Goal: Task Accomplishment & Management: Use online tool/utility

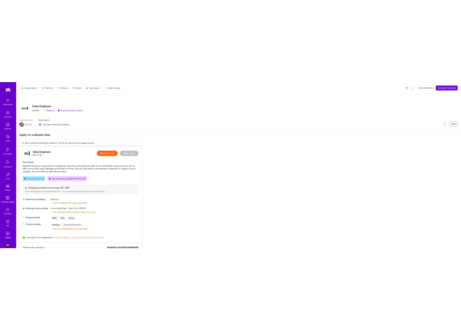
scroll to position [269, 0]
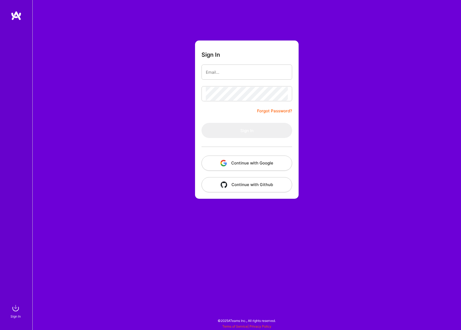
click at [268, 162] on button "Continue with Google" at bounding box center [247, 163] width 91 height 15
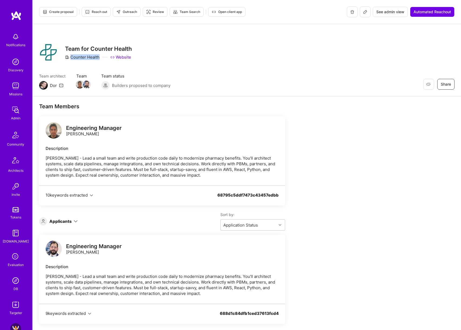
drag, startPoint x: 71, startPoint y: 57, endPoint x: 99, endPoint y: 59, distance: 27.9
click at [99, 59] on div "Counter Health" at bounding box center [82, 57] width 35 height 6
click at [74, 216] on div "Applicants Sort by: Application Status" at bounding box center [162, 221] width 246 height 19
click at [75, 221] on icon at bounding box center [76, 221] width 4 height 4
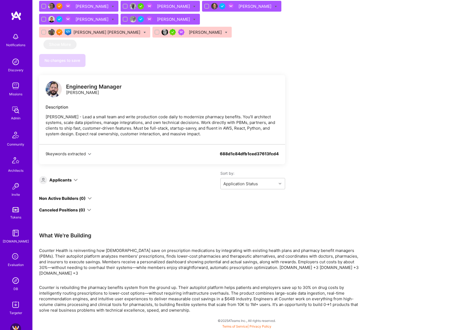
scroll to position [277, 0]
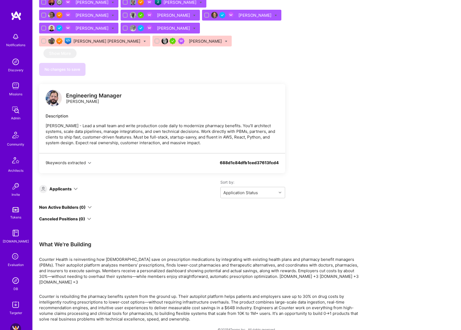
click at [76, 187] on icon at bounding box center [76, 189] width 4 height 4
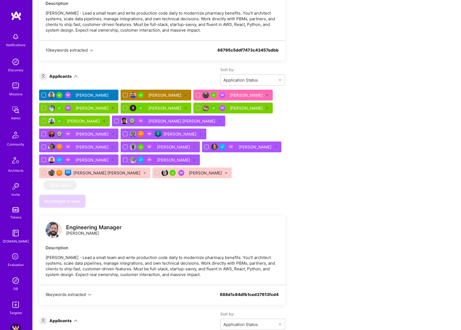
scroll to position [146, 0]
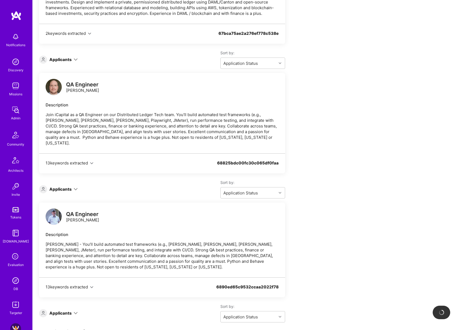
scroll to position [477, 0]
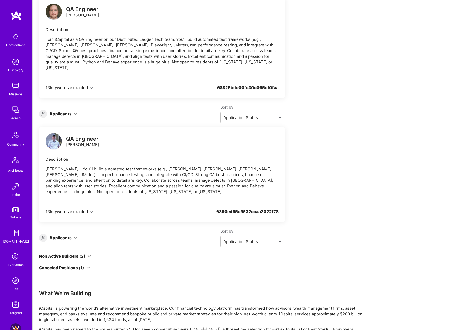
click at [76, 236] on icon at bounding box center [76, 238] width 4 height 4
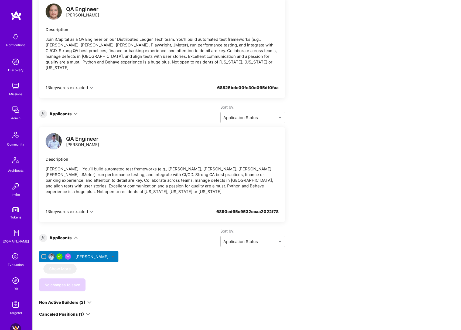
scroll to position [362, 0]
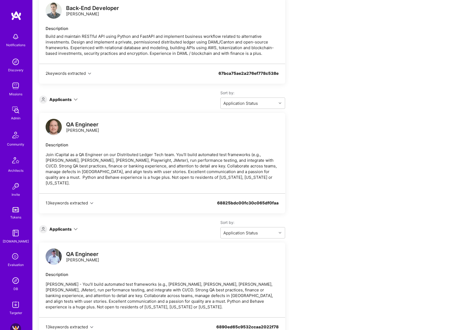
click at [76, 227] on icon at bounding box center [76, 229] width 4 height 4
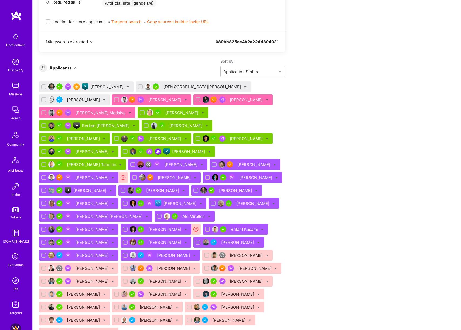
scroll to position [491, 0]
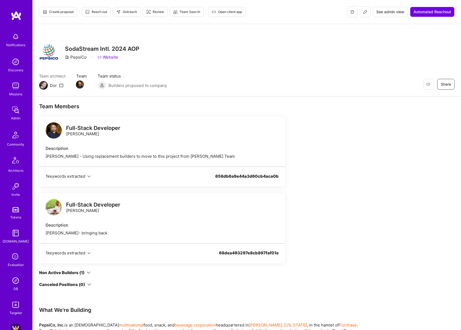
click at [88, 271] on icon at bounding box center [89, 273] width 4 height 4
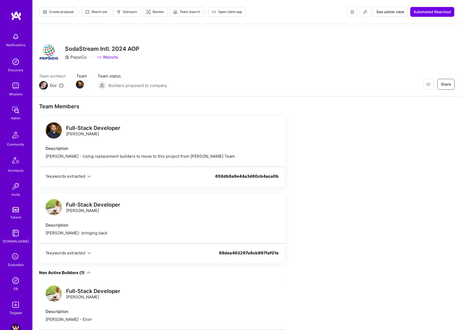
scroll to position [1, 0]
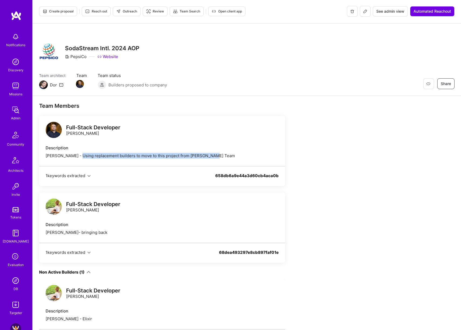
drag, startPoint x: 75, startPoint y: 156, endPoint x: 212, endPoint y: 155, distance: 137.4
click at [212, 155] on div "Oleksii Rytov - Using replacement builders to move to this project from Jasons …" at bounding box center [162, 156] width 233 height 6
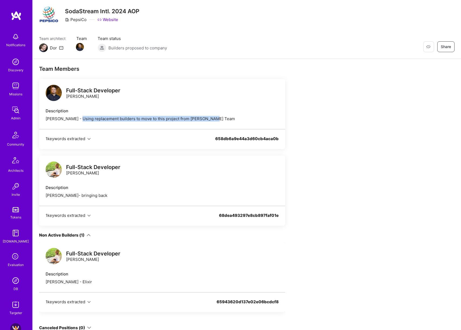
scroll to position [41, 0]
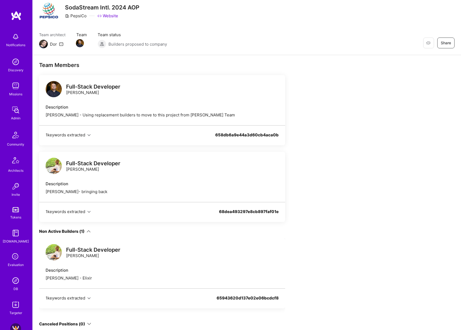
click at [89, 231] on icon at bounding box center [89, 231] width 4 height 4
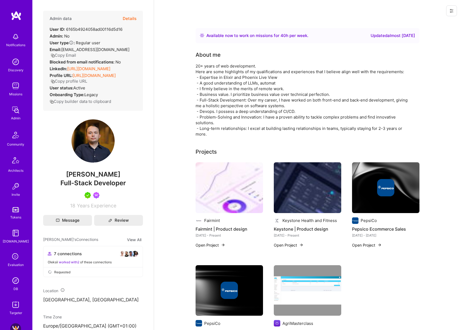
click at [131, 19] on button "Details" at bounding box center [130, 19] width 14 height 16
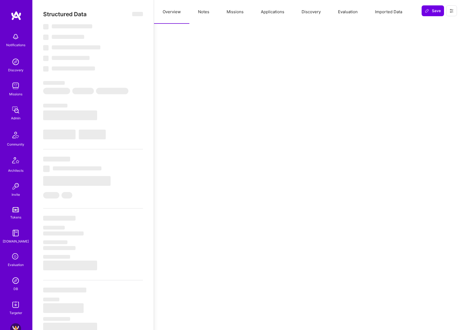
select select "Right Now"
select select "5"
select select "4"
select select "7"
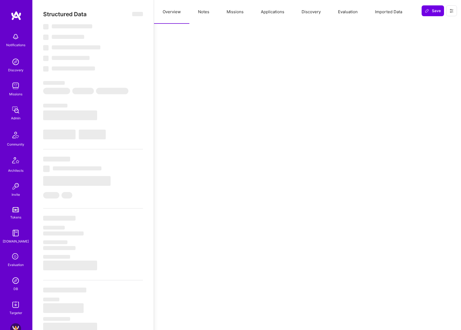
select select "PL"
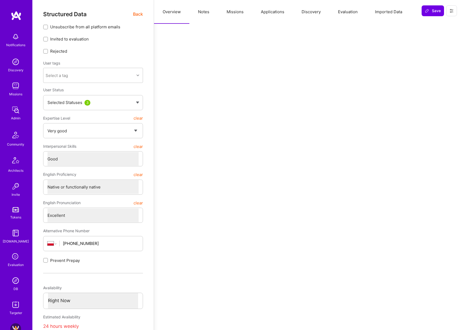
click at [238, 14] on button "Missions" at bounding box center [235, 12] width 34 height 24
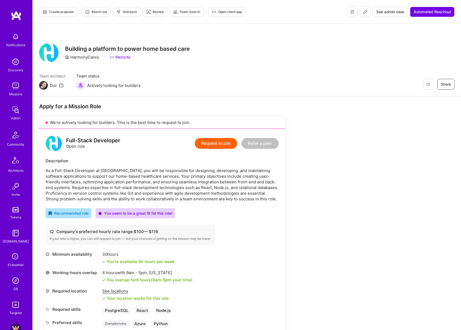
scroll to position [946, 0]
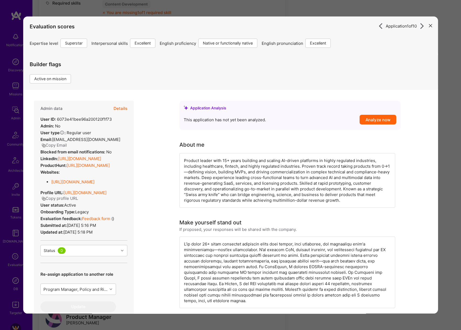
scroll to position [274, 0]
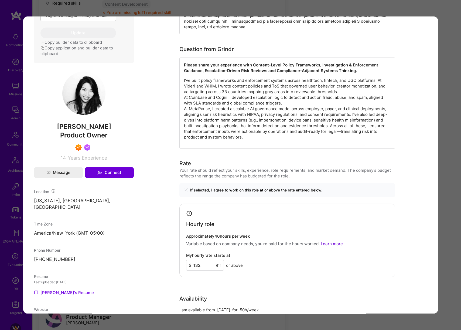
click at [364, 5] on div "Application 1 of 10 Evaluation scores Expertise level Superstar Interpersonal s…" at bounding box center [230, 165] width 461 height 330
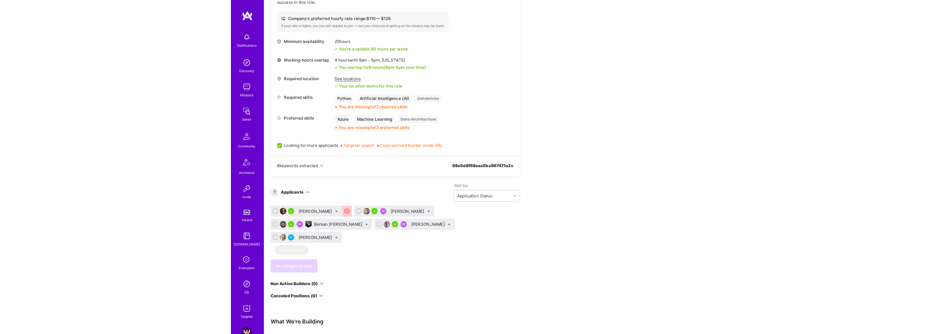
scroll to position [974, 0]
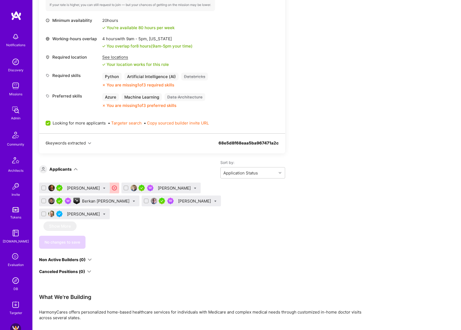
click at [103, 187] on icon at bounding box center [104, 188] width 2 height 2
checkbox input "true"
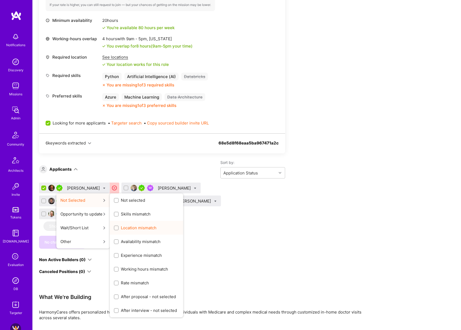
click at [140, 229] on span "Location mismatch" at bounding box center [139, 228] width 36 height 6
click at [119, 229] on input "Location mismatch" at bounding box center [117, 228] width 4 height 4
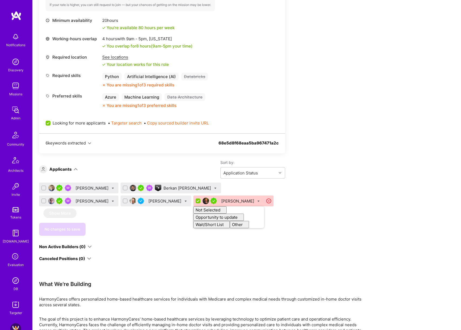
checkbox input "false"
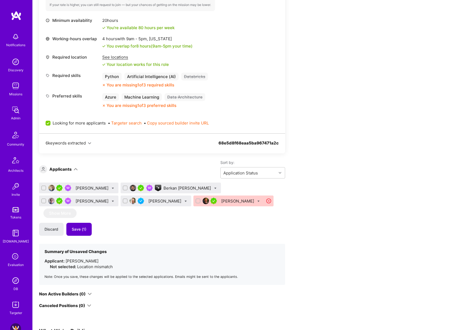
click at [86, 232] on button "Save (1)" at bounding box center [78, 229] width 25 height 13
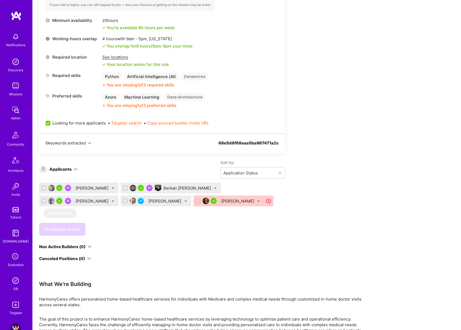
click at [82, 189] on div "Michael Gill" at bounding box center [93, 188] width 34 height 6
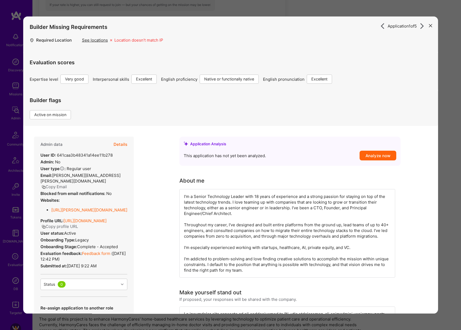
click at [446, 174] on div "Application 1 of 5 Builder Missing Requirements Required Location See locations…" at bounding box center [230, 165] width 461 height 330
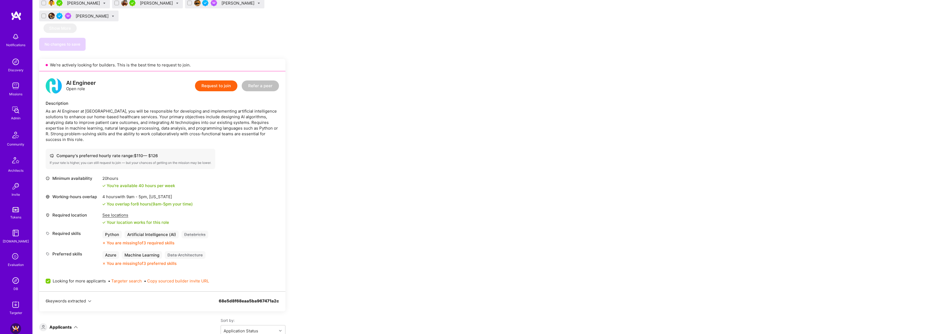
scroll to position [1007, 0]
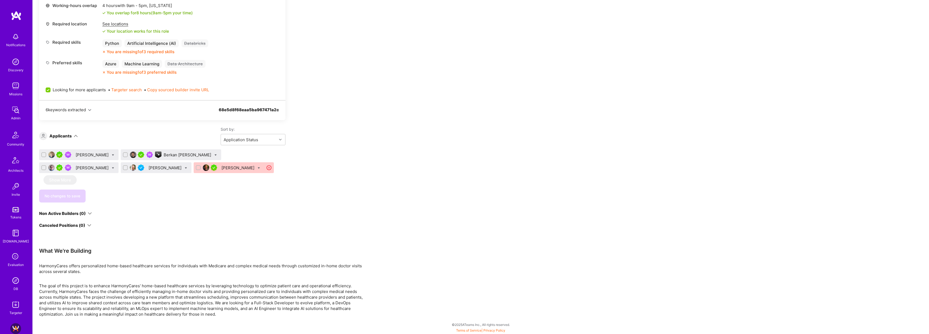
click at [98, 154] on div "Michael Gill" at bounding box center [93, 155] width 34 height 6
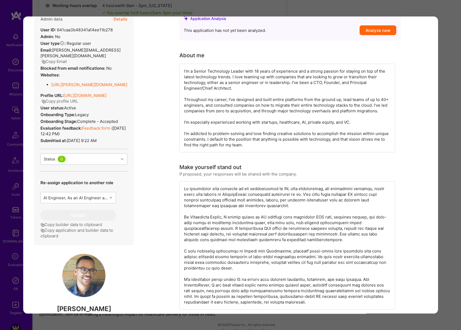
scroll to position [221, 0]
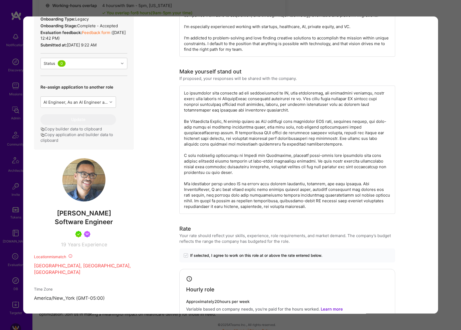
drag, startPoint x: 444, startPoint y: 157, endPoint x: 431, endPoint y: 156, distance: 12.7
click at [444, 157] on div "Application 1 of 5 Builder Missing Requirements Required Location See locations…" at bounding box center [230, 165] width 461 height 330
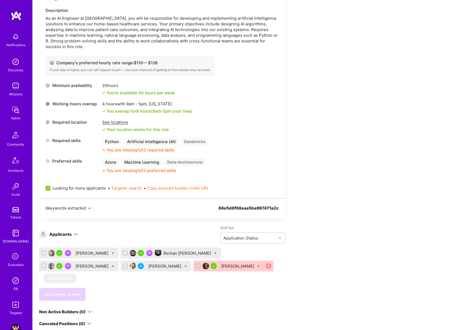
scroll to position [909, 0]
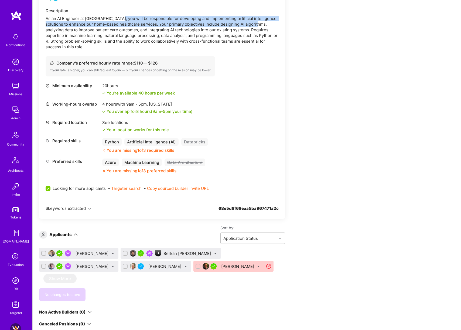
drag, startPoint x: 120, startPoint y: 17, endPoint x: 272, endPoint y: 25, distance: 152.5
click at [272, 25] on div "As an AI Engineer at HarmonyCares, you will be responsible for developing and i…" at bounding box center [162, 33] width 233 height 34
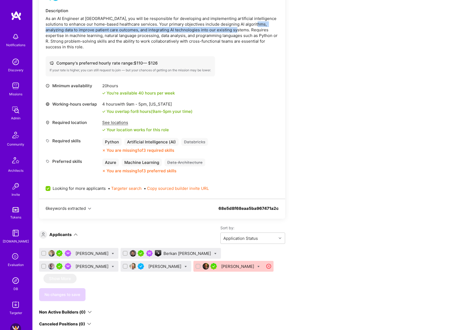
drag, startPoint x: 46, startPoint y: 29, endPoint x: 250, endPoint y: 29, distance: 204.4
click at [250, 29] on div "As an AI Engineer at HarmonyCares, you will be responsible for developing and i…" at bounding box center [162, 33] width 233 height 34
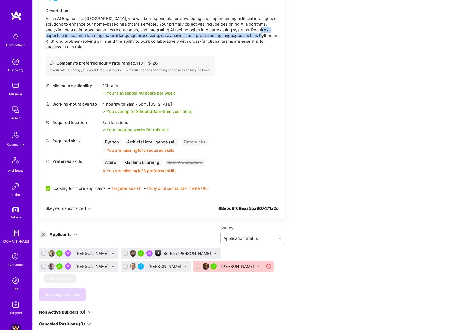
drag, startPoint x: 46, startPoint y: 37, endPoint x: 272, endPoint y: 36, distance: 226.3
click at [272, 36] on div "As an AI Engineer at HarmonyCares, you will be responsible for developing and i…" at bounding box center [162, 33] width 233 height 34
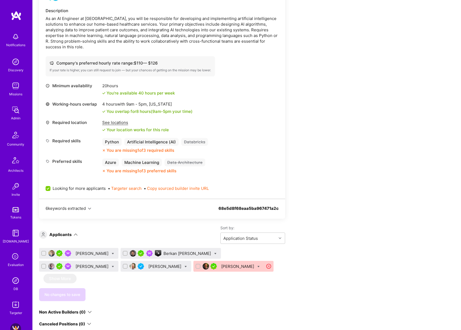
click at [272, 36] on div "As an AI Engineer at HarmonyCares, you will be responsible for developing and i…" at bounding box center [162, 33] width 233 height 34
click at [82, 254] on div "Michael Gill" at bounding box center [93, 254] width 34 height 6
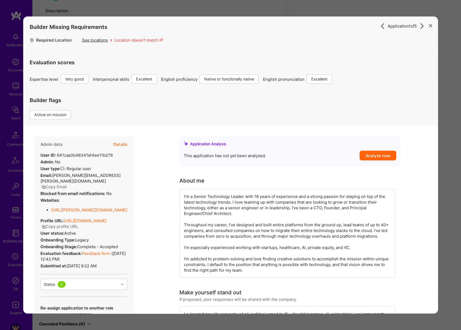
click at [123, 144] on button "Details" at bounding box center [120, 145] width 14 height 16
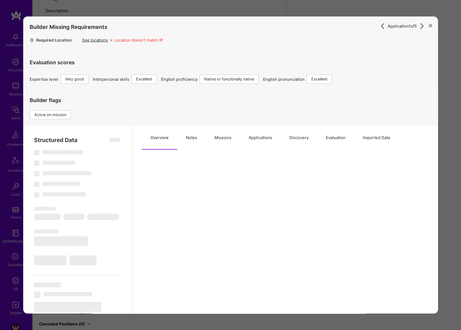
click at [216, 143] on button "Missions" at bounding box center [223, 138] width 34 height 24
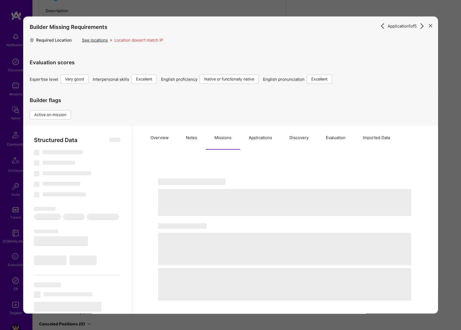
select select "Right Now"
select select "5"
select select "7"
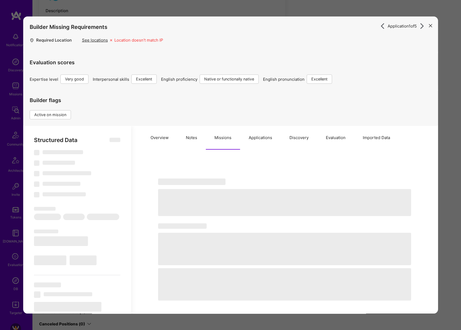
select select "US"
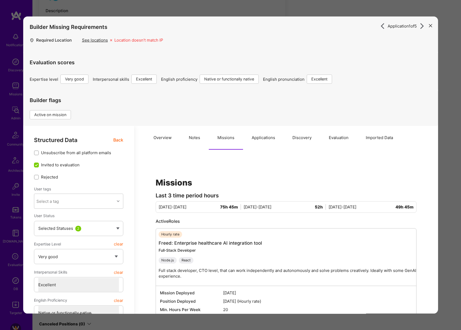
scroll to position [70, 0]
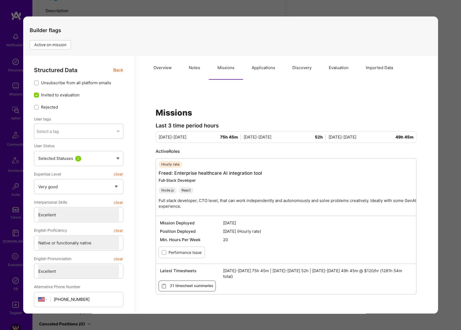
click at [446, 209] on div "Application 1 of 5 Builder Missing Requirements Required Location See locations…" at bounding box center [230, 165] width 461 height 330
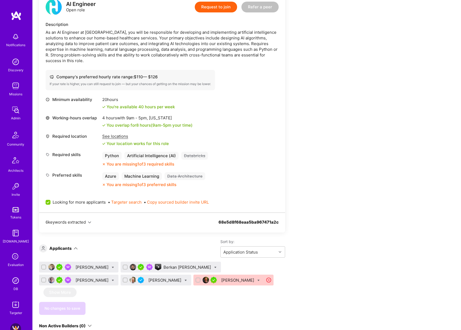
scroll to position [891, 0]
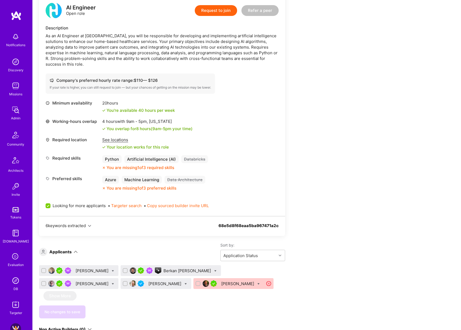
click at [78, 271] on div "Michael Gill" at bounding box center [93, 271] width 34 height 6
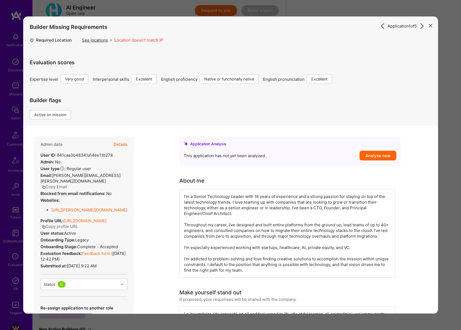
click at [123, 145] on button "Details" at bounding box center [120, 145] width 14 height 16
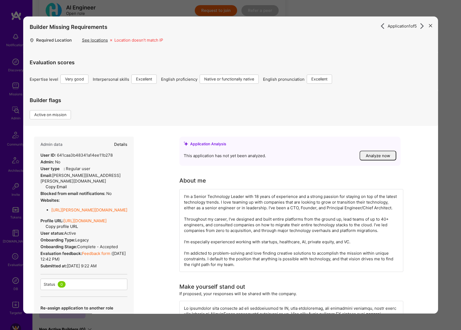
type textarea "x"
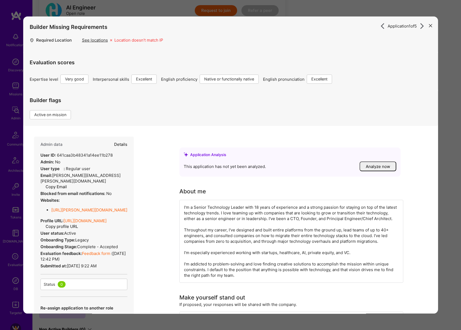
select select "5"
select select "7"
select select "US"
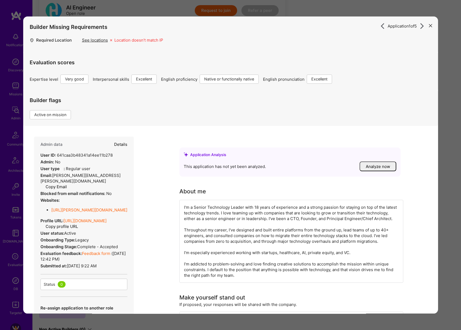
select select "Right Now"
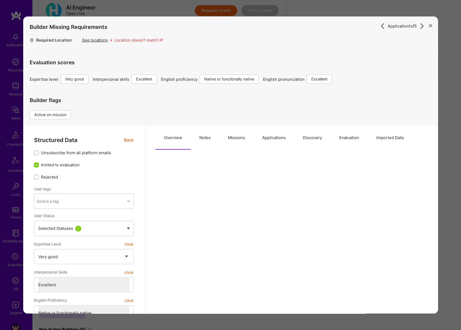
click at [225, 140] on button "Missions" at bounding box center [236, 138] width 34 height 24
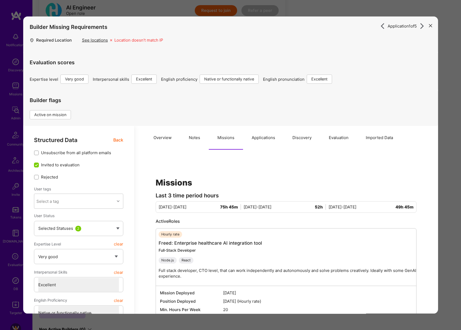
click at [268, 143] on button "Applications" at bounding box center [263, 138] width 41 height 24
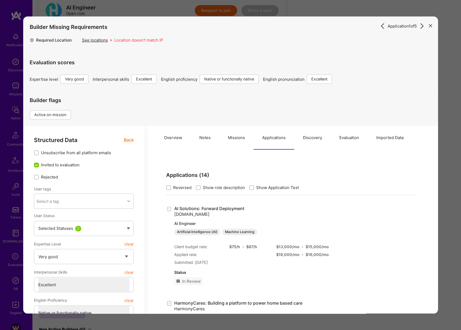
click at [209, 141] on button "Notes" at bounding box center [205, 138] width 29 height 24
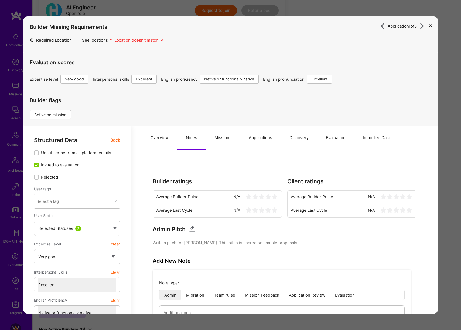
click at [119, 140] on span "Back" at bounding box center [115, 140] width 10 height 7
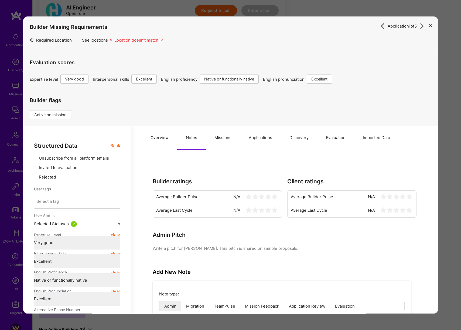
type textarea "x"
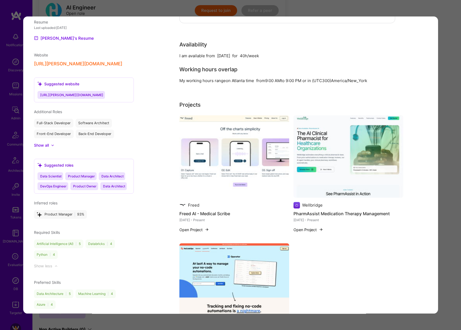
scroll to position [579, 0]
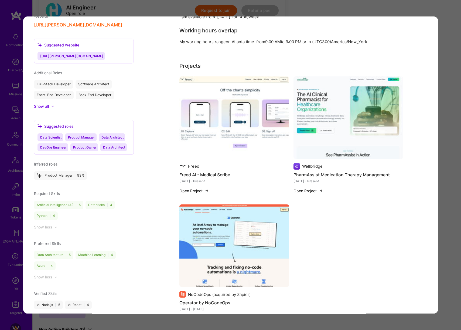
click at [453, 166] on div "Application 1 of 5 Builder Missing Requirements Required Location See locations…" at bounding box center [230, 165] width 461 height 330
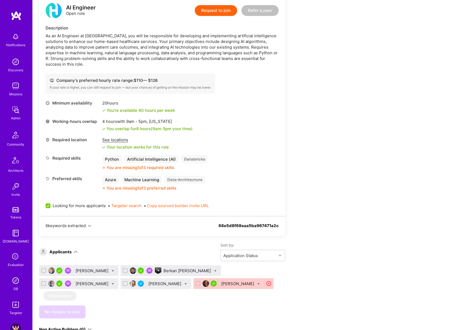
click at [103, 270] on div "Michael Gill" at bounding box center [78, 270] width 79 height 11
click at [112, 271] on icon at bounding box center [113, 271] width 2 height 2
checkbox input "true"
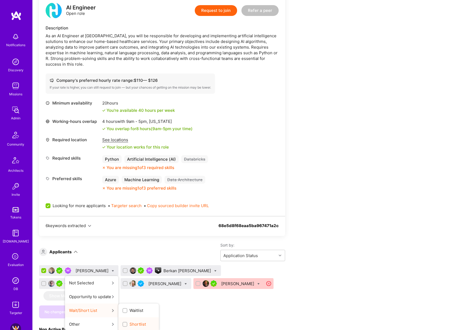
click at [132, 324] on span "Shortlist" at bounding box center [138, 324] width 16 height 6
click at [127, 324] on input "Shortlist" at bounding box center [126, 325] width 4 height 4
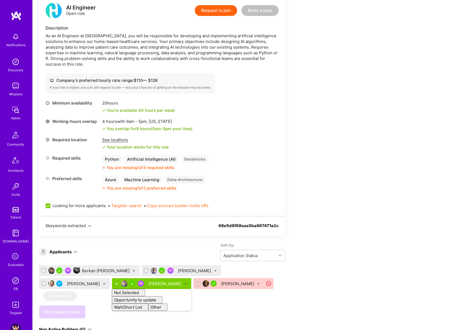
checkbox input "false"
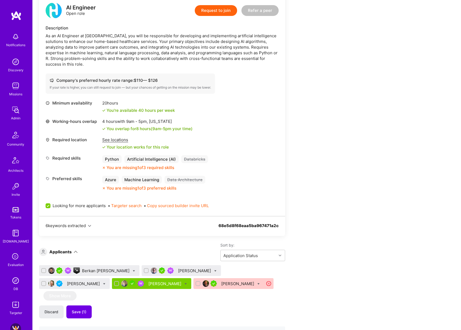
click at [104, 271] on div "Berkan Hiziroglu" at bounding box center [106, 271] width 49 height 6
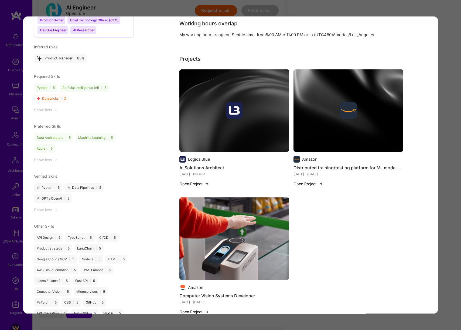
scroll to position [699, 0]
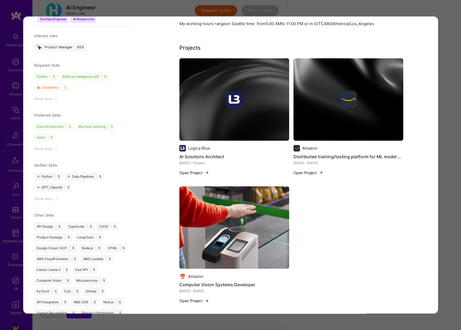
click at [459, 184] on div "Application 1 of 5 Builder Missing Requirements Required Location See locations…" at bounding box center [230, 165] width 461 height 330
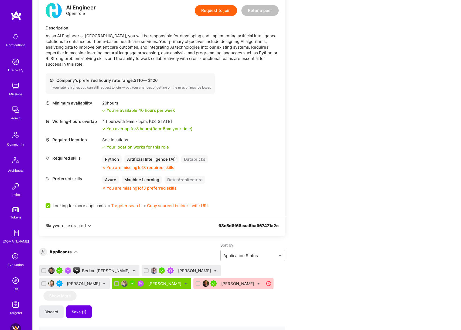
click at [133, 270] on icon at bounding box center [134, 271] width 2 height 2
checkbox input "true"
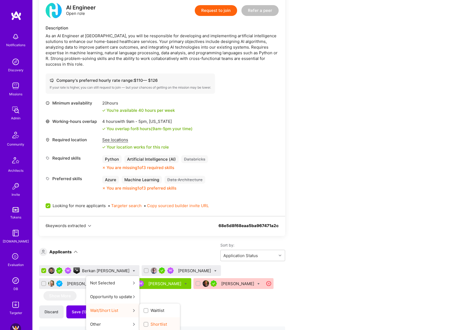
click at [151, 323] on span "Shortlist" at bounding box center [159, 324] width 16 height 6
click at [147, 323] on input "Shortlist" at bounding box center [147, 325] width 4 height 4
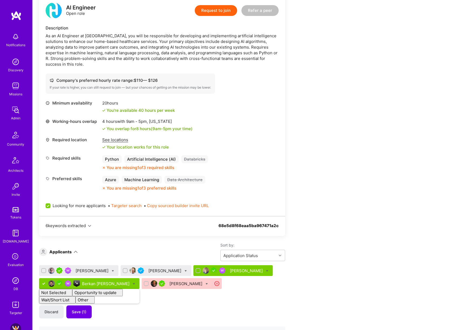
checkbox input "false"
click at [112, 270] on icon at bounding box center [113, 271] width 2 height 2
checkbox input "true"
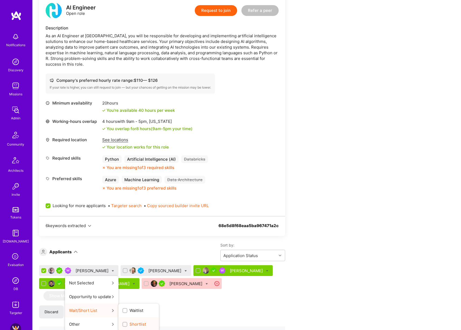
click at [130, 323] on span "Shortlist" at bounding box center [138, 324] width 16 height 6
click at [127, 323] on input "Shortlist" at bounding box center [126, 325] width 4 height 4
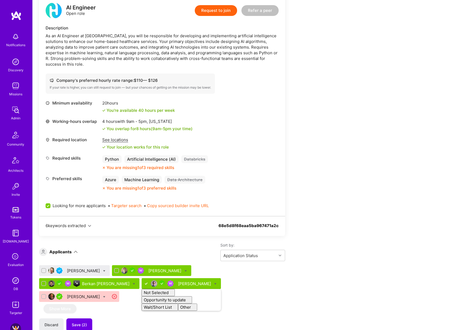
checkbox input "false"
click at [277, 290] on div "Noam Salomonski Michael Gill Berkan Hiziroglu Mark Conway Not Selected Not sele…" at bounding box center [162, 284] width 246 height 39
click at [87, 271] on div "Noam Salomonski" at bounding box center [84, 271] width 34 height 6
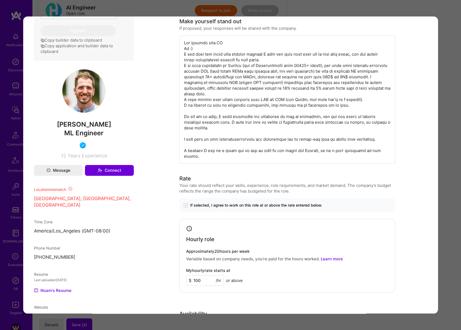
scroll to position [277, 0]
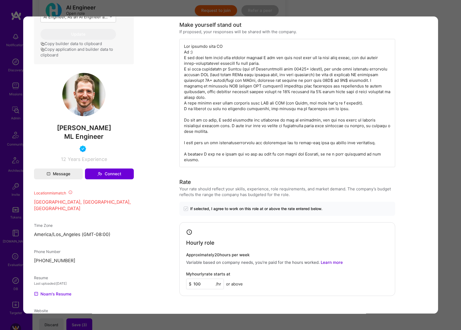
click at [440, 207] on div "Application 1 of 5 Builder Missing Requirements Required Location See locations…" at bounding box center [230, 165] width 461 height 330
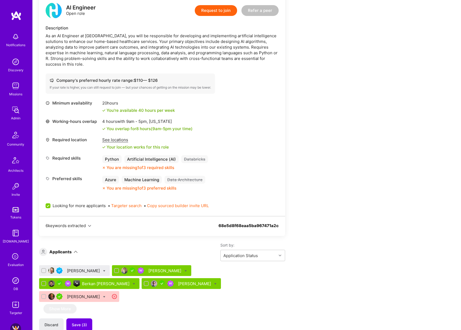
click at [106, 270] on icon at bounding box center [104, 271] width 2 height 2
checkbox input "true"
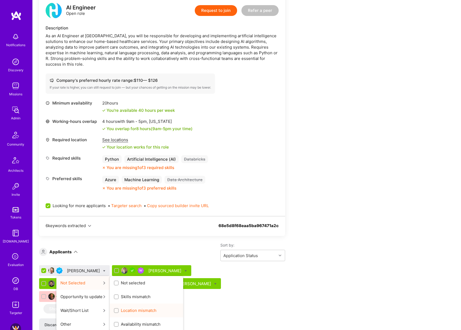
click at [141, 310] on span "Location mismatch" at bounding box center [139, 311] width 36 height 6
click at [119, 310] on input "Location mismatch" at bounding box center [117, 311] width 4 height 4
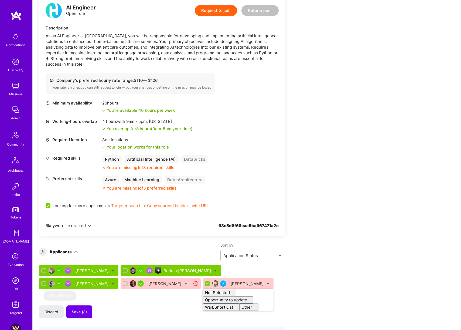
checkbox input "false"
click at [79, 313] on span "Save (4)" at bounding box center [79, 311] width 15 height 5
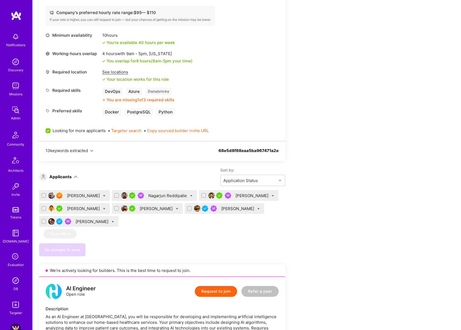
scroll to position [625, 0]
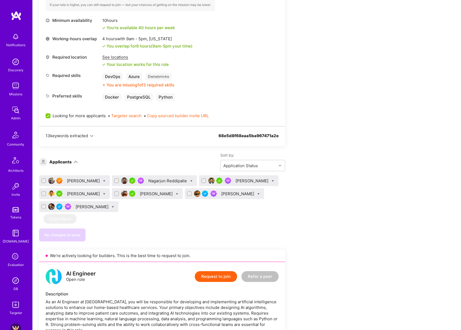
click at [79, 179] on div "Yichi Zhang" at bounding box center [84, 181] width 34 height 6
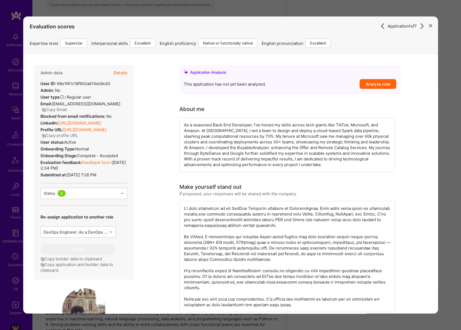
scroll to position [152, 0]
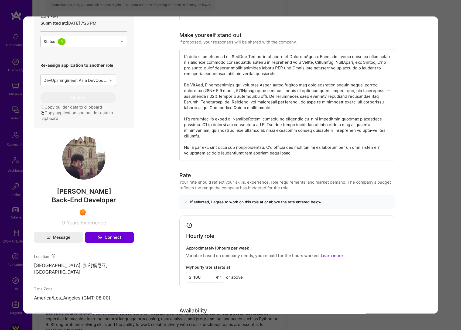
click at [58, 275] on p "山景城, 加利福尼亚, 美国" at bounding box center [84, 268] width 100 height 13
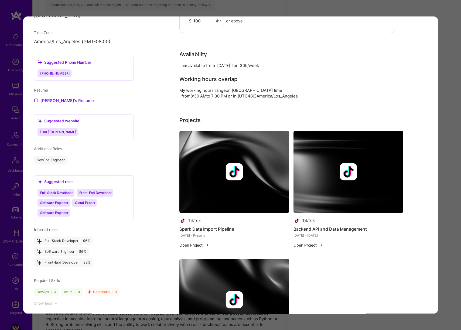
scroll to position [506, 0]
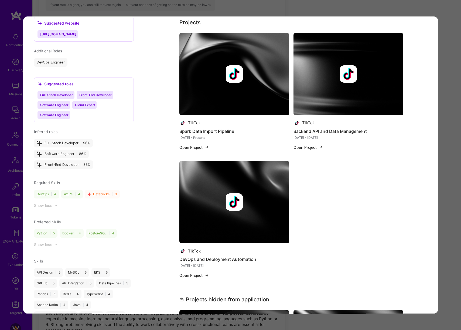
click at [455, 139] on div "Application 1 of 7 Evaluation scores Expertise level Superstar Interpersonal sk…" at bounding box center [230, 165] width 461 height 330
click at [450, 59] on div "Application 1 of 7 Evaluation scores Expertise level Superstar Interpersonal sk…" at bounding box center [230, 165] width 461 height 330
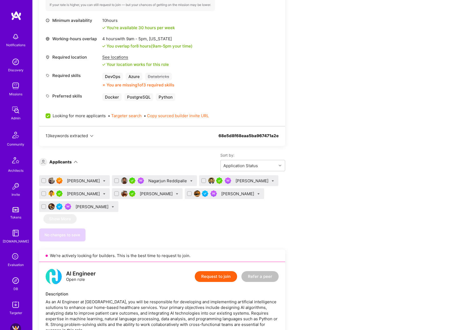
click at [92, 181] on div "Yichi Zhang" at bounding box center [74, 180] width 71 height 11
click at [103, 181] on icon at bounding box center [104, 181] width 2 height 2
checkbox input "true"
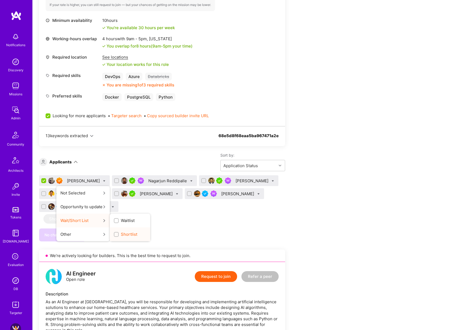
click at [121, 233] on span "Shortlist" at bounding box center [129, 234] width 16 height 6
click at [115, 233] on input "Shortlist" at bounding box center [117, 235] width 4 height 4
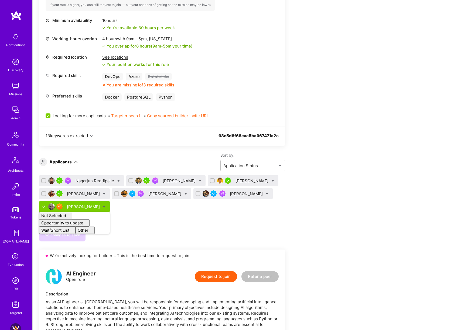
click at [342, 218] on div "Apply for a Mission Role We’re actively looking for builders. This is the best …" at bounding box center [201, 88] width 324 height 1221
checkbox input "false"
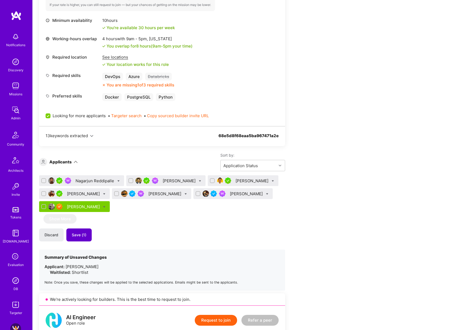
click at [81, 236] on span "Save (1)" at bounding box center [79, 234] width 15 height 5
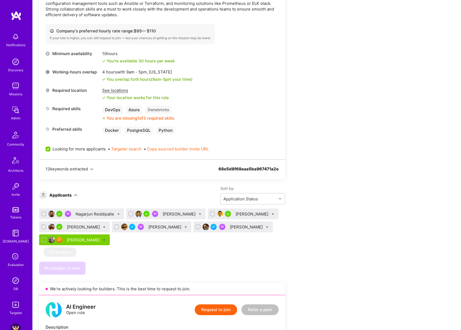
scroll to position [607, 0]
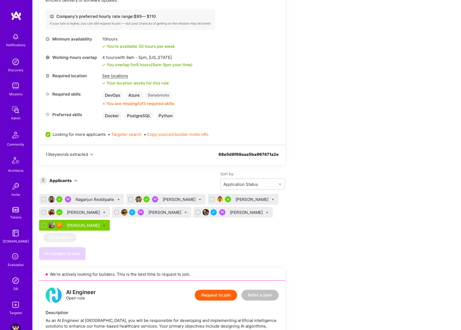
click at [100, 200] on div "Nagarjun Reddipalle" at bounding box center [96, 200] width 40 height 6
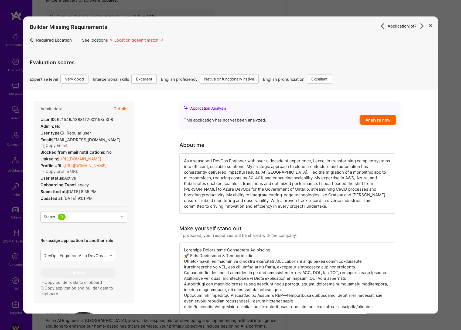
click at [121, 107] on button "Details" at bounding box center [120, 109] width 14 height 16
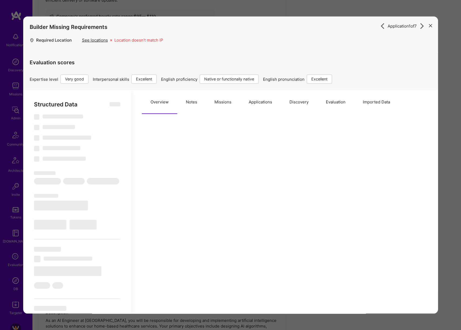
click at [222, 104] on button "Missions" at bounding box center [223, 102] width 34 height 24
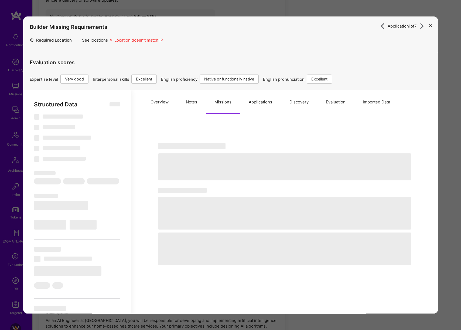
type textarea "x"
select select "Right Now"
select select "5"
select select "7"
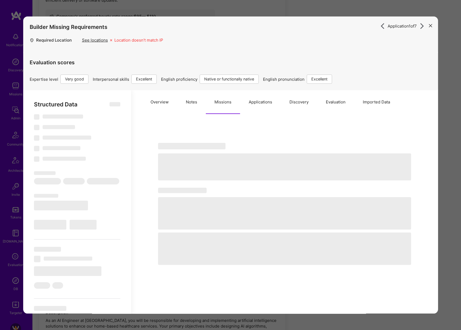
select select "7"
select select "CA"
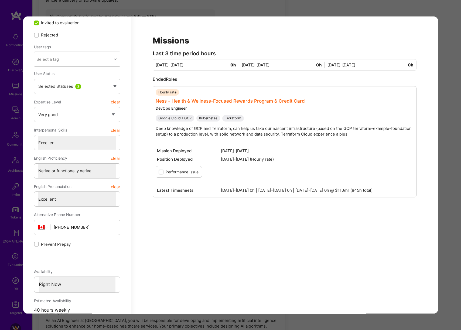
scroll to position [125, 0]
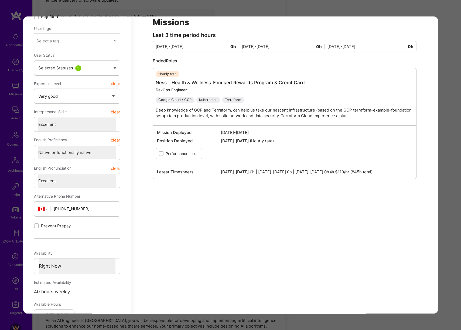
click at [458, 123] on div "Application 1 of 7 Builder Missing Requirements Required Location See locations…" at bounding box center [230, 165] width 461 height 330
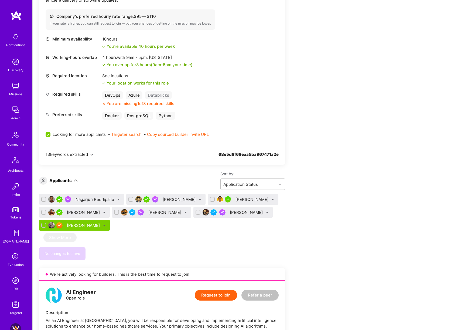
click at [119, 199] on icon at bounding box center [118, 199] width 2 height 2
checkbox input "true"
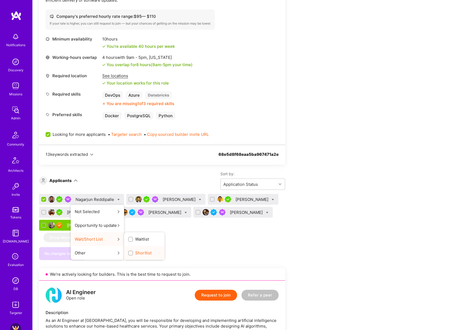
click at [137, 253] on span "Shortlist" at bounding box center [143, 253] width 16 height 6
click at [133, 253] on input "Shortlist" at bounding box center [131, 253] width 4 height 4
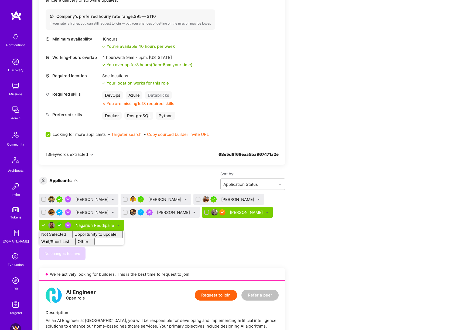
click at [384, 223] on div "Apply for a Mission Role We’re actively looking for builders. This is the best …" at bounding box center [247, 112] width 429 height 1245
checkbox input "false"
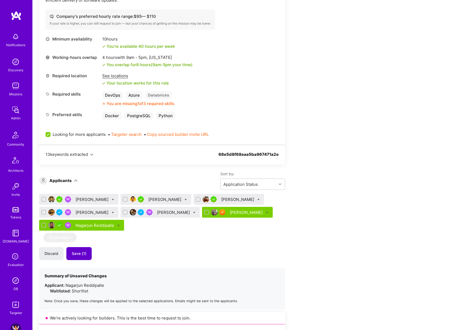
click at [84, 254] on span "Save (1)" at bounding box center [79, 253] width 15 height 5
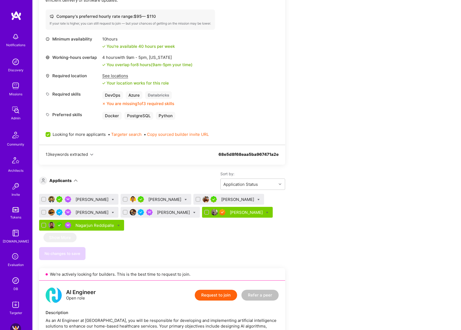
click at [193, 211] on icon at bounding box center [194, 212] width 2 height 2
checkbox input "true"
click at [211, 265] on span "Shortlist" at bounding box center [219, 266] width 16 height 6
click at [205, 265] on input "Shortlist" at bounding box center [207, 266] width 4 height 4
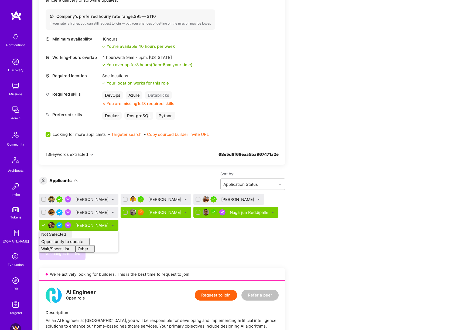
checkbox input "false"
click at [313, 231] on div "Apply for a Mission Role We’re actively looking for builders. This is the best …" at bounding box center [201, 106] width 324 height 1221
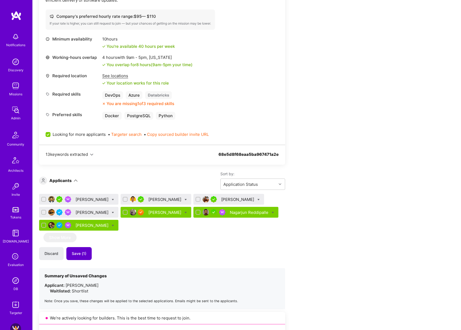
click at [84, 251] on span "Save (1)" at bounding box center [79, 253] width 15 height 5
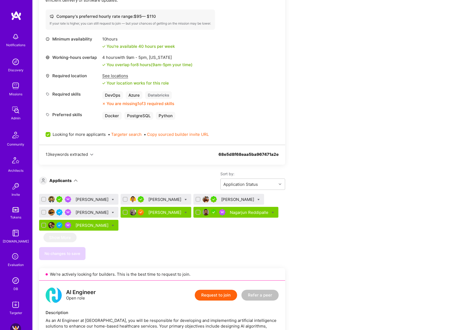
click at [112, 212] on icon at bounding box center [113, 212] width 2 height 2
checkbox input "true"
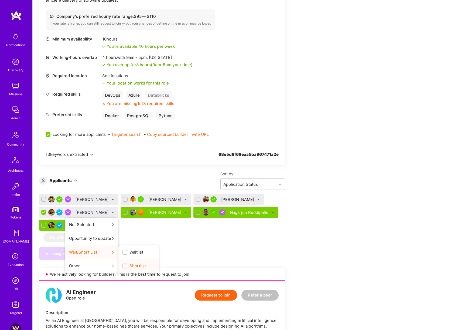
click at [130, 266] on span "Shortlist" at bounding box center [138, 266] width 16 height 6
click at [124, 266] on input "Shortlist" at bounding box center [126, 266] width 4 height 4
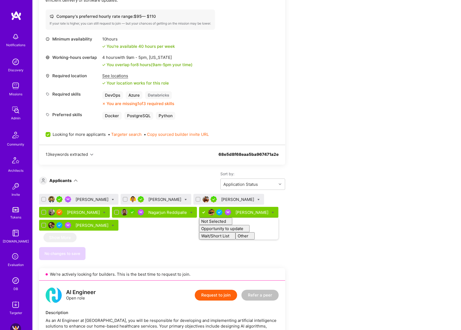
checkbox input "false"
click at [328, 232] on div "Apply for a Mission Role We’re actively looking for builders. This is the best …" at bounding box center [201, 106] width 324 height 1221
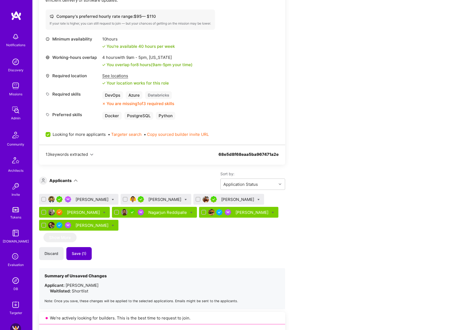
click at [80, 256] on span "Save (1)" at bounding box center [79, 253] width 15 height 5
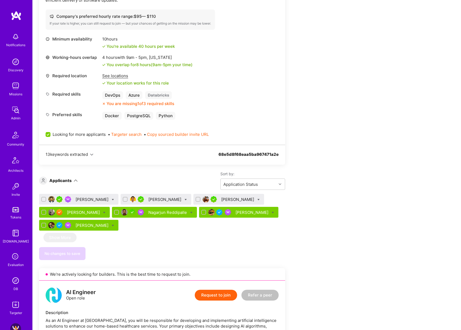
click at [112, 199] on icon at bounding box center [113, 199] width 2 height 2
checkbox input "true"
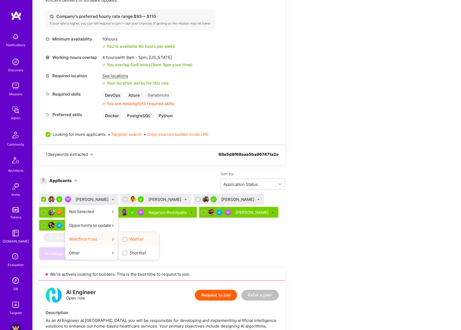
click at [124, 238] on input "Waitlist" at bounding box center [126, 240] width 4 height 4
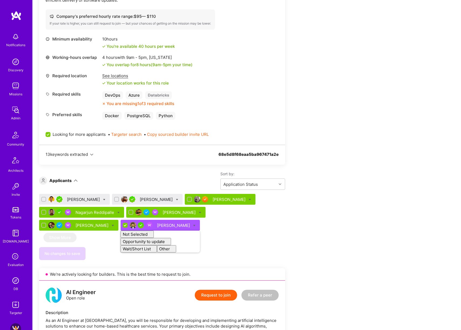
checkbox input "false"
click at [360, 207] on div "Apply for a Mission Role We’re actively looking for builders. This is the best …" at bounding box center [201, 106] width 324 height 1221
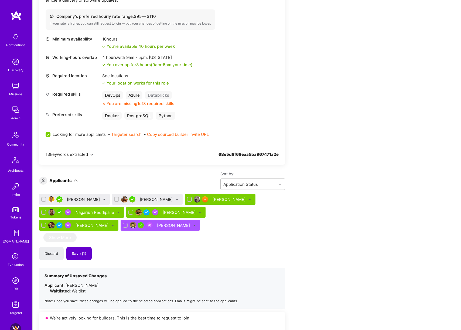
click at [86, 254] on span "Save (1)" at bounding box center [79, 253] width 15 height 5
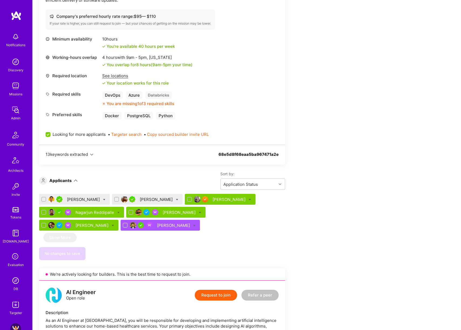
click at [176, 199] on icon at bounding box center [177, 199] width 2 height 2
checkbox input "true"
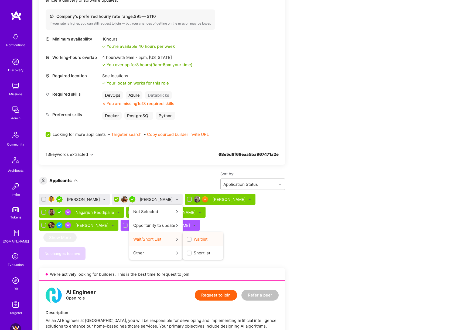
click at [194, 241] on span "Waitlist" at bounding box center [201, 239] width 14 height 6
click at [188, 241] on input "Waitlist" at bounding box center [190, 240] width 4 height 4
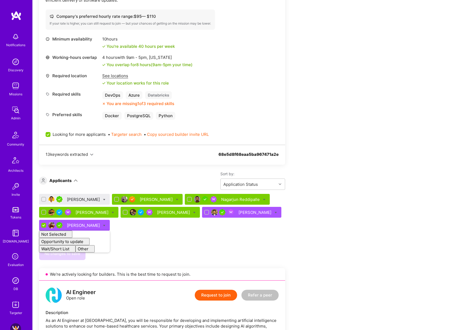
checkbox input "false"
click at [339, 198] on div "Apply for a Mission Role We’re actively looking for builders. This is the best …" at bounding box center [201, 106] width 324 height 1221
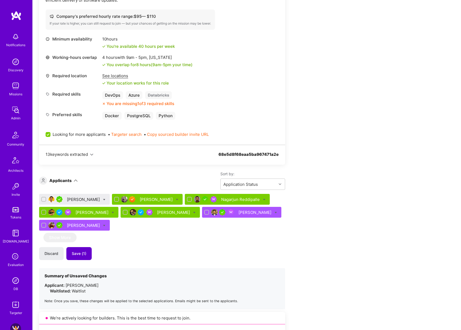
click at [82, 256] on span "Save (1)" at bounding box center [79, 253] width 15 height 5
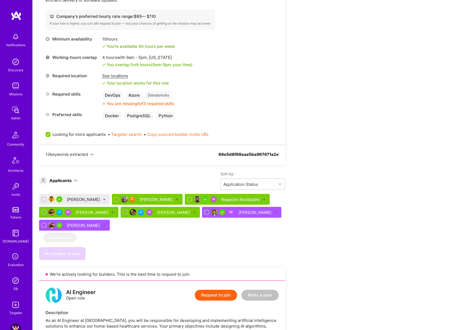
click at [81, 198] on div "Kevin Abebe" at bounding box center [84, 200] width 34 height 6
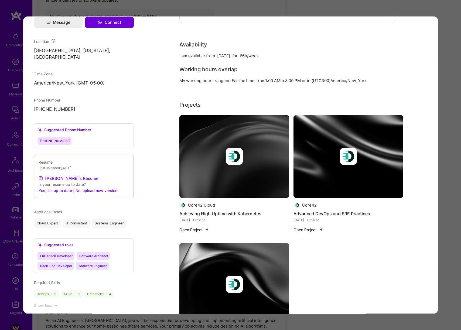
scroll to position [436, 0]
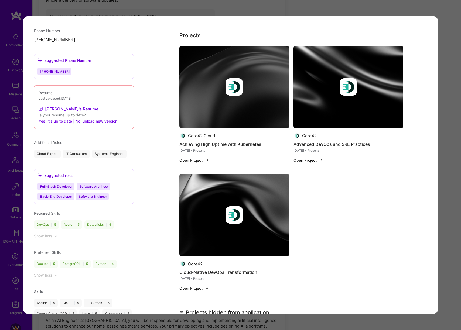
click at [448, 168] on div "Application 1 of 7 Evaluation scores Expertise level Very good Interpersonal sk…" at bounding box center [230, 165] width 461 height 330
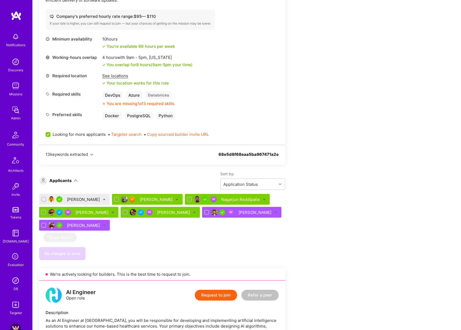
click at [103, 199] on icon at bounding box center [104, 199] width 2 height 2
checkbox input "true"
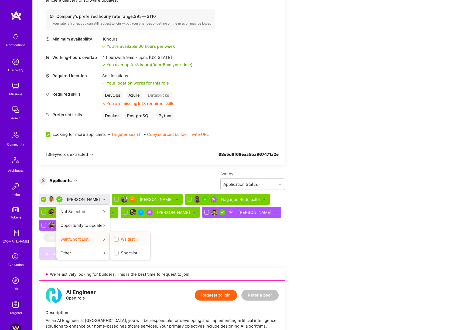
click at [121, 239] on span "Waitlist" at bounding box center [128, 239] width 14 height 6
click at [115, 239] on input "Waitlist" at bounding box center [117, 240] width 4 height 4
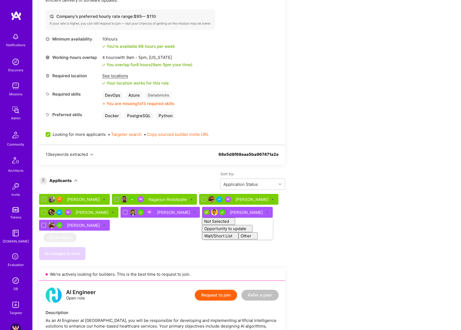
click at [366, 200] on div "Apply for a Mission Role We’re actively looking for builders. This is the best …" at bounding box center [247, 112] width 429 height 1245
checkbox input "false"
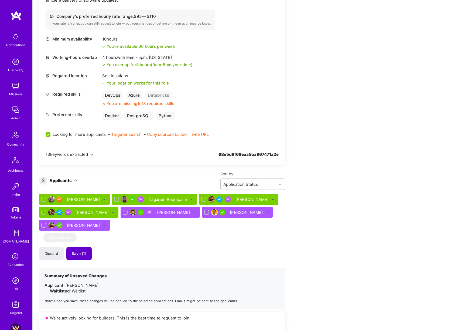
click at [79, 250] on button "Save (1)" at bounding box center [78, 253] width 25 height 13
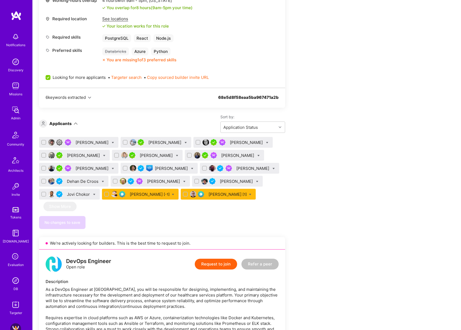
scroll to position [259, 0]
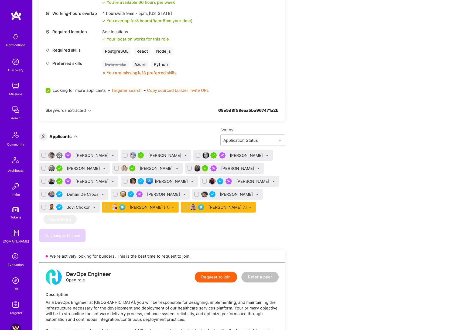
click at [44, 156] on input "checkbox" at bounding box center [44, 156] width 4 height 4
checkbox input "true"
click at [198, 154] on input "checkbox" at bounding box center [199, 156] width 4 height 4
checkbox input "true"
click at [115, 194] on input "checkbox" at bounding box center [116, 195] width 4 height 4
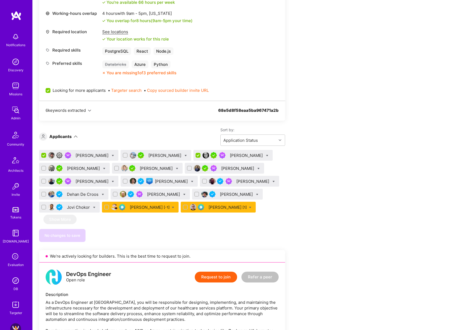
checkbox input "true"
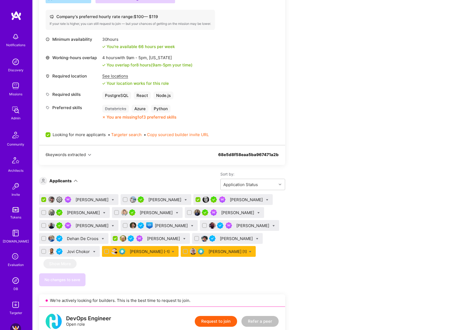
scroll to position [230, 0]
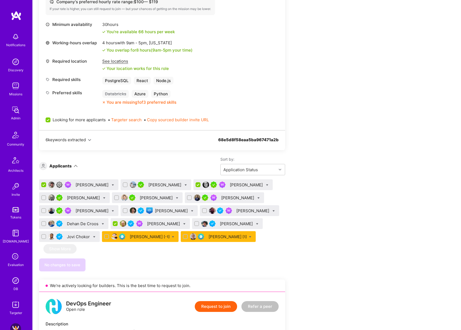
click at [112, 184] on icon at bounding box center [113, 185] width 2 height 2
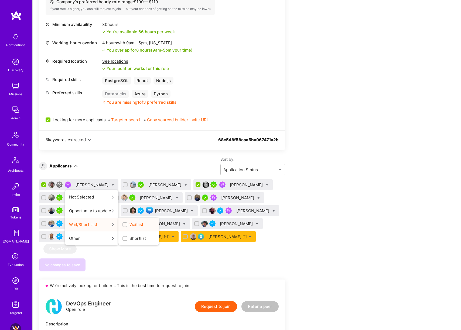
click at [130, 224] on span "Waitlist" at bounding box center [137, 225] width 14 height 6
click at [127, 224] on input "Waitlist" at bounding box center [126, 225] width 4 height 4
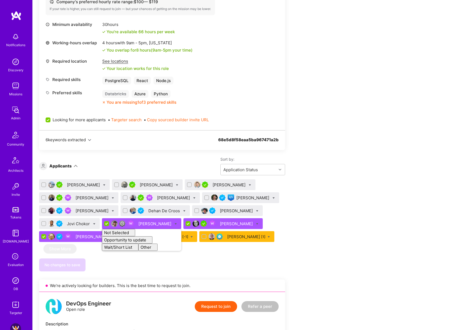
checkbox input "false"
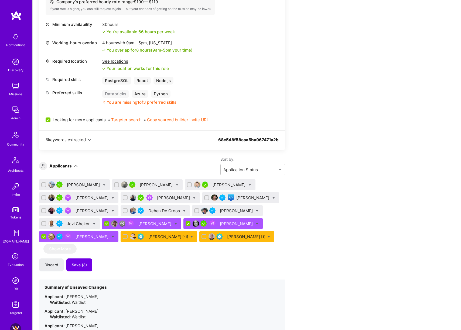
click at [86, 266] on span "Save (3)" at bounding box center [79, 264] width 15 height 5
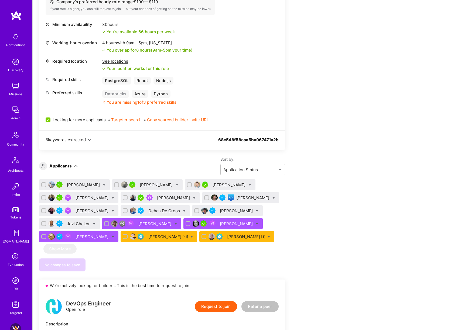
click at [84, 184] on div "Hooman Baradaran" at bounding box center [84, 185] width 34 height 6
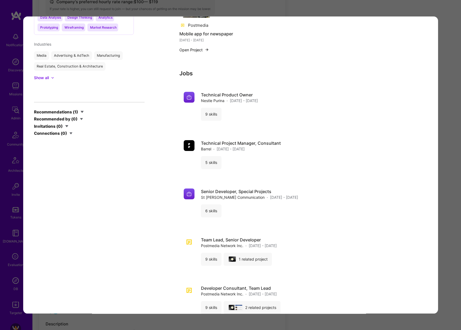
scroll to position [829, 0]
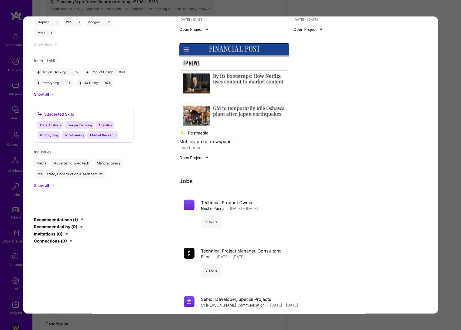
click at [450, 155] on div "Application 1 of 15 Builder Missing Requirements Required Location See location…" at bounding box center [230, 165] width 461 height 330
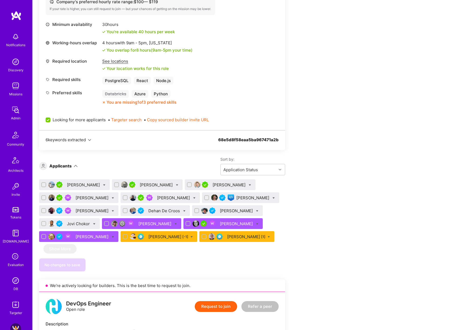
click at [106, 183] on div at bounding box center [104, 185] width 2 height 6
checkbox input "true"
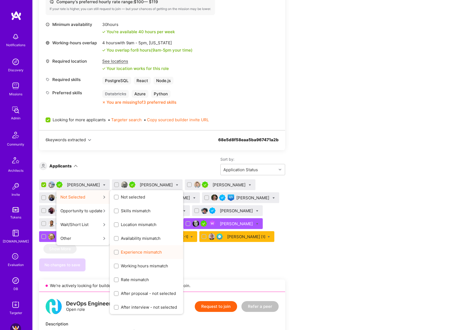
click at [146, 252] on span "Experience mismatch" at bounding box center [141, 252] width 41 height 6
click at [119, 252] on input "Experience mismatch" at bounding box center [117, 253] width 4 height 4
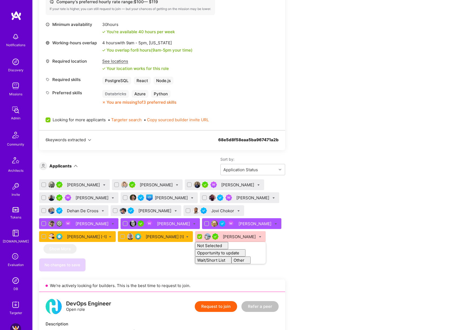
checkbox input "false"
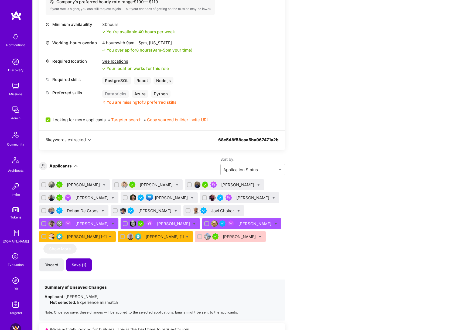
click at [83, 266] on span "Save (1)" at bounding box center [79, 264] width 15 height 5
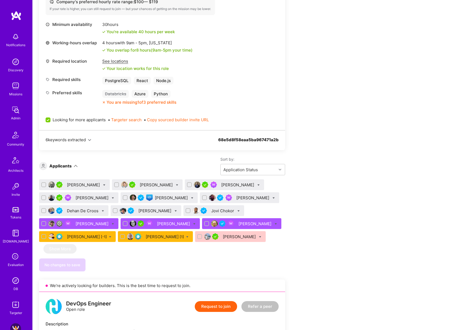
click at [89, 185] on div "Cameron Pulcifer" at bounding box center [84, 185] width 34 height 6
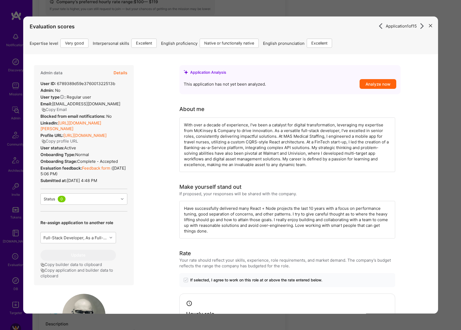
scroll to position [1, 0]
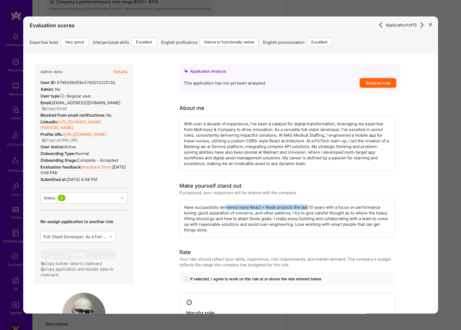
drag, startPoint x: 227, startPoint y: 205, endPoint x: 308, endPoint y: 205, distance: 80.5
click at [308, 205] on div "Have successfully delivered many React + Node projects the last 10 years with a…" at bounding box center [288, 219] width 216 height 38
click at [314, 206] on div "Have successfully delivered many React + Node projects the last 10 years with a…" at bounding box center [288, 219] width 216 height 38
click at [451, 170] on div "Application 1 of 15 Evaluation scores Expertise level Very good Interpersonal s…" at bounding box center [230, 165] width 461 height 330
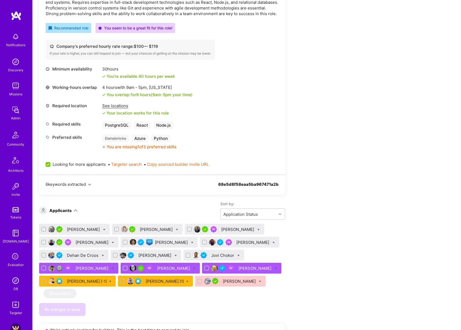
scroll to position [244, 0]
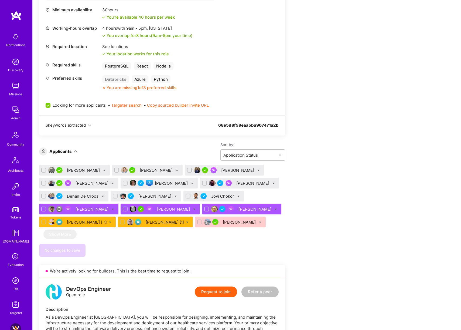
click at [103, 169] on icon at bounding box center [104, 170] width 2 height 2
checkbox input "true"
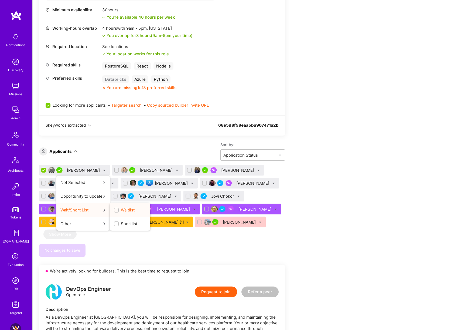
click at [129, 210] on span "Waitlist" at bounding box center [128, 210] width 14 height 6
click at [119, 210] on input "Waitlist" at bounding box center [117, 210] width 4 height 4
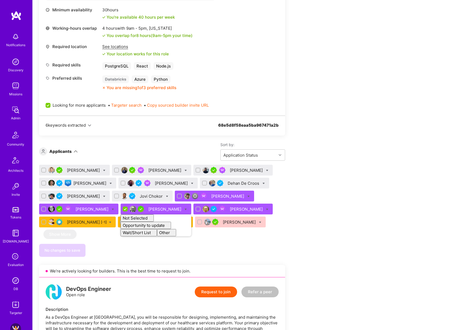
checkbox input "false"
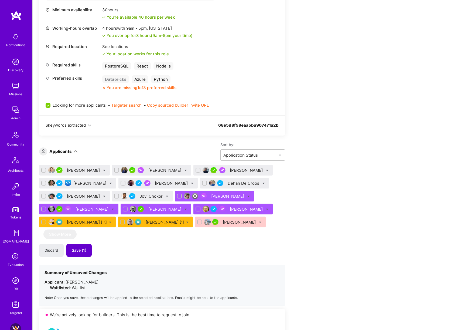
click at [86, 250] on button "Save (1)" at bounding box center [78, 250] width 25 height 13
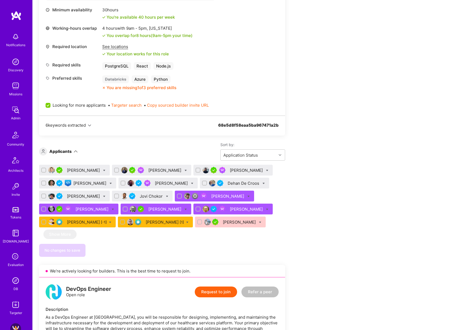
click at [75, 169] on div "Rob Runka" at bounding box center [84, 170] width 34 height 6
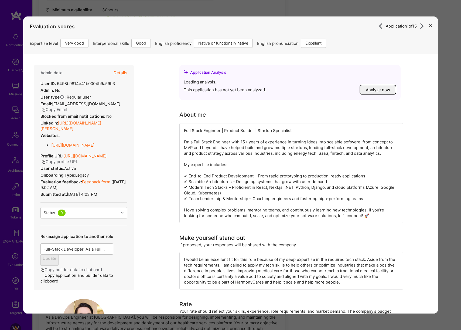
click at [72, 171] on div "Admin data Details User ID: 6498b9814e41b0004b9a59b3 Admin: No User type Regula…" at bounding box center [84, 177] width 100 height 225
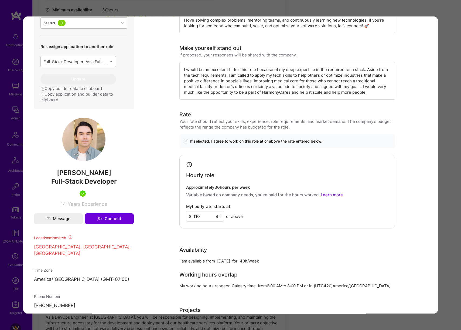
scroll to position [207, 0]
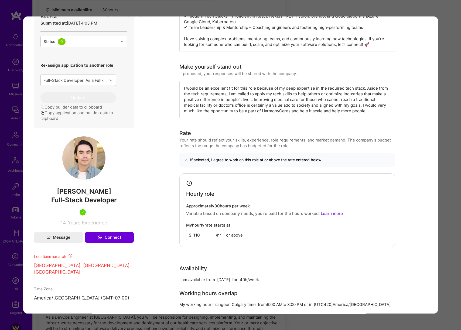
click at [447, 146] on div "Application 1 of 15 Builder Missing Requirements Required Location See location…" at bounding box center [230, 165] width 461 height 330
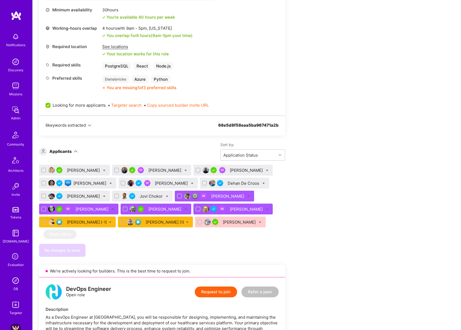
click at [103, 170] on icon at bounding box center [104, 170] width 2 height 2
checkbox input "true"
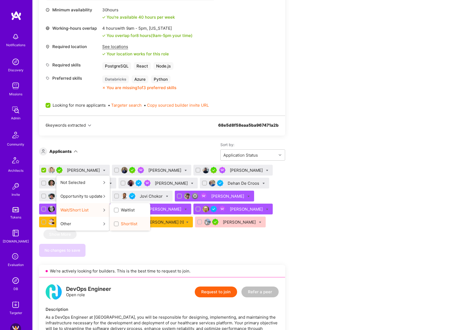
click at [121, 224] on span "Shortlist" at bounding box center [129, 224] width 16 height 6
click at [115, 224] on input "Shortlist" at bounding box center [117, 224] width 4 height 4
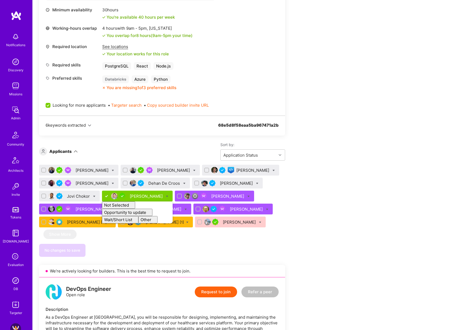
checkbox input "false"
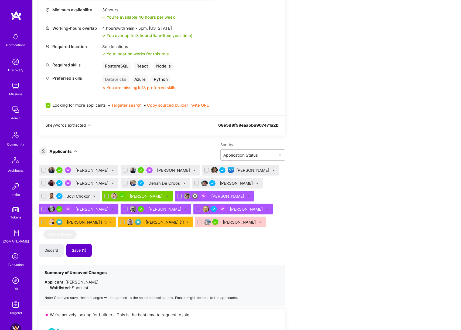
click at [80, 254] on button "Save (1)" at bounding box center [78, 250] width 25 height 13
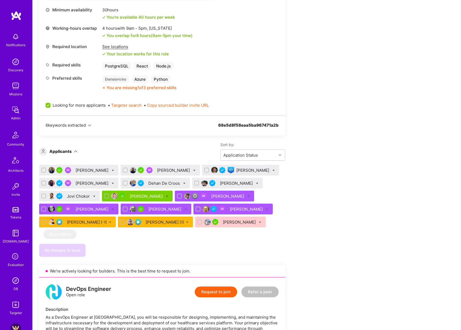
click at [83, 171] on div "[PERSON_NAME]" at bounding box center [93, 170] width 34 height 6
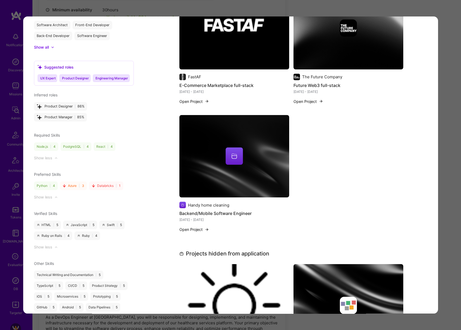
scroll to position [548, 0]
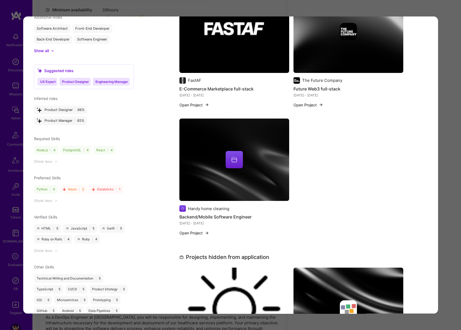
click at [448, 131] on div "Application 1 of 15 Evaluation scores Expertise level Very good Interpersonal s…" at bounding box center [230, 165] width 461 height 330
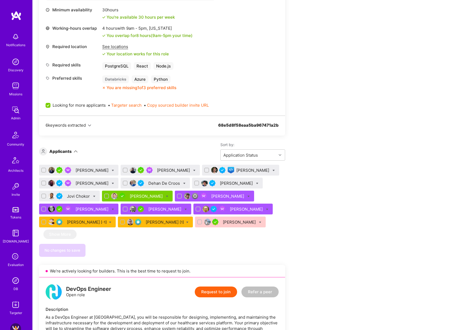
click at [158, 169] on div "Patrick Igwe" at bounding box center [174, 170] width 34 height 6
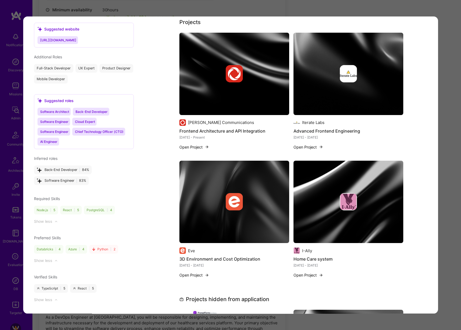
scroll to position [605, 0]
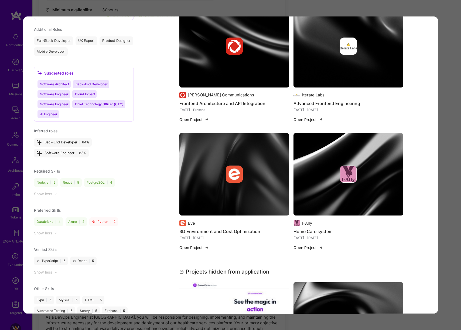
click at [454, 176] on div "Application 2 of 15 Builder Missing Requirements Required Location See location…" at bounding box center [230, 165] width 461 height 330
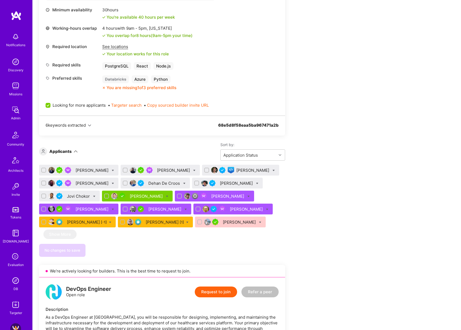
click at [112, 169] on icon at bounding box center [113, 170] width 2 height 2
checkbox input "true"
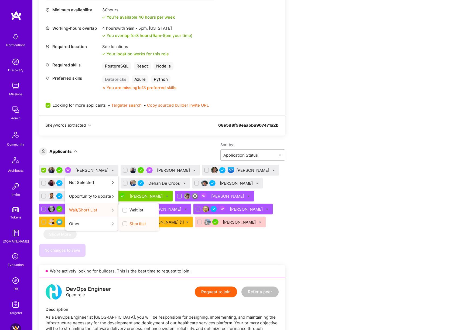
click at [130, 223] on span "Shortlist" at bounding box center [138, 224] width 16 height 6
click at [124, 223] on input "Shortlist" at bounding box center [126, 224] width 4 height 4
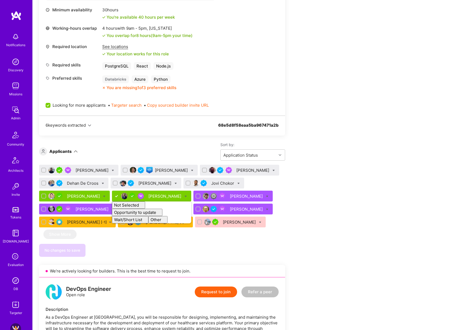
checkbox input "false"
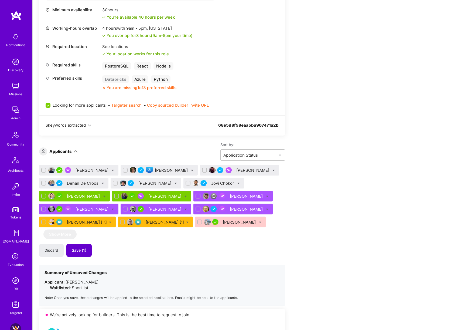
click at [82, 250] on span "Save (1)" at bounding box center [79, 250] width 15 height 5
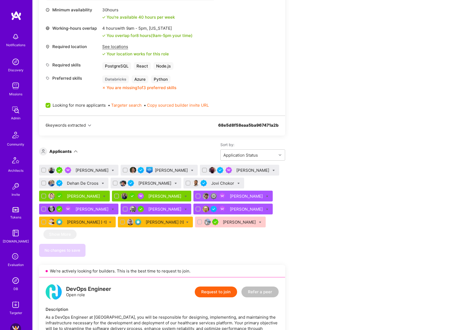
click at [112, 170] on icon at bounding box center [113, 170] width 2 height 2
checkbox input "true"
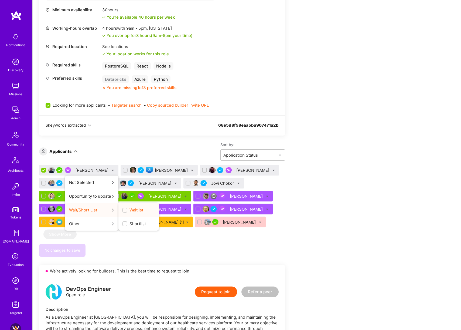
click at [124, 211] on input "Waitlist" at bounding box center [126, 210] width 4 height 4
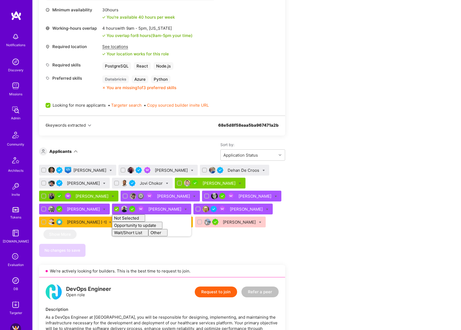
checkbox input "false"
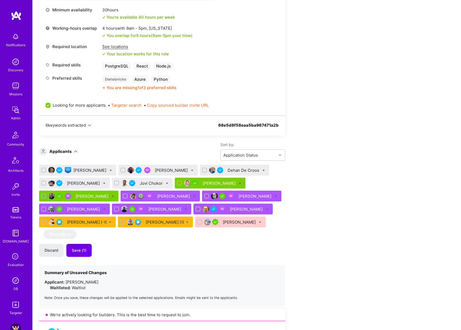
click at [90, 172] on div "[PERSON_NAME]" at bounding box center [90, 170] width 34 height 6
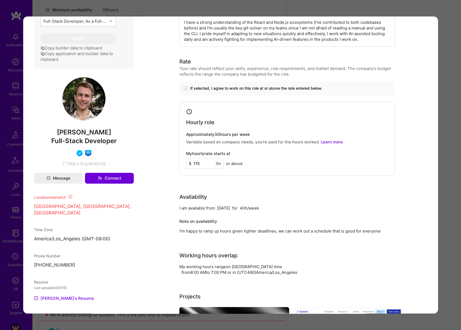
scroll to position [192, 0]
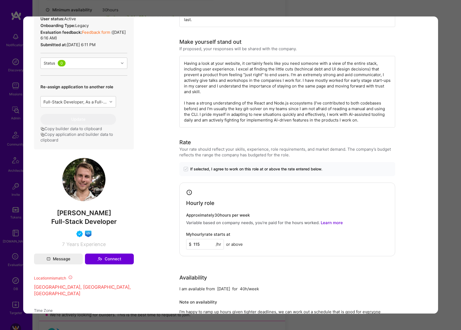
click at [449, 171] on div "Application 1 of 15 Builder Missing Requirements Required Location See location…" at bounding box center [230, 165] width 461 height 330
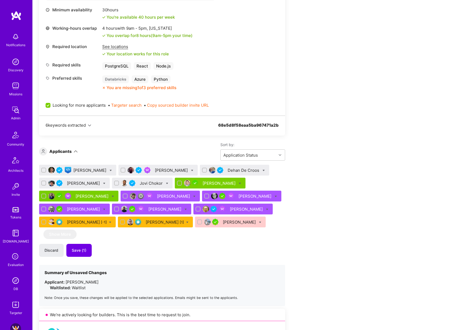
click at [110, 170] on icon at bounding box center [111, 170] width 2 height 2
checkbox input "true"
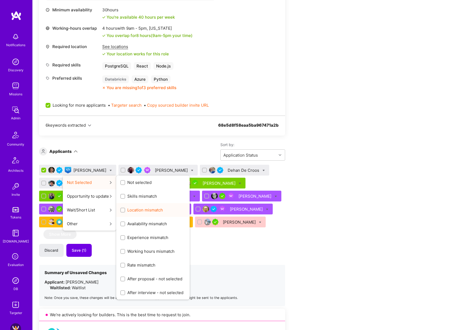
click at [143, 209] on span "Location mismatch" at bounding box center [145, 210] width 36 height 6
click at [125, 209] on input "Location mismatch" at bounding box center [123, 210] width 4 height 4
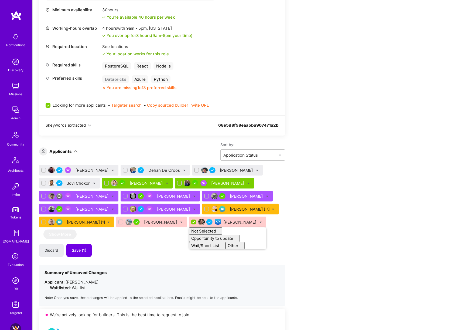
checkbox input "false"
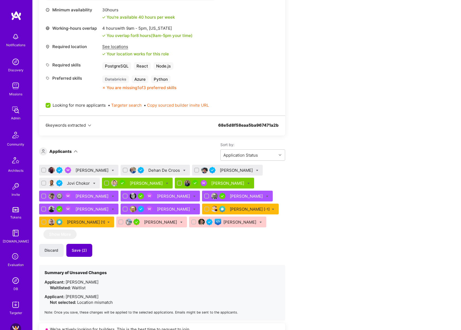
click at [82, 253] on button "Save (2)" at bounding box center [79, 250] width 26 height 13
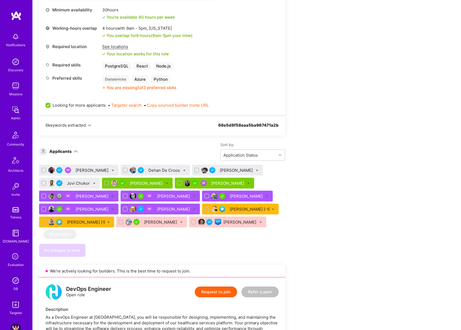
click at [101, 168] on div "Christopher Shepherd" at bounding box center [93, 170] width 34 height 6
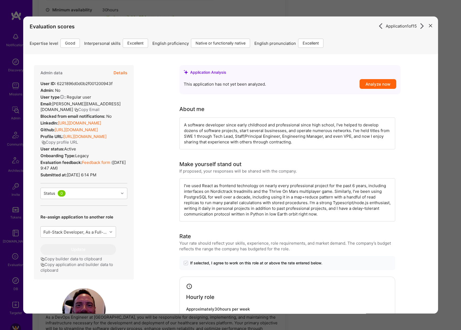
click at [120, 75] on button "Details" at bounding box center [120, 73] width 14 height 16
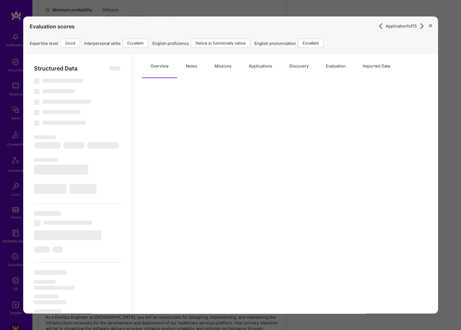
click at [219, 64] on button "Missions" at bounding box center [223, 66] width 34 height 24
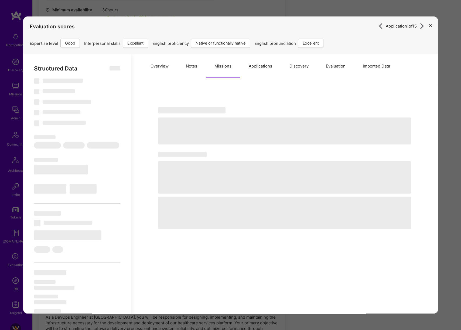
type textarea "x"
select select "Right Now"
select select "4"
select select "7"
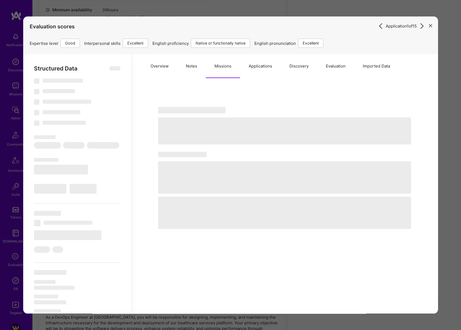
select select "7"
select select "US"
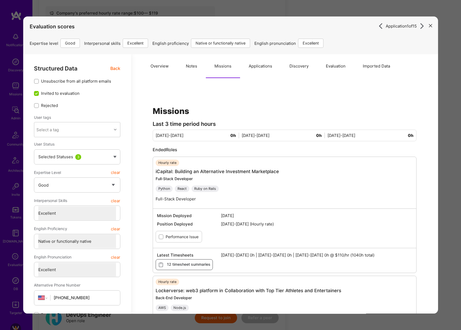
scroll to position [218, 0]
click at [200, 62] on button "Notes" at bounding box center [191, 66] width 29 height 24
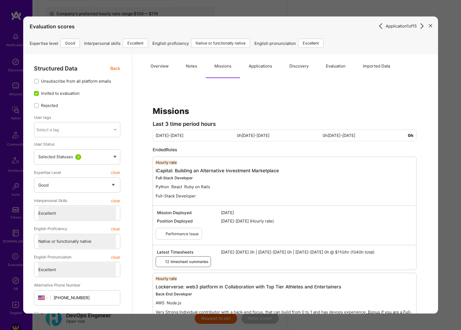
type textarea "x"
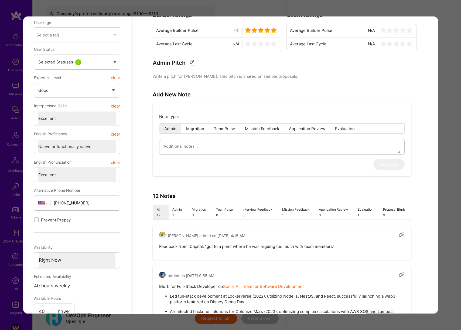
scroll to position [135, 0]
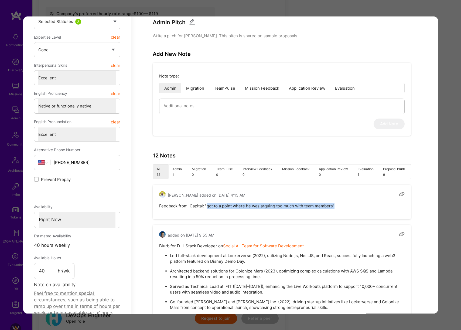
drag, startPoint x: 207, startPoint y: 205, endPoint x: 382, endPoint y: 199, distance: 175.4
click at [344, 206] on pre "Feedback from iCapital: "got to a point where he was arguing too much with team…" at bounding box center [282, 206] width 246 height 6
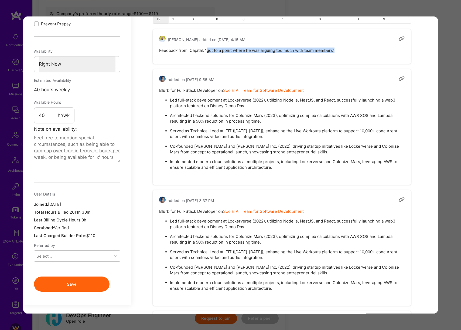
scroll to position [289, 0]
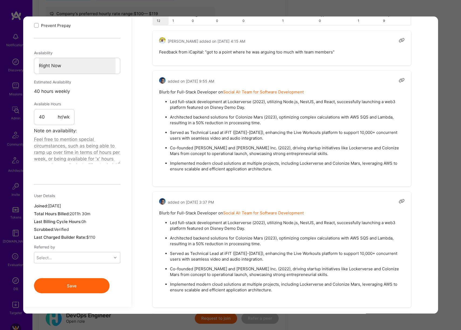
click at [453, 146] on div "Application 1 of 15 Evaluation scores Expertise level Good Interpersonal skills…" at bounding box center [230, 165] width 461 height 330
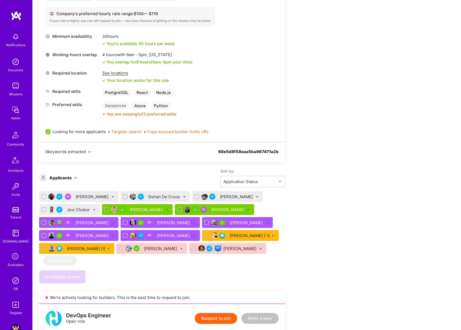
click at [114, 197] on icon at bounding box center [113, 197] width 2 height 2
checkbox input "true"
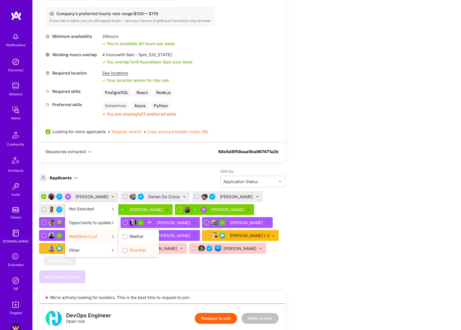
click at [146, 250] on span "Shortlist" at bounding box center [138, 250] width 16 height 6
click at [127, 250] on input "Shortlist" at bounding box center [126, 251] width 4 height 4
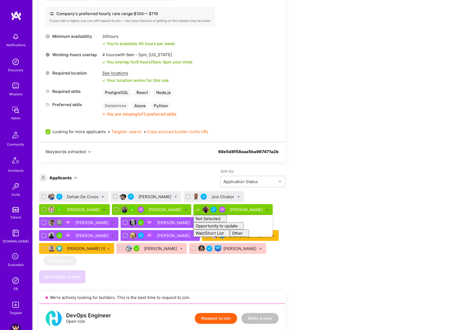
checkbox input "false"
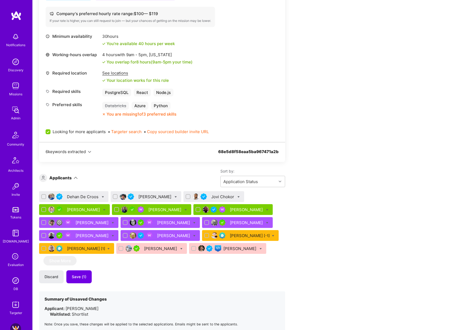
click at [175, 196] on icon at bounding box center [176, 197] width 2 height 2
checkbox input "true"
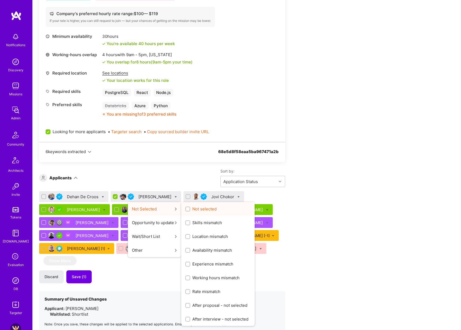
click at [187, 208] on input "Not selected" at bounding box center [189, 209] width 4 height 4
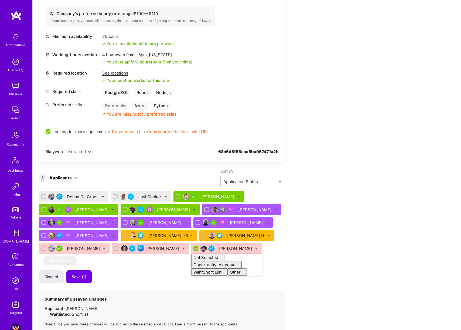
checkbox input "false"
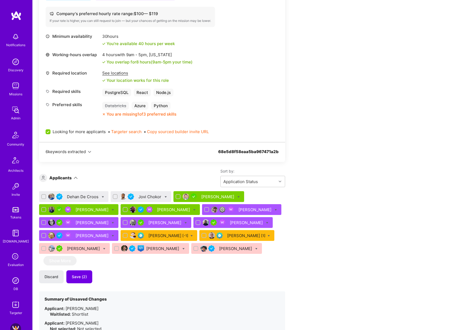
click at [155, 195] on div "Jovi Chokor" at bounding box center [151, 197] width 24 height 6
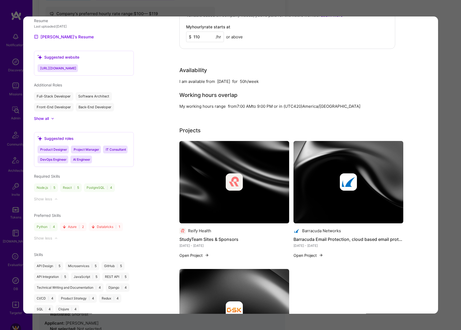
scroll to position [458, 0]
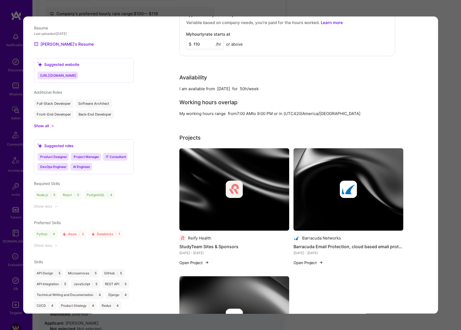
click at [447, 179] on div "Application 2 of 15 Evaluation scores Expertise level Good Interpersonal skills…" at bounding box center [230, 165] width 461 height 330
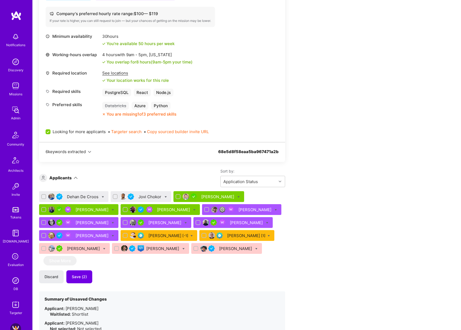
click at [165, 197] on icon at bounding box center [166, 197] width 2 height 2
checkbox input "true"
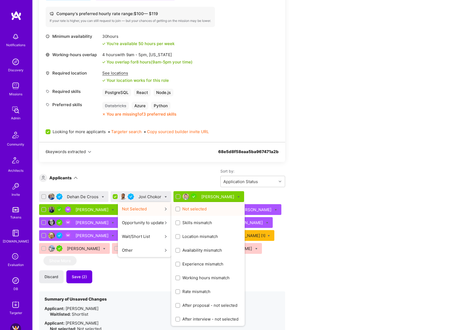
click at [179, 207] on div "button" at bounding box center [177, 209] width 5 height 5
click at [179, 207] on input "Not selected" at bounding box center [179, 209] width 4 height 4
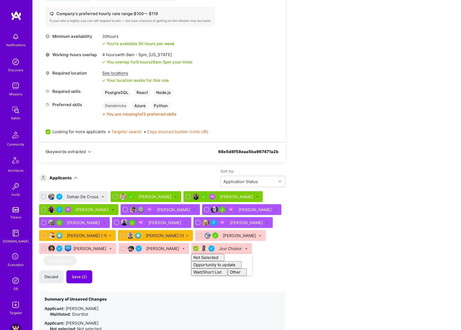
checkbox input "false"
click at [73, 198] on div "Dehan De Croos" at bounding box center [83, 197] width 33 height 6
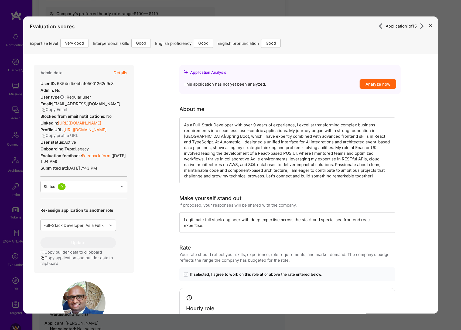
click at [457, 148] on div "Application 1 of 15 Evaluation scores Expertise level Very good Interpersonal s…" at bounding box center [230, 165] width 461 height 330
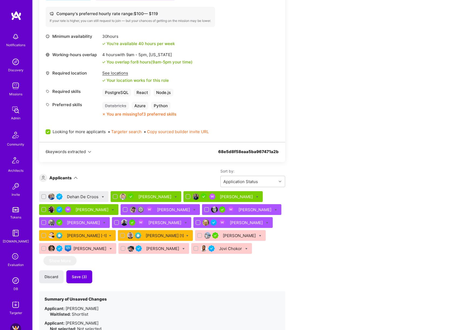
click at [103, 196] on icon at bounding box center [103, 197] width 2 height 2
checkbox input "true"
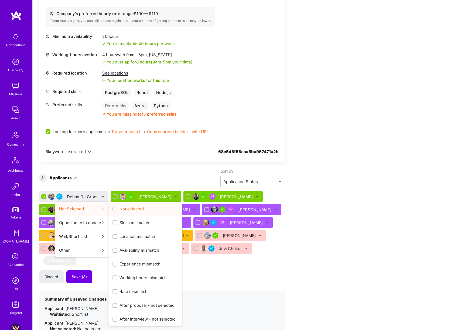
click at [119, 208] on label "Not selected" at bounding box center [128, 209] width 31 height 6
click at [117, 208] on input "Not selected" at bounding box center [116, 209] width 4 height 4
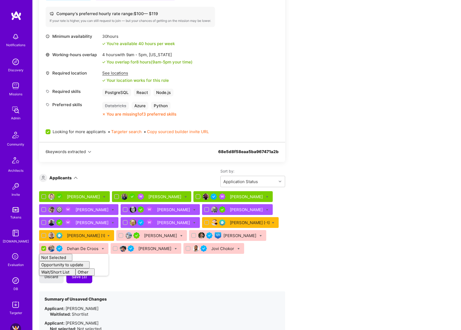
checkbox input "false"
click at [82, 278] on span "Save (4)" at bounding box center [79, 276] width 15 height 5
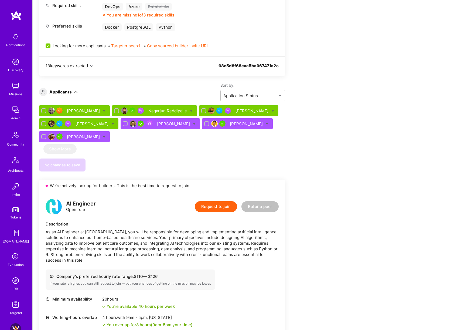
scroll to position [715, 0]
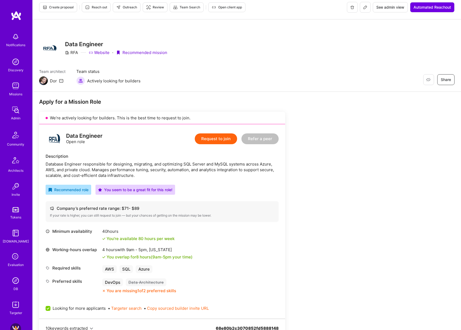
scroll to position [4, 0]
click at [95, 9] on span "Reach out" at bounding box center [96, 7] width 22 height 5
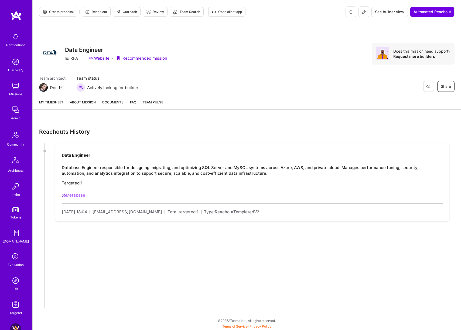
click at [84, 102] on link "About Mission" at bounding box center [83, 104] width 26 height 10
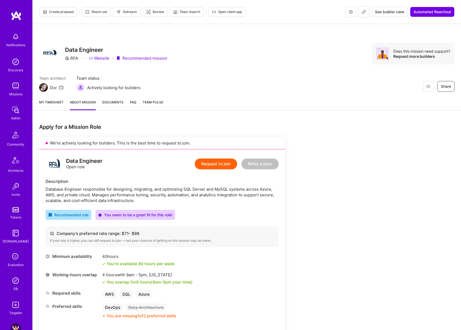
click at [132, 16] on button "Outreach" at bounding box center [127, 12] width 28 height 10
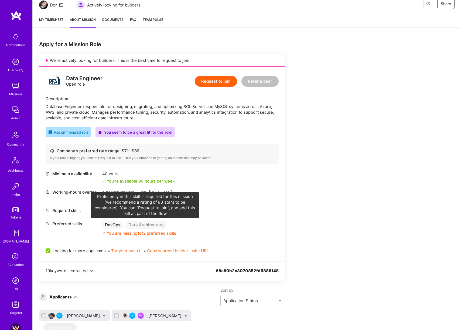
scroll to position [178, 0]
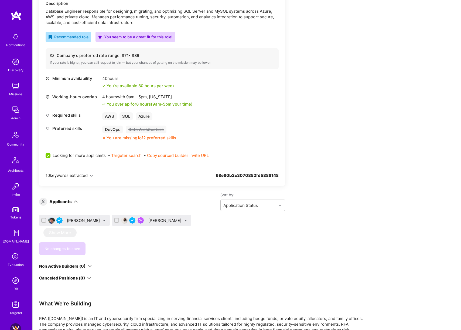
click at [85, 218] on div "[PERSON_NAME]" at bounding box center [84, 221] width 34 height 6
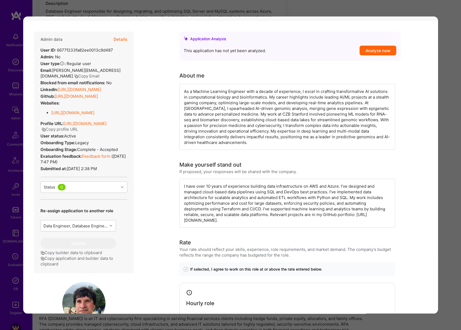
scroll to position [30, 0]
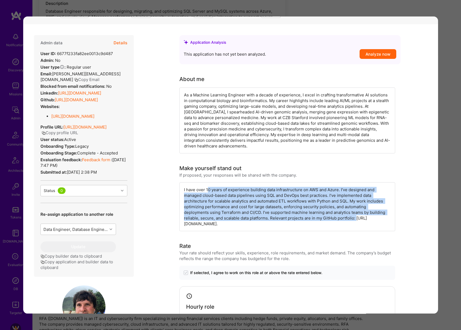
drag, startPoint x: 258, startPoint y: 190, endPoint x: 364, endPoint y: 215, distance: 109.2
click at [364, 215] on div "I have over 10 years of experience building data infrastructure on AWS and Azur…" at bounding box center [288, 206] width 216 height 49
click at [328, 216] on div "I have over 10 years of experience building data infrastructure on AWS and Azur…" at bounding box center [288, 206] width 216 height 49
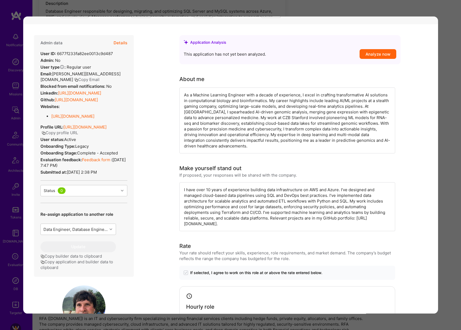
drag, startPoint x: 251, startPoint y: 205, endPoint x: 345, endPoint y: 207, distance: 94.0
click at [345, 207] on div "I have over 10 years of experience building data infrastructure on AWS and Azur…" at bounding box center [288, 206] width 216 height 49
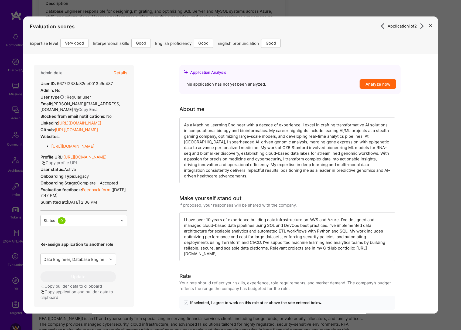
click at [116, 72] on button "Details" at bounding box center [120, 73] width 14 height 16
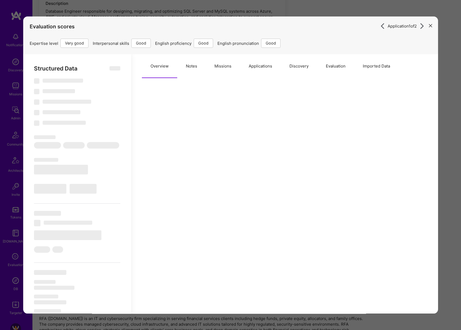
click at [380, 68] on button "Imported Data" at bounding box center [376, 66] width 45 height 24
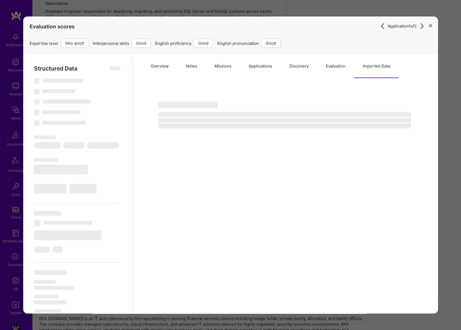
select select "Right Now"
select select "5"
select select "4"
select select "6"
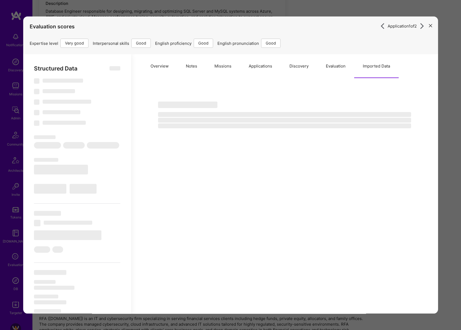
select select "US"
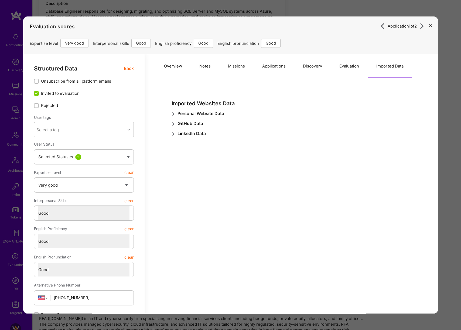
click at [339, 67] on button "Evaluation" at bounding box center [349, 66] width 37 height 24
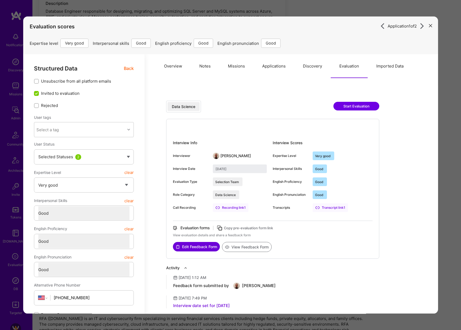
click at [257, 247] on button "View Feedback Form" at bounding box center [247, 247] width 50 height 10
click at [446, 126] on div "Application 1 of 2 Evaluation scores Expertise level Very good Interpersonal sk…" at bounding box center [230, 165] width 461 height 330
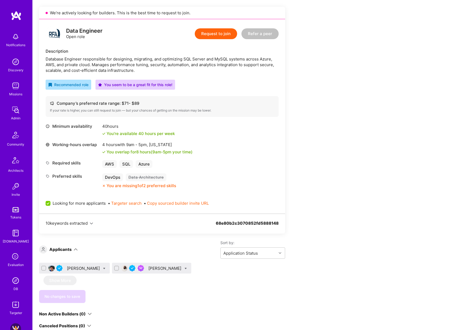
scroll to position [80, 0]
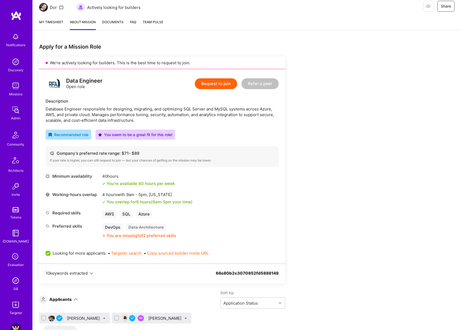
drag, startPoint x: 47, startPoint y: 110, endPoint x: 100, endPoint y: 109, distance: 52.7
click at [100, 109] on div "Database Engineer responsible for designing, migrating, and optimizing SQL Serv…" at bounding box center [162, 114] width 233 height 17
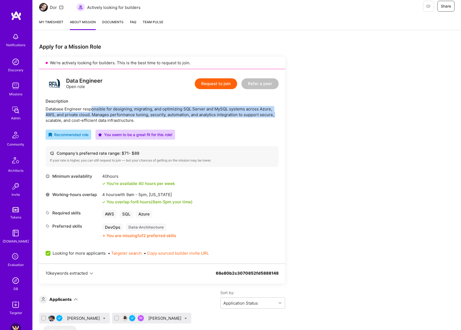
drag, startPoint x: 92, startPoint y: 109, endPoint x: 282, endPoint y: 116, distance: 190.2
click at [282, 116] on div "Data Engineer Open role Request to join Refer a peer Description Database Engin…" at bounding box center [162, 166] width 246 height 194
click at [249, 114] on div "Database Engineer responsible for designing, migrating, and optimizing SQL Serv…" at bounding box center [162, 114] width 233 height 17
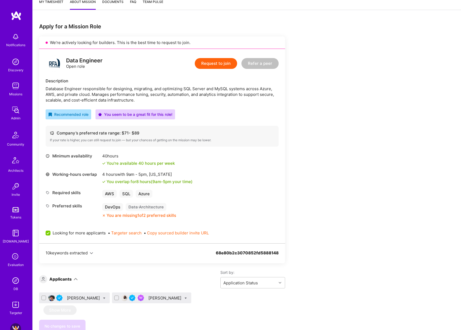
scroll to position [185, 0]
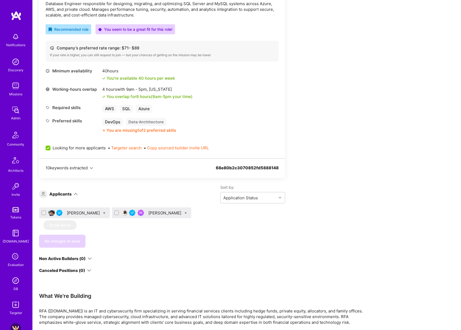
click at [103, 213] on icon at bounding box center [104, 213] width 2 height 2
checkbox input "true"
drag, startPoint x: 123, startPoint y: 251, endPoint x: 252, endPoint y: 235, distance: 130.4
click at [123, 251] on span "Waitlist" at bounding box center [128, 253] width 14 height 6
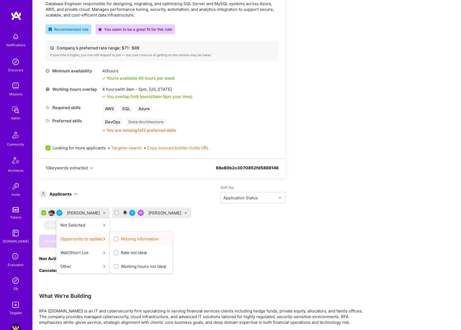
click at [0, 0] on input "Waitlist" at bounding box center [0, 0] width 0 height 0
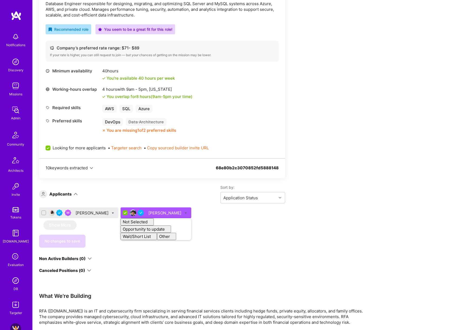
checkbox input "false"
click at [290, 233] on div "Apply for a Mission Role We’re actively looking for builders. This is the best …" at bounding box center [201, 263] width 324 height 650
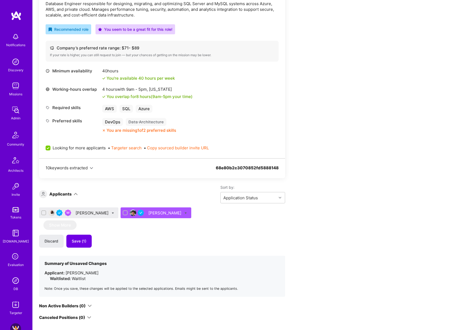
click at [110, 215] on div "Abdulhakeem Omotolani Yaqoob" at bounding box center [93, 213] width 34 height 6
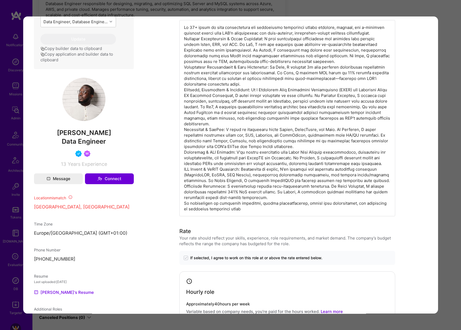
scroll to position [499, 0]
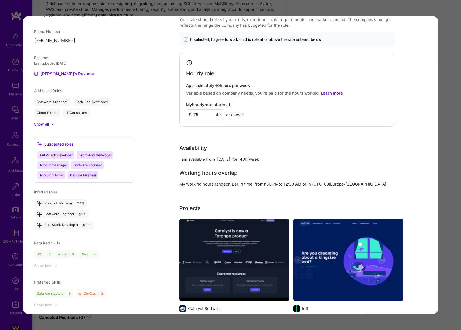
click at [448, 134] on div "Application 1 of 2 Builder Missing Requirements Required Location See locations…" at bounding box center [230, 165] width 461 height 330
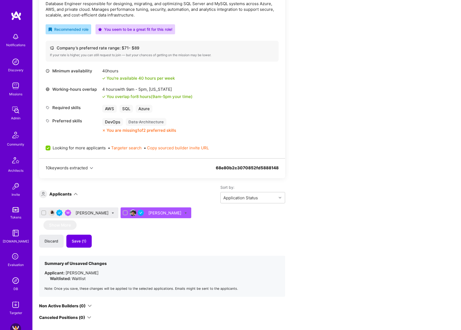
click at [114, 213] on icon at bounding box center [113, 213] width 2 height 2
checkbox input "true"
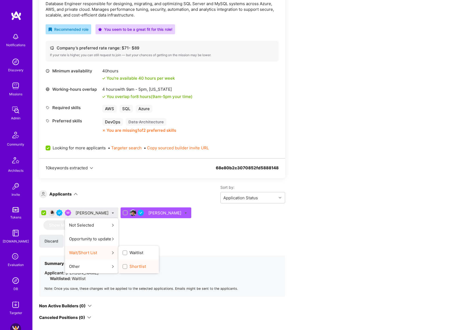
click at [146, 268] on span "Shortlist" at bounding box center [138, 267] width 16 height 6
click at [127, 268] on input "Shortlist" at bounding box center [126, 267] width 4 height 4
checkbox input "true"
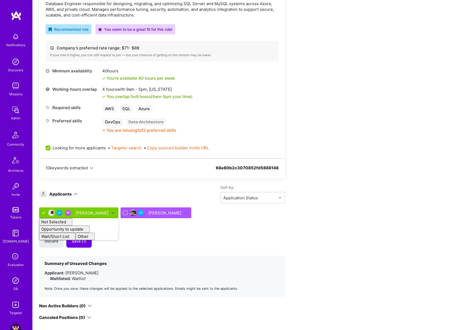
click at [296, 224] on div "Apply for a Mission Role We’re actively looking for builders. This is the best …" at bounding box center [201, 286] width 324 height 697
checkbox input "false"
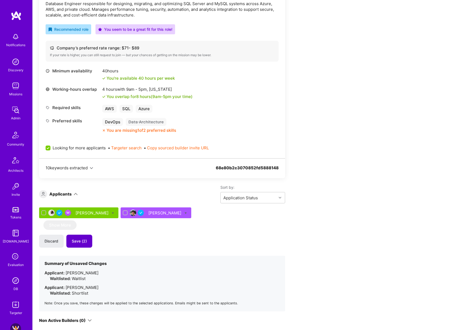
click at [79, 240] on span "Save (2)" at bounding box center [79, 240] width 15 height 5
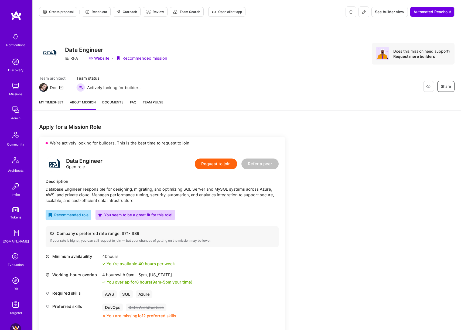
scroll to position [2, 0]
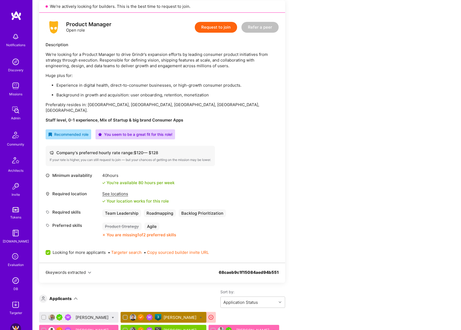
scroll to position [173, 0]
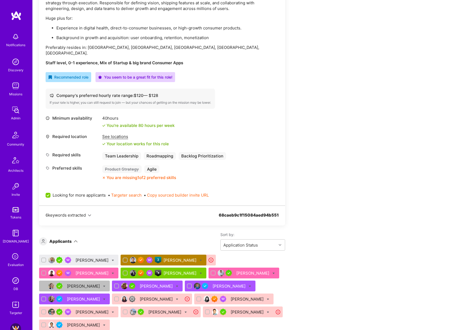
click at [98, 257] on div "[PERSON_NAME]" at bounding box center [93, 260] width 34 height 6
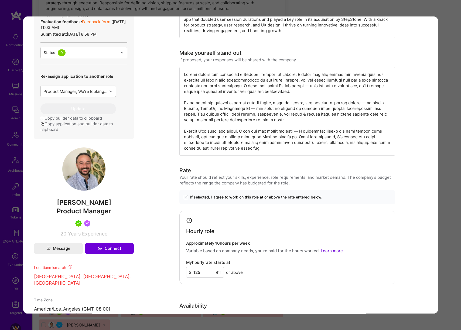
scroll to position [153, 0]
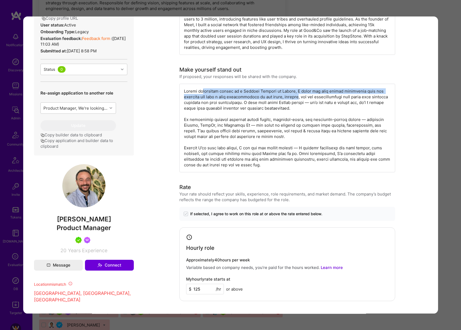
drag, startPoint x: 204, startPoint y: 91, endPoint x: 297, endPoint y: 96, distance: 93.6
click at [297, 96] on div "modal" at bounding box center [288, 128] width 216 height 89
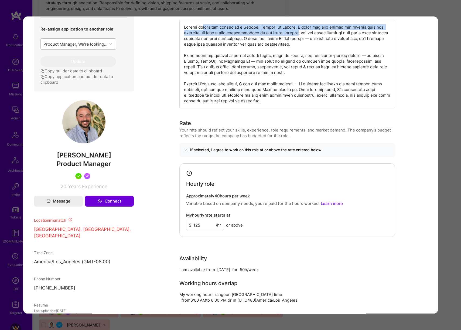
scroll to position [215, 0]
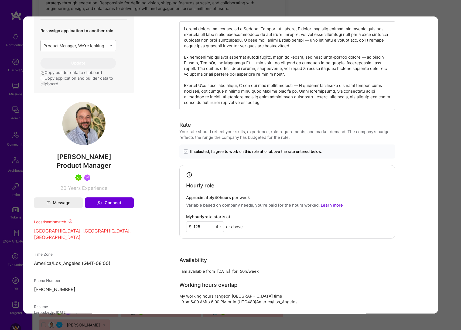
click at [80, 161] on span "[PERSON_NAME]" at bounding box center [84, 157] width 100 height 8
copy span "[PERSON_NAME]"
drag, startPoint x: 455, startPoint y: 154, endPoint x: 5, endPoint y: 140, distance: 450.8
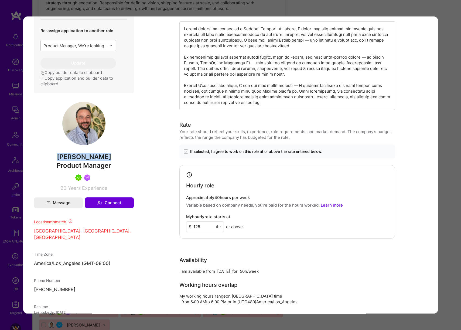
click at [455, 154] on div "Application 1 of 15 Builder Missing Requirements Required Location See location…" at bounding box center [230, 165] width 461 height 330
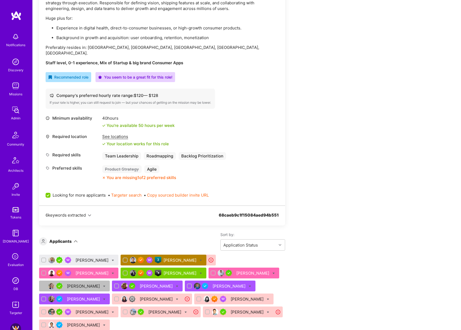
click at [112, 259] on icon at bounding box center [113, 260] width 2 height 2
checkbox input "true"
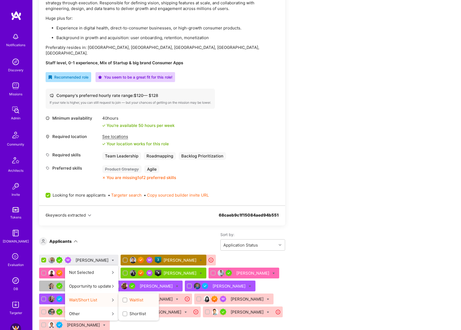
click at [139, 297] on span "Waitlist" at bounding box center [137, 300] width 14 height 6
click at [127, 298] on input "Waitlist" at bounding box center [126, 300] width 4 height 4
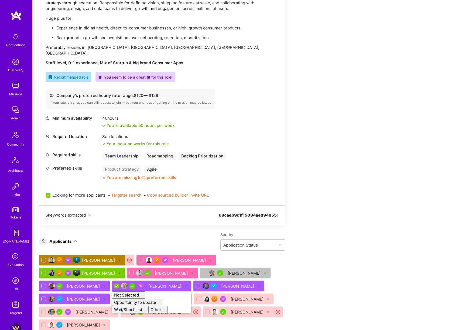
checkbox input "false"
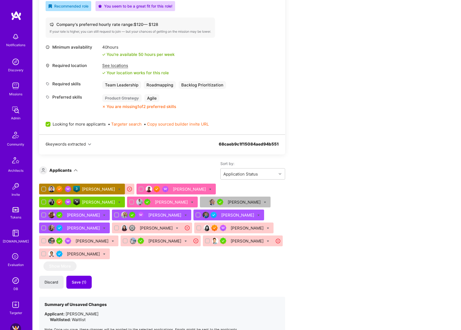
scroll to position [243, 0]
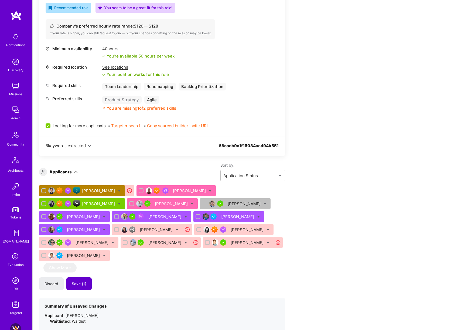
click at [85, 277] on button "Save (1)" at bounding box center [78, 283] width 25 height 13
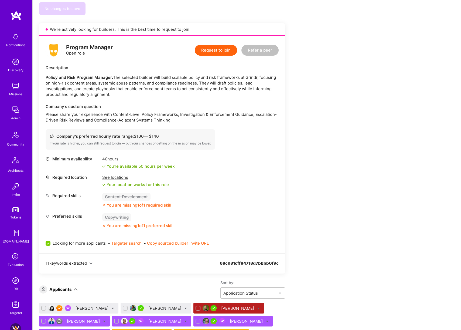
scroll to position [797, 0]
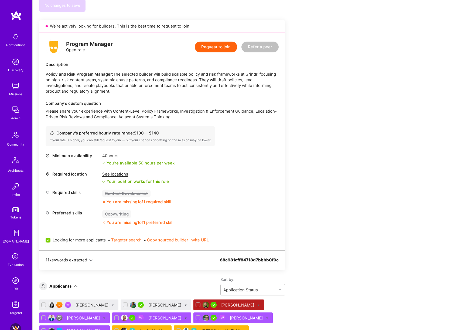
click at [149, 302] on div "[PERSON_NAME]" at bounding box center [165, 305] width 34 height 6
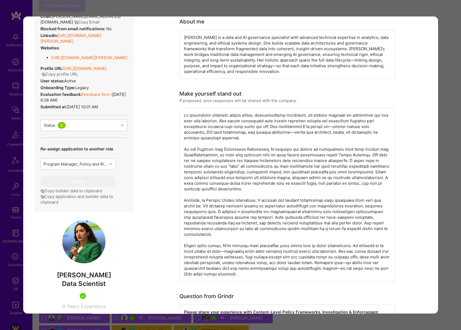
scroll to position [88, 0]
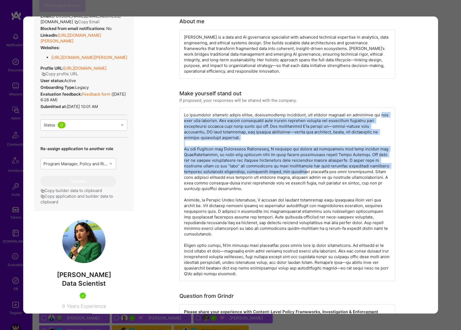
drag, startPoint x: 183, startPoint y: 121, endPoint x: 295, endPoint y: 170, distance: 121.7
click at [295, 170] on div "modal" at bounding box center [288, 194] width 216 height 174
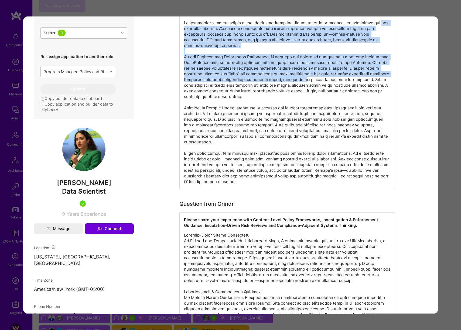
scroll to position [250, 0]
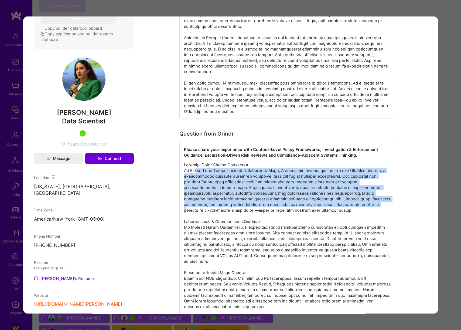
drag, startPoint x: 195, startPoint y: 170, endPoint x: 320, endPoint y: 202, distance: 128.3
click at [320, 202] on p "modal" at bounding box center [287, 255] width 207 height 187
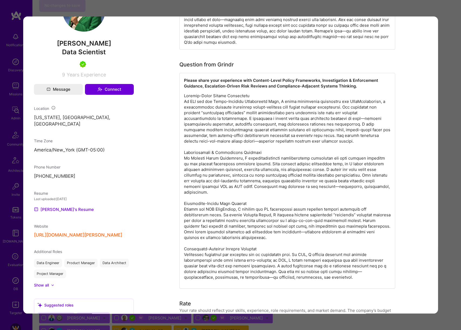
scroll to position [316, 0]
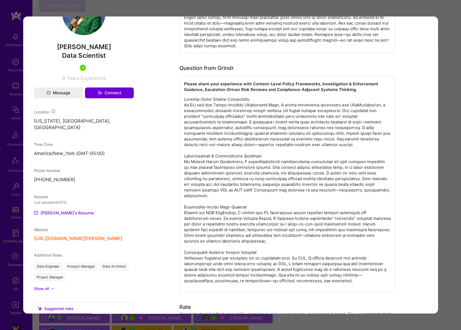
drag, startPoint x: 200, startPoint y: 114, endPoint x: 274, endPoint y: 121, distance: 73.8
click at [274, 121] on p "modal" at bounding box center [287, 189] width 207 height 187
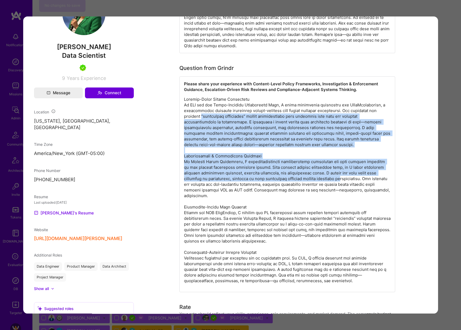
drag, startPoint x: 201, startPoint y: 119, endPoint x: 320, endPoint y: 179, distance: 133.9
click at [320, 179] on p "modal" at bounding box center [287, 189] width 207 height 187
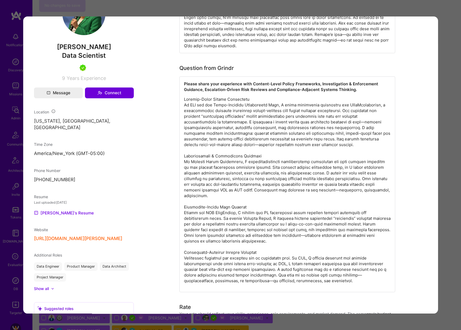
click at [447, 157] on div "Application 2 of 11 Evaluation scores Expertise level Very good Interpersonal s…" at bounding box center [230, 165] width 461 height 330
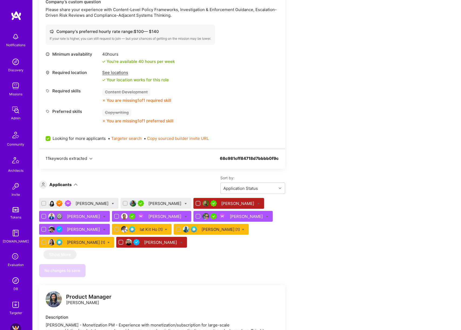
scroll to position [897, 0]
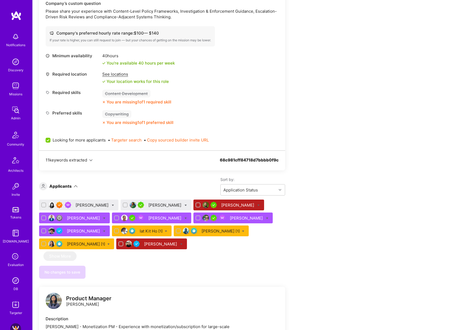
click at [185, 204] on icon at bounding box center [186, 205] width 2 height 2
checkbox input "true"
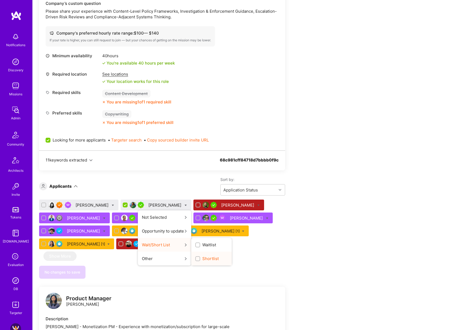
click at [202, 256] on span "Shortlist" at bounding box center [210, 259] width 16 height 6
click at [197, 257] on input "Shortlist" at bounding box center [199, 259] width 4 height 4
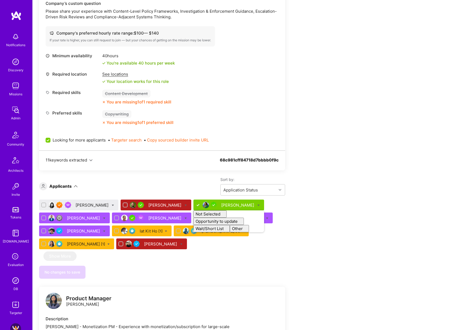
checkbox input "false"
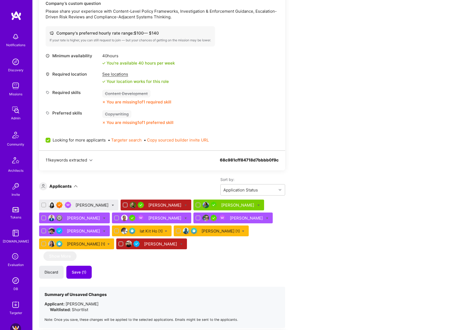
click at [112, 204] on icon at bounding box center [113, 205] width 2 height 2
checkbox input "true"
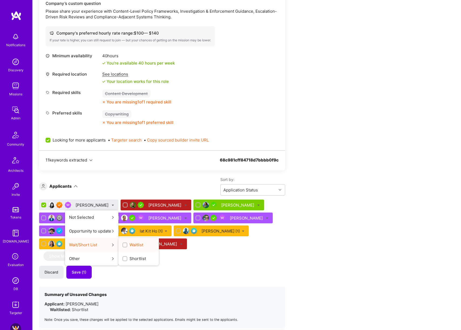
click at [124, 243] on input "Waitlist" at bounding box center [126, 245] width 4 height 4
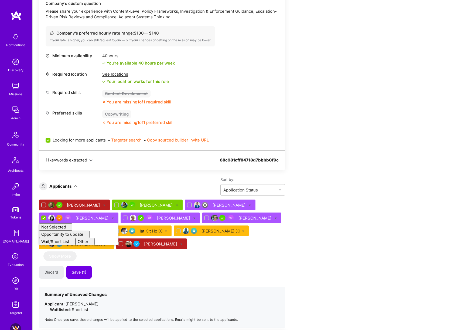
checkbox input "false"
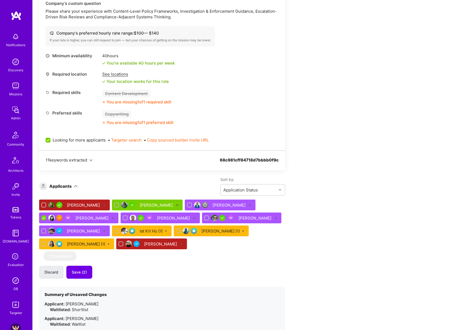
click at [77, 266] on button "Save (2)" at bounding box center [79, 272] width 26 height 13
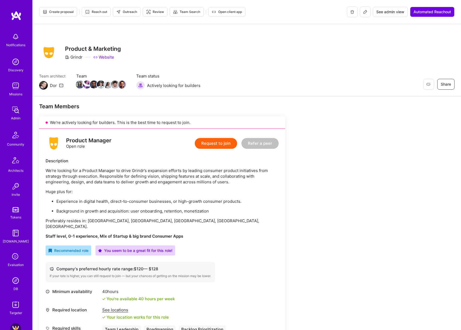
click at [60, 13] on span "Create proposal" at bounding box center [58, 11] width 31 height 5
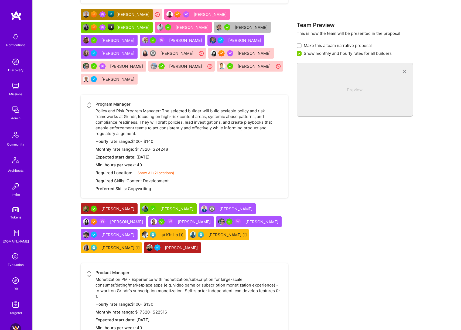
scroll to position [554, 0]
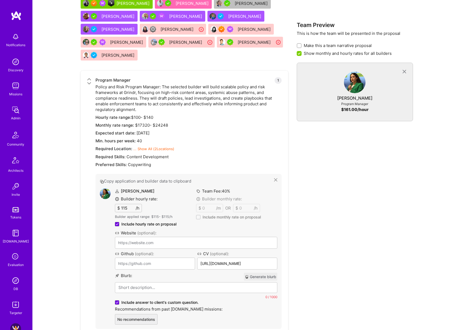
click at [258, 273] on button "Generate blurb" at bounding box center [260, 277] width 33 height 8
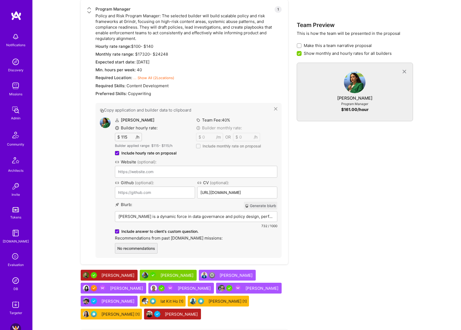
scroll to position [624, 0]
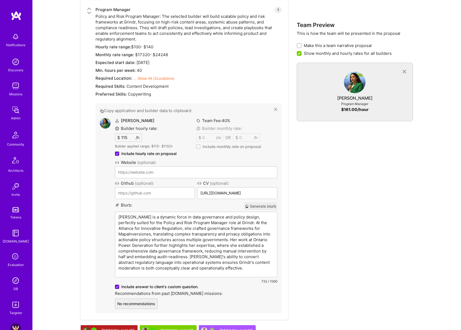
click at [181, 212] on div "Carole is a dynamic force in data governance and policy design, perfectly suite…" at bounding box center [196, 244] width 162 height 65
drag, startPoint x: 171, startPoint y: 199, endPoint x: 215, endPoint y: 200, distance: 43.7
click at [215, 214] on p "Carole is a dynamic force in data governance and policy design, perfectly suite…" at bounding box center [197, 242] width 156 height 57
click at [349, 245] on div "Team Preview This is how the team will be presented in the proposal Make this a…" at bounding box center [355, 150] width 116 height 769
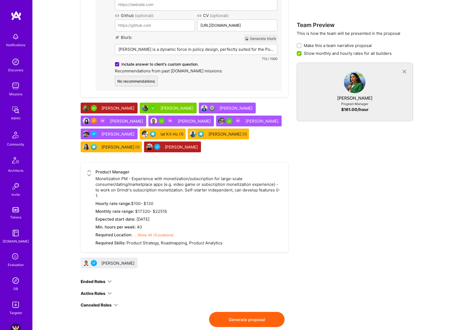
scroll to position [791, 0]
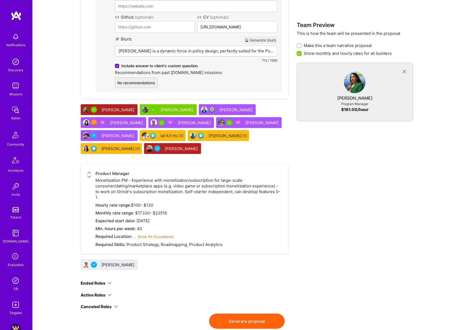
click at [256, 313] on button "Generate proposal" at bounding box center [247, 320] width 76 height 15
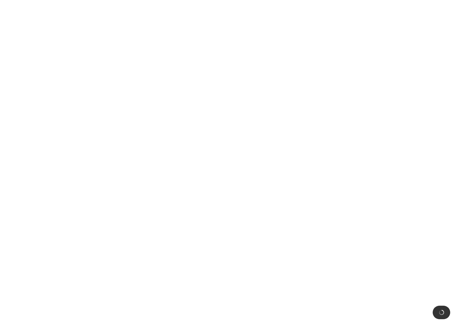
scroll to position [0, 0]
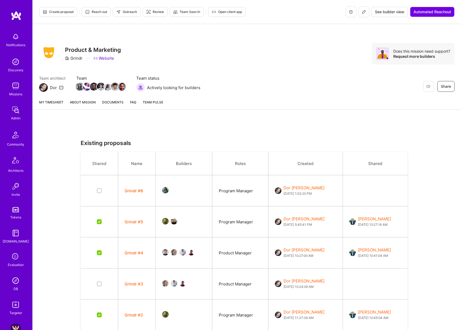
click at [84, 105] on link "About Mission" at bounding box center [83, 104] width 26 height 10
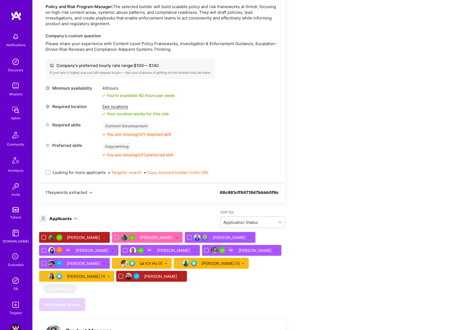
scroll to position [909, 0]
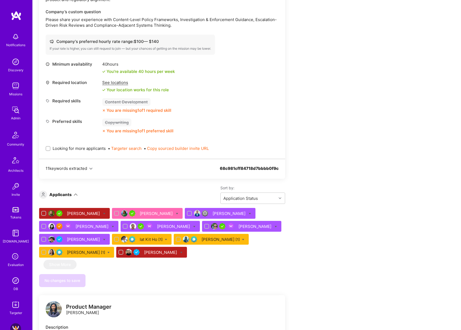
click at [80, 146] on span "Looking for more applicants" at bounding box center [79, 149] width 53 height 6
click at [50, 147] on input "Looking for more applicants" at bounding box center [49, 149] width 4 height 4
checkbox input "true"
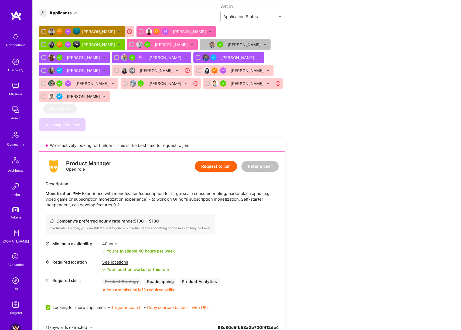
scroll to position [426, 0]
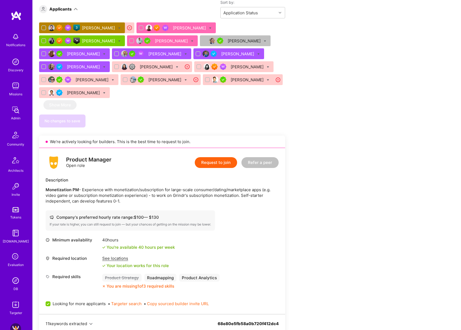
click at [113, 187] on p "Monetization PM - Experience with monetization/subscription for large-scale con…" at bounding box center [162, 195] width 233 height 17
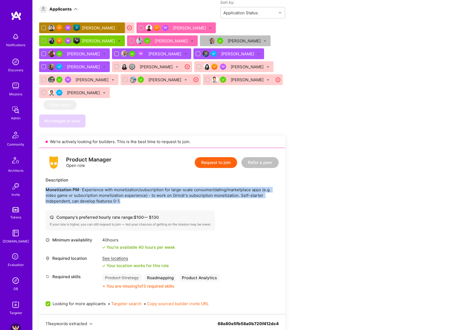
click at [113, 187] on p "Monetization PM - Experience with monetization/subscription for large-scale con…" at bounding box center [162, 195] width 233 height 17
click at [183, 187] on p "Monetization PM - Experience with monetization/subscription for large-scale con…" at bounding box center [162, 195] width 233 height 17
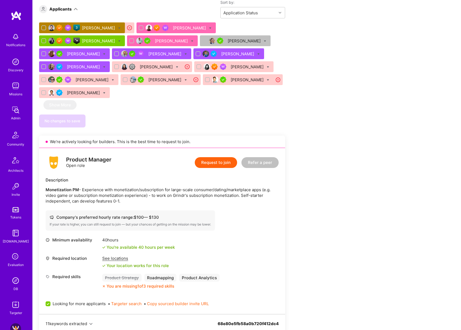
drag, startPoint x: 54, startPoint y: 178, endPoint x: 264, endPoint y: 181, distance: 209.8
click at [253, 187] on p "Monetization PM - Experience with monetization/subscription for large-scale con…" at bounding box center [162, 195] width 233 height 17
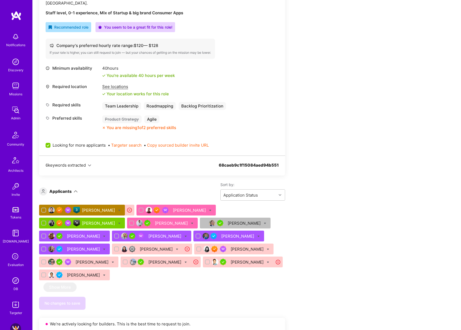
scroll to position [249, 0]
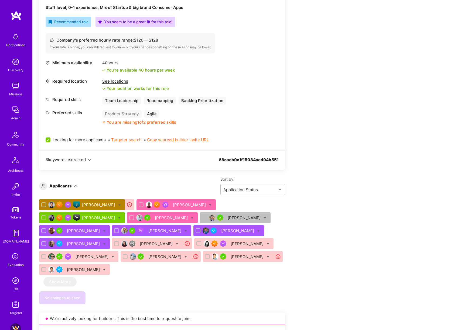
click at [119, 78] on div "See locations" at bounding box center [135, 81] width 67 height 6
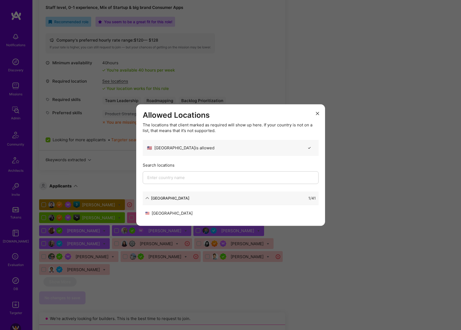
click at [367, 149] on div "Allowed Locations The locations that client marked as required will show up her…" at bounding box center [230, 165] width 461 height 330
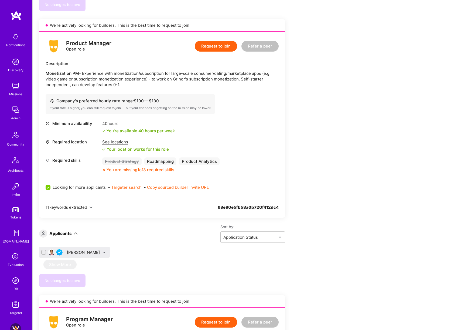
scroll to position [537, 0]
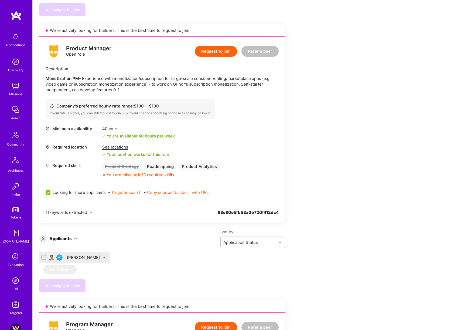
click at [122, 144] on div "See locations" at bounding box center [135, 147] width 67 height 6
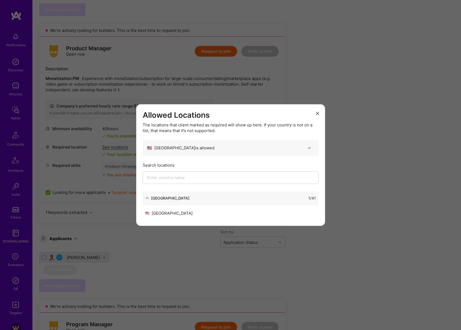
click at [383, 141] on div "Allowed Locations The locations that client marked as required will show up her…" at bounding box center [230, 165] width 461 height 330
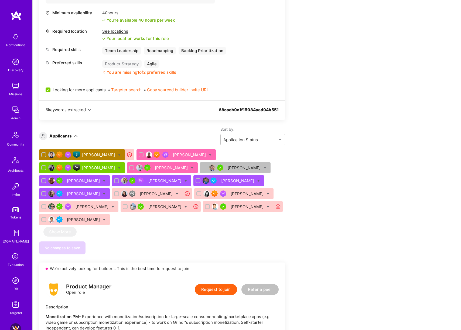
scroll to position [0, 0]
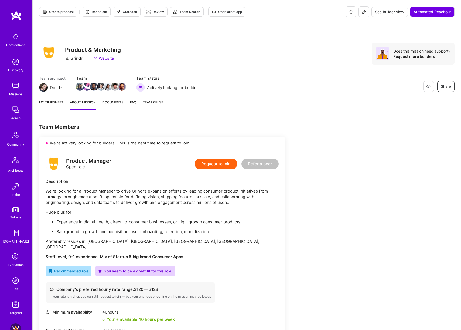
click at [128, 11] on span "Outreach" at bounding box center [126, 11] width 21 height 5
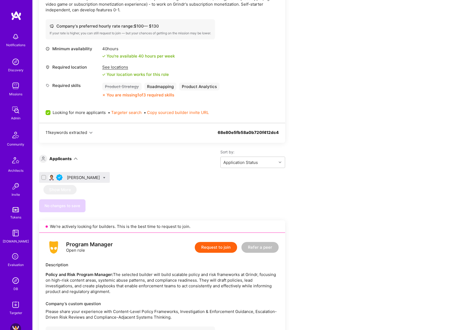
scroll to position [688, 0]
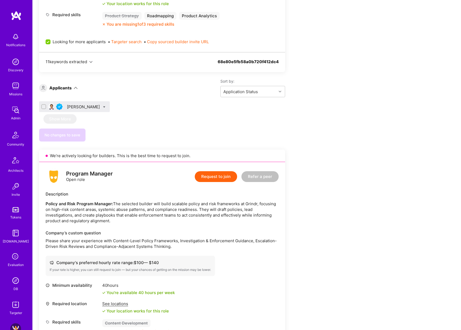
click at [103, 106] on icon at bounding box center [104, 107] width 2 height 2
checkbox input "true"
click at [213, 79] on div "Sort by: Application Status" at bounding box center [182, 88] width 208 height 19
click at [88, 104] on div "Mayank Nega" at bounding box center [84, 107] width 34 height 6
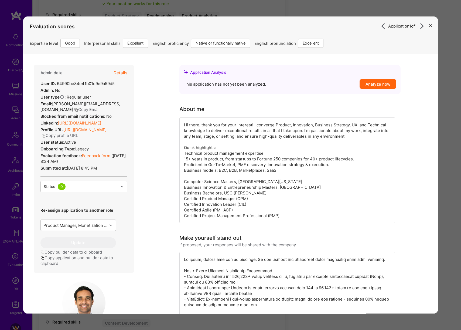
click at [124, 72] on button "Details" at bounding box center [120, 73] width 14 height 16
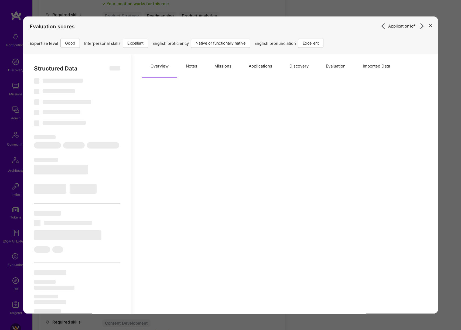
click at [255, 67] on button "Applications" at bounding box center [260, 66] width 41 height 24
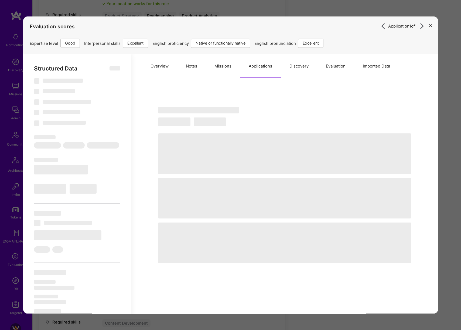
click at [452, 103] on div "Application 1 of 1 Evaluation scores Expertise level Good Interpersonal skills …" at bounding box center [230, 165] width 461 height 330
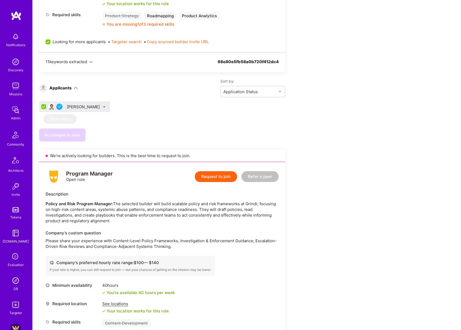
click at [103, 106] on icon at bounding box center [104, 107] width 2 height 2
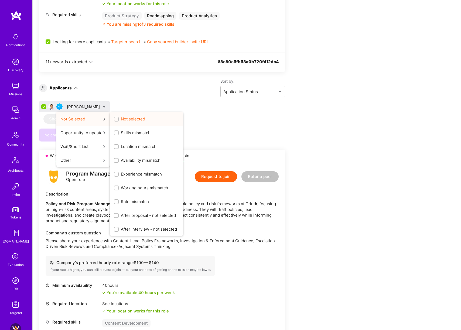
click at [121, 116] on span "Not selected" at bounding box center [133, 119] width 24 height 6
click at [119, 117] on input "Not selected" at bounding box center [117, 119] width 4 height 4
checkbox input "true"
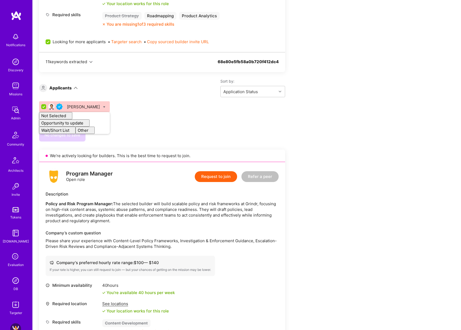
checkbox input "false"
click at [256, 101] on div "Mayank Nega Not Selected Not selected Skills mismatch Location mismatch Availab…" at bounding box center [162, 107] width 246 height 13
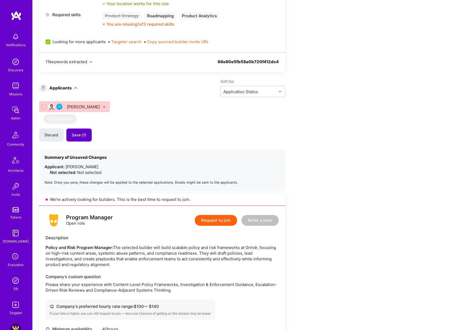
click at [87, 129] on button "Save (1)" at bounding box center [78, 135] width 25 height 13
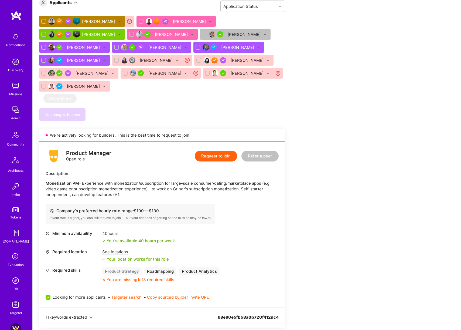
scroll to position [580, 0]
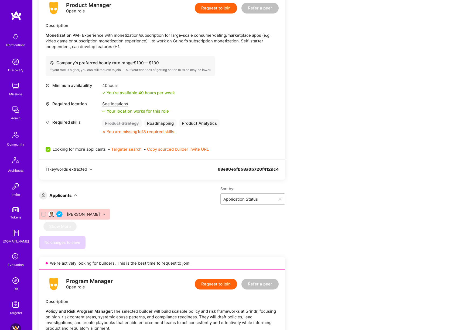
click at [90, 211] on div "Mayank Nega" at bounding box center [84, 214] width 34 height 6
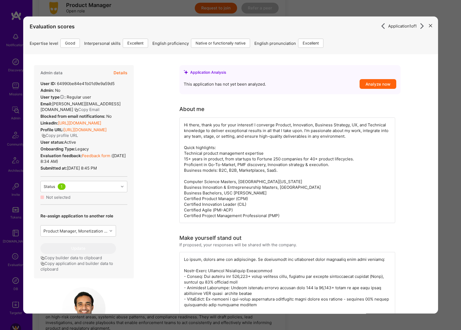
scroll to position [501, 0]
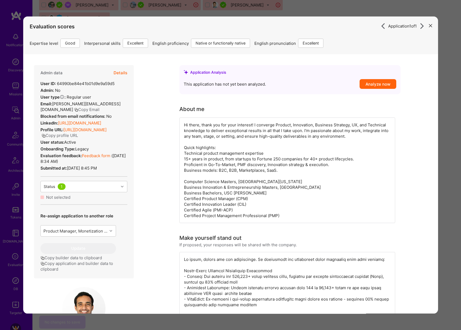
click at [122, 72] on button "Details" at bounding box center [120, 73] width 14 height 16
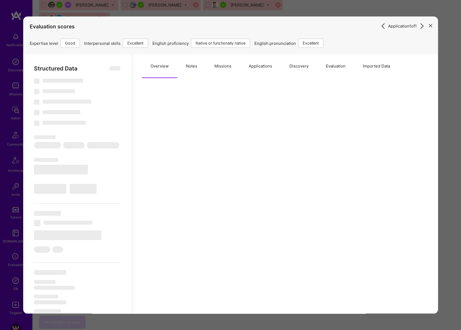
click at [189, 68] on button "Notes" at bounding box center [191, 66] width 29 height 24
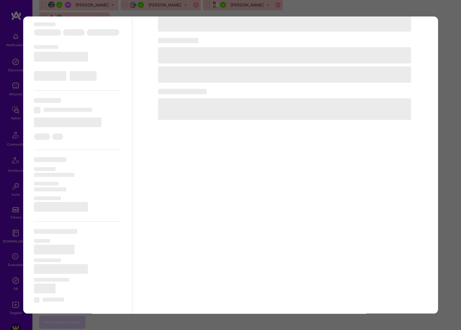
scroll to position [125, 0]
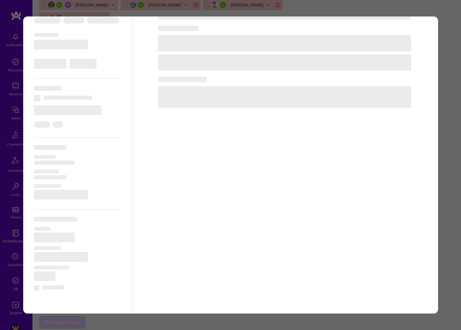
select select "Right Now"
select select "4"
select select "7"
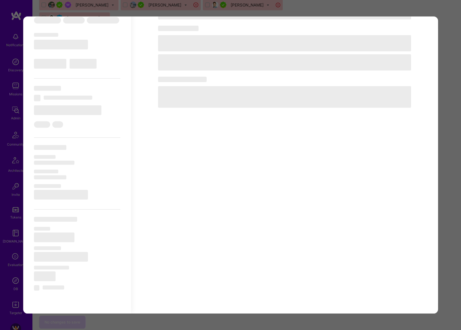
select select "US"
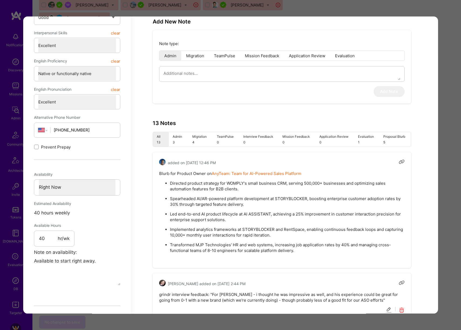
scroll to position [218, 0]
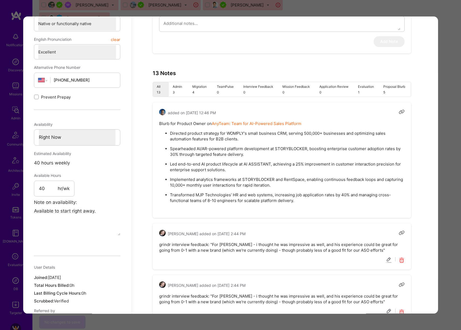
drag, startPoint x: 213, startPoint y: 245, endPoint x: 314, endPoint y: 248, distance: 100.5
click at [313, 248] on pre "grindr interview feedback: "For Mayank - i thought he was impressive as well, a…" at bounding box center [282, 247] width 246 height 11
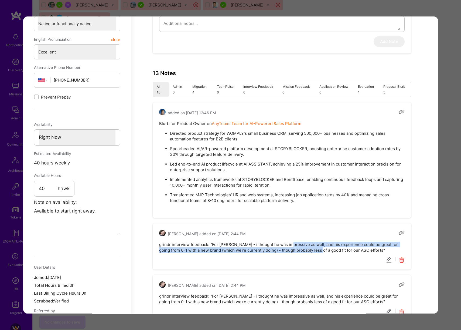
drag, startPoint x: 289, startPoint y: 245, endPoint x: 316, endPoint y: 251, distance: 28.6
click at [316, 251] on pre "grindr interview feedback: "For Mayank - i thought he was impressive as well, a…" at bounding box center [282, 247] width 246 height 11
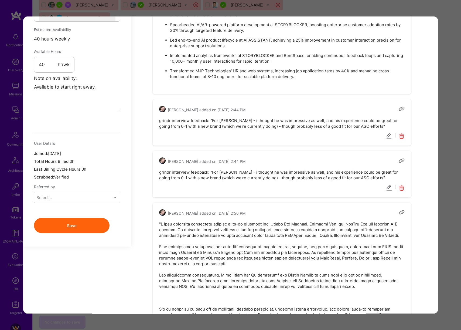
scroll to position [340, 0]
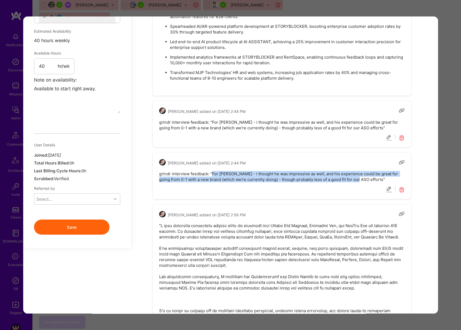
drag, startPoint x: 211, startPoint y: 173, endPoint x: 353, endPoint y: 182, distance: 141.8
click at [353, 182] on div "Dor Groner added on April 30, 2025 at 2:44 PM grindr interview feedback: "For M…" at bounding box center [282, 176] width 259 height 46
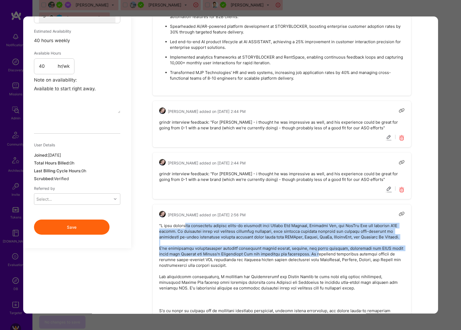
drag, startPoint x: 187, startPoint y: 224, endPoint x: 328, endPoint y: 262, distance: 146.4
click at [328, 262] on pre "modal" at bounding box center [282, 271] width 246 height 96
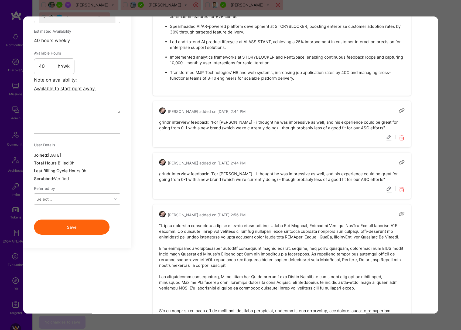
click at [329, 262] on pre "modal" at bounding box center [282, 271] width 246 height 96
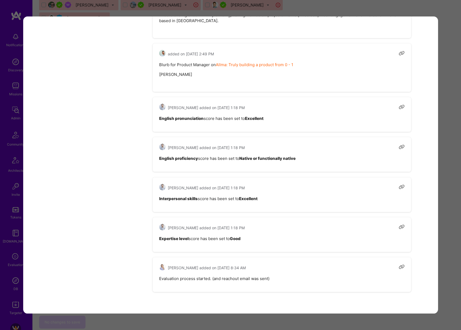
scroll to position [597, 0]
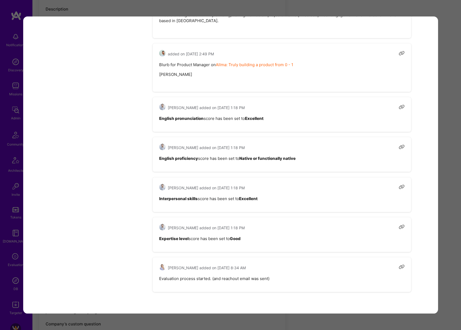
click at [441, 154] on div "Application 1 of 1 Evaluation scores Expertise level Good Interpersonal skills …" at bounding box center [230, 165] width 461 height 330
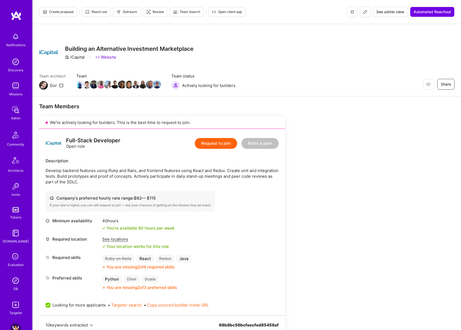
click at [127, 13] on span "Outreach" at bounding box center [126, 11] width 21 height 5
click at [100, 12] on span "Reach out" at bounding box center [96, 11] width 22 height 5
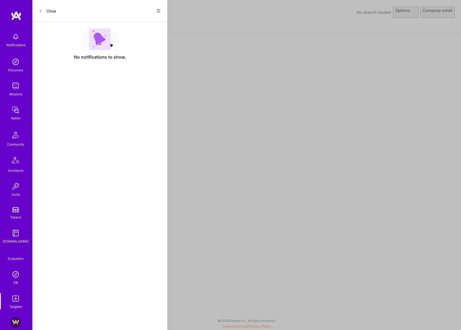
select select "rich-reachout"
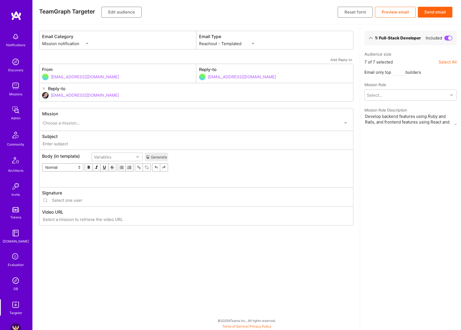
click at [131, 11] on button "Edit audience" at bounding box center [122, 12] width 40 height 11
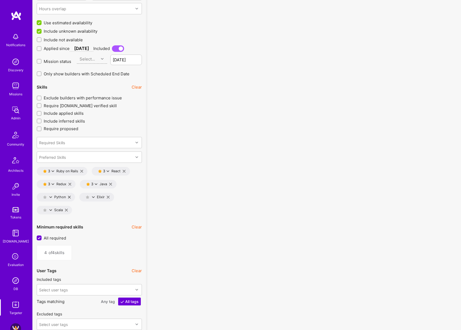
scroll to position [684, 0]
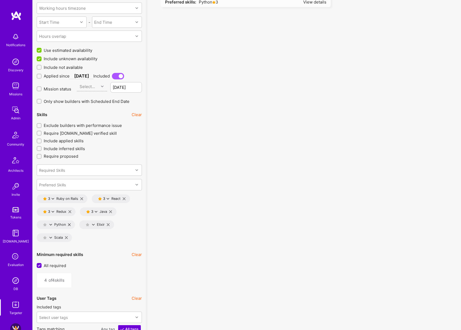
click at [81, 198] on icon at bounding box center [81, 198] width 3 height 3
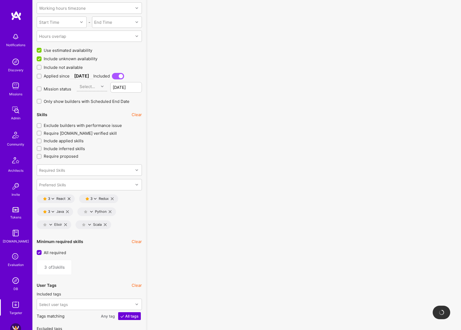
click at [70, 198] on icon at bounding box center [69, 198] width 3 height 3
click at [71, 198] on icon at bounding box center [70, 198] width 3 height 3
type input "1"
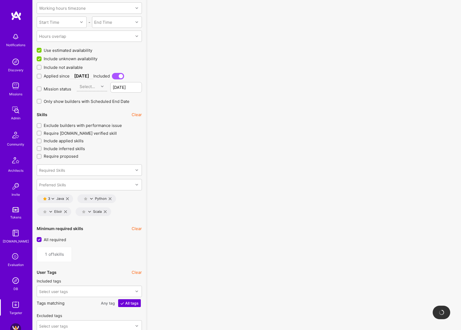
click at [53, 198] on icon at bounding box center [53, 198] width 3 height 3
click at [74, 214] on button "4 star s" at bounding box center [76, 213] width 40 height 11
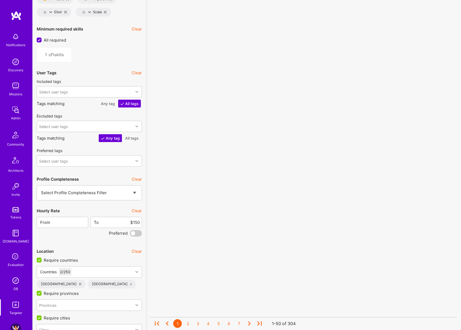
scroll to position [898, 0]
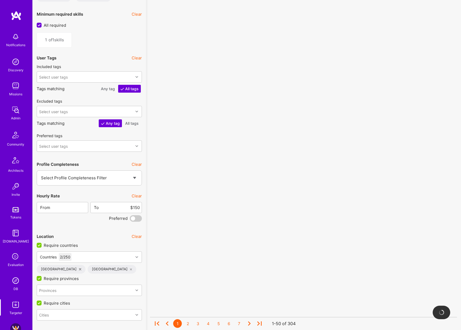
click at [138, 194] on button "Clear" at bounding box center [137, 196] width 10 height 6
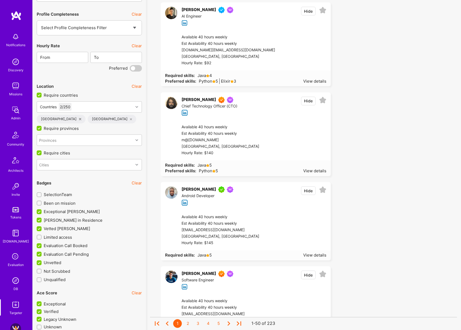
scroll to position [1143, 0]
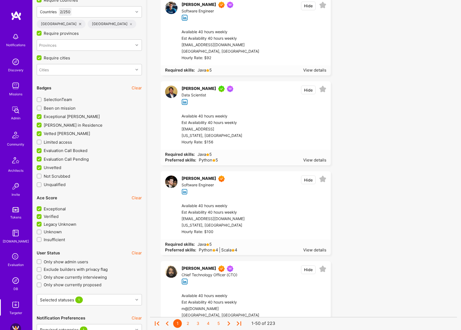
click at [64, 141] on span "Limited access" at bounding box center [58, 142] width 28 height 6
click at [42, 141] on input "Limited access" at bounding box center [40, 142] width 4 height 4
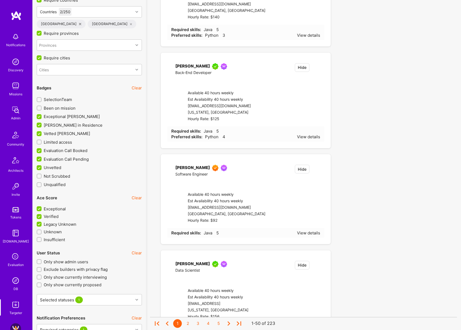
checkbox input "true"
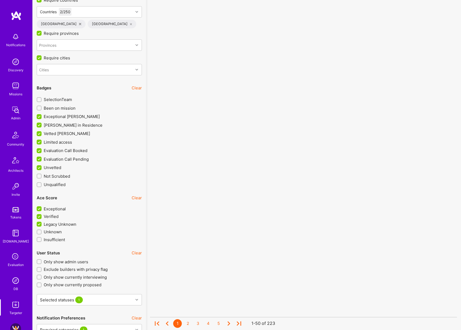
click at [67, 110] on span "Been on mission" at bounding box center [60, 108] width 32 height 6
click at [42, 110] on input "Been on mission" at bounding box center [40, 108] width 4 height 4
checkbox input "true"
click at [66, 99] on span "SelectionTeam" at bounding box center [58, 100] width 28 height 6
click at [42, 99] on input "SelectionTeam" at bounding box center [40, 100] width 4 height 4
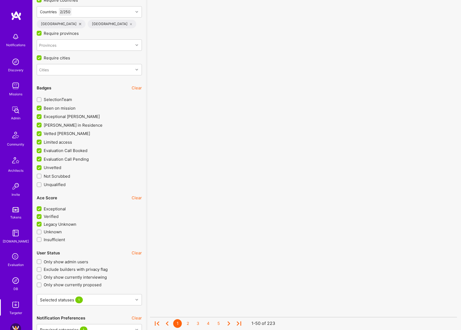
checkbox input "true"
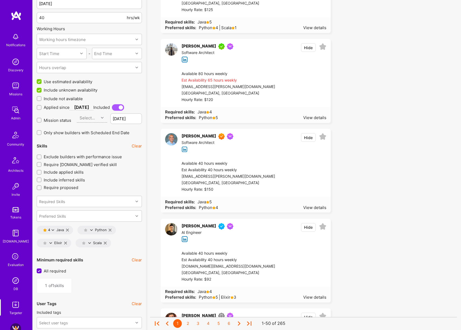
scroll to position [634, 0]
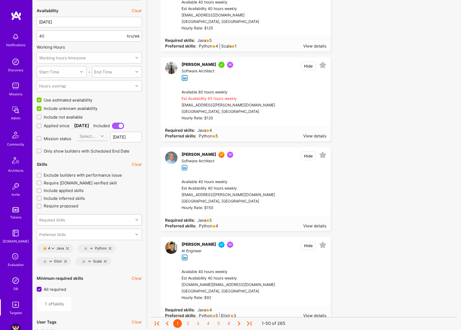
click at [101, 219] on div "Required Skills" at bounding box center [85, 219] width 96 height 11
type input "rails"
click at [43, 244] on input "checkbox" at bounding box center [43, 244] width 4 height 4
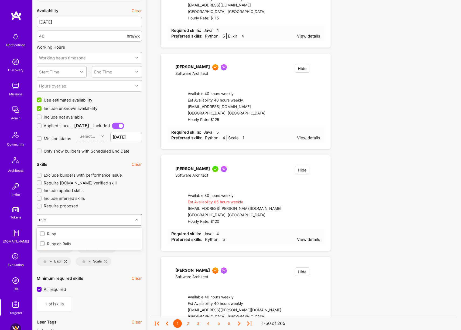
checkbox input "false"
type input "2"
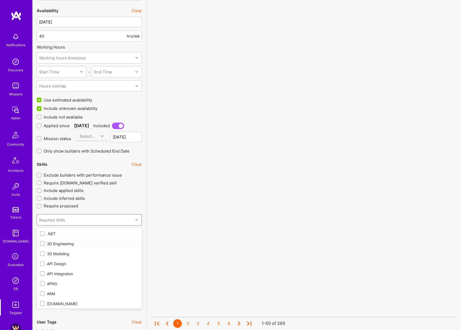
checkbox input "true"
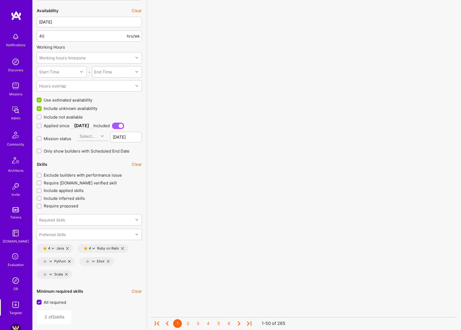
click at [88, 218] on div "Required Skills" at bounding box center [85, 219] width 96 height 11
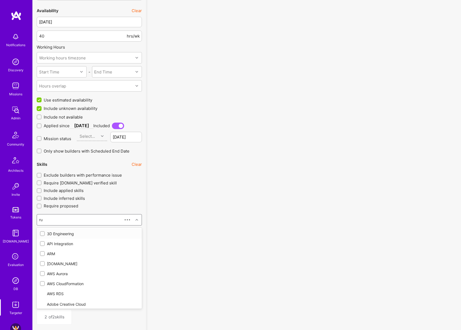
type input "rub"
checkbox input "true"
type input "ruby"
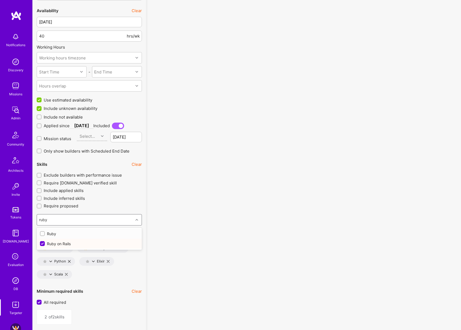
click at [43, 233] on input "checkbox" at bounding box center [43, 234] width 4 height 4
checkbox input "false"
type input "3"
checkbox input "false"
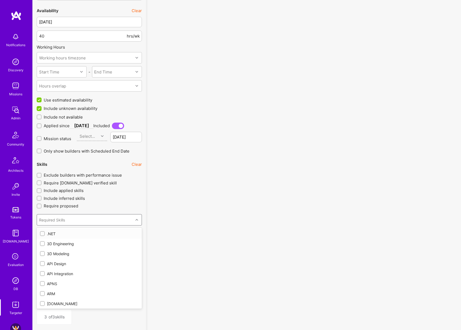
checkbox input "true"
click at [97, 220] on div "Required Skills" at bounding box center [85, 219] width 96 height 11
type input "elix"
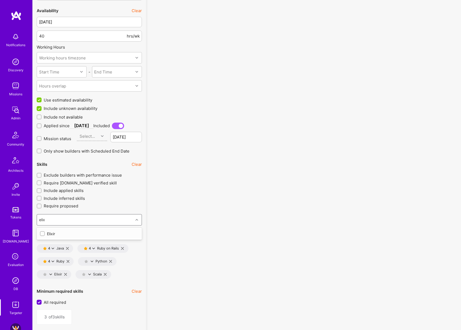
click at [43, 234] on input "checkbox" at bounding box center [43, 234] width 4 height 4
checkbox input "false"
type input "4"
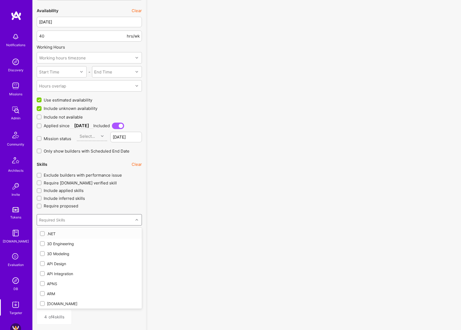
checkbox input "true"
click at [189, 221] on div "No results found! Sorry, we didn't find any builders that fit your needs. Pleas…" at bounding box center [303, 335] width 307 height 1865
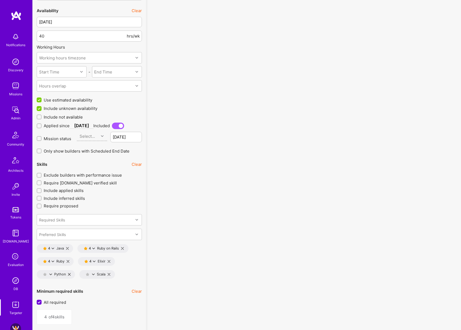
scroll to position [633, 0]
click at [62, 303] on span "All required" at bounding box center [55, 304] width 22 height 6
click at [42, 303] on input "All required" at bounding box center [39, 303] width 5 height 5
checkbox input "false"
type input "1"
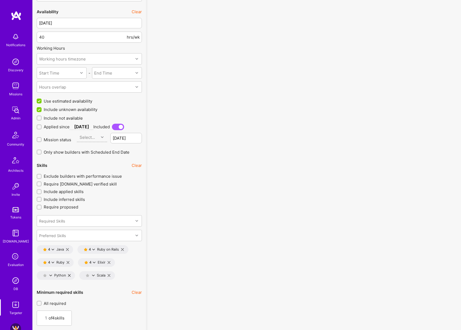
scroll to position [0, 0]
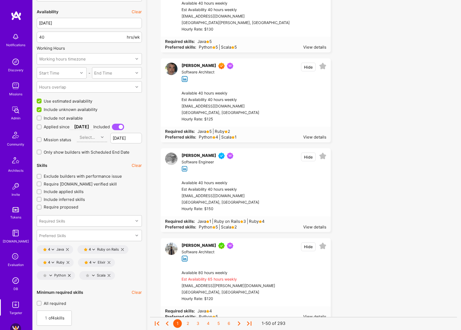
click at [94, 249] on icon at bounding box center [93, 249] width 3 height 3
click at [113, 272] on button "3 star s" at bounding box center [117, 275] width 40 height 11
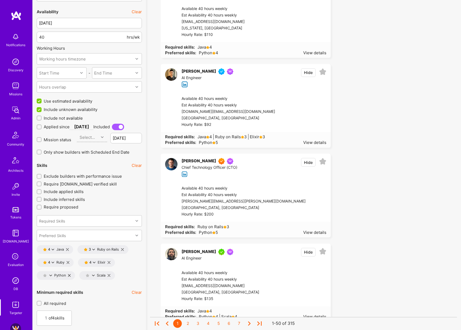
click at [53, 249] on icon at bounding box center [53, 249] width 3 height 3
click at [71, 275] on button "3 star s" at bounding box center [76, 275] width 40 height 11
click at [53, 262] on icon at bounding box center [53, 262] width 3 height 3
click at [66, 285] on button "3 star s" at bounding box center [76, 288] width 40 height 11
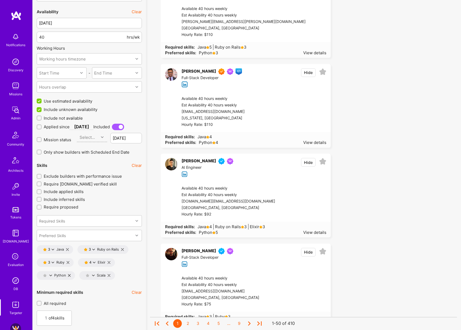
click at [94, 262] on icon at bounding box center [94, 262] width 3 height 3
click at [108, 290] on button "3 star s" at bounding box center [118, 288] width 40 height 11
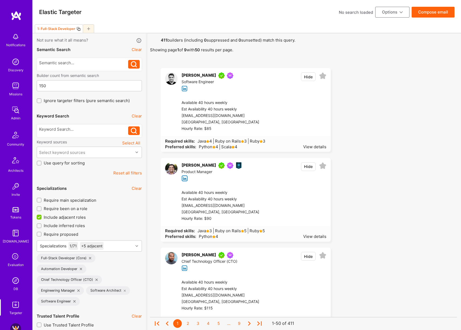
click at [430, 9] on button "Compose email" at bounding box center [433, 12] width 43 height 11
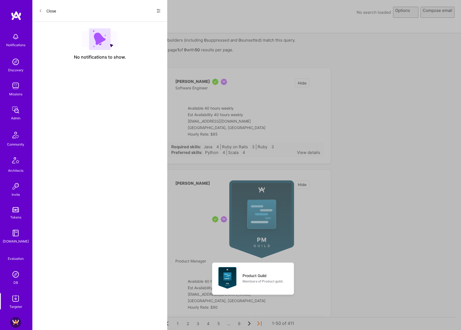
select select "rich-reachout"
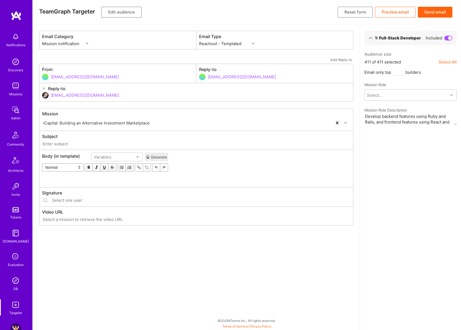
type input "A.Team // iCapital: Building an Alternative Investment Marketplace"
type input "dor@a.team"
type input "https://ucarecdn.com/e285fc05-e57e-45c6-a3d9-2d0c7e0658f7/video/-/format/mp4/"
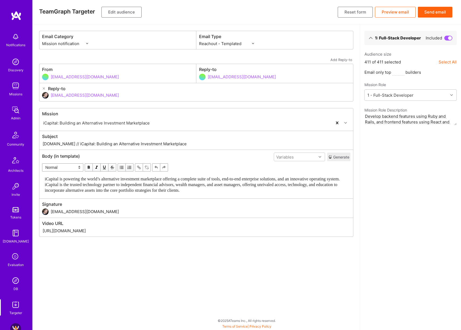
click at [131, 142] on input "A.Team // iCapital: Building an Alternative Investment Marketplace" at bounding box center [196, 144] width 309 height 6
paste input "is seeking a Rails Full-Stack Engineer"
type input "A.Team // iCapital is seeking a Rails Full-Stack Engineer"
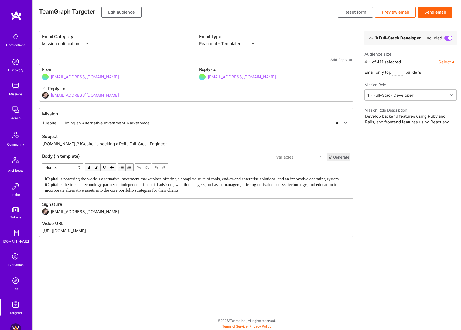
click at [123, 12] on button "Edit audience" at bounding box center [122, 12] width 40 height 11
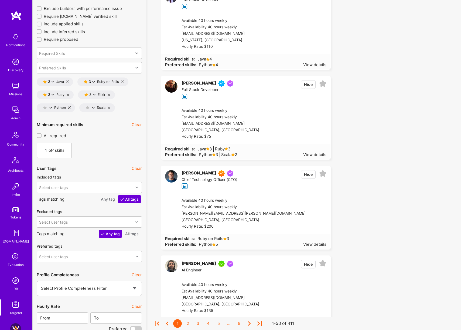
scroll to position [778, 0]
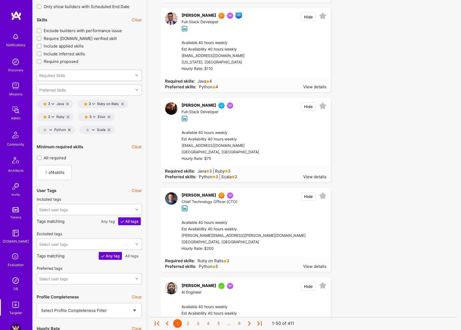
click at [111, 70] on div "Required Skills" at bounding box center [85, 75] width 96 height 11
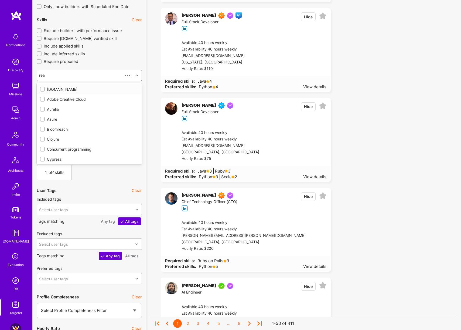
type input "reac"
click at [43, 109] on input "checkbox" at bounding box center [43, 109] width 4 height 4
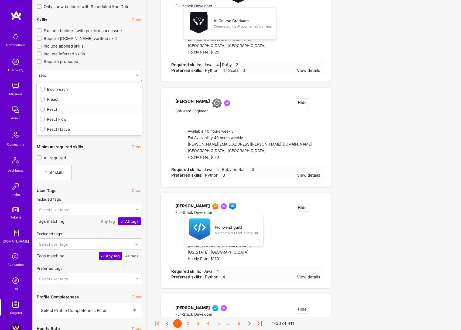
checkbox input "false"
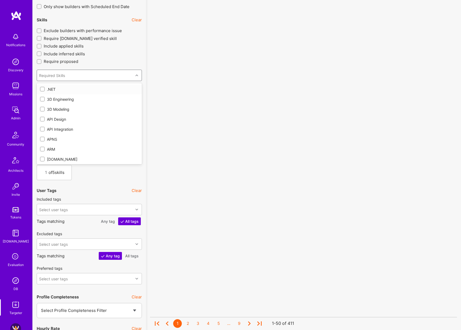
checkbox input "true"
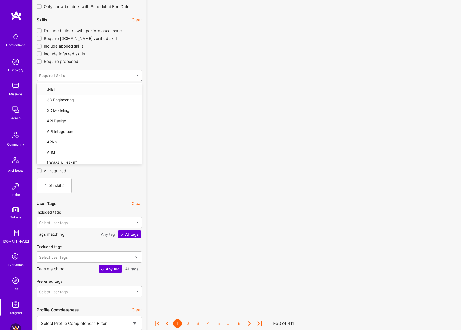
click at [148, 89] on div "No results found! Sorry, we didn't find any builders that fit your needs. Pleas…" at bounding box center [303, 221] width 315 height 1932
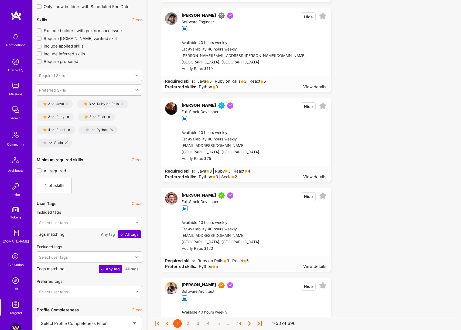
click at [53, 130] on icon at bounding box center [53, 130] width 3 height 3
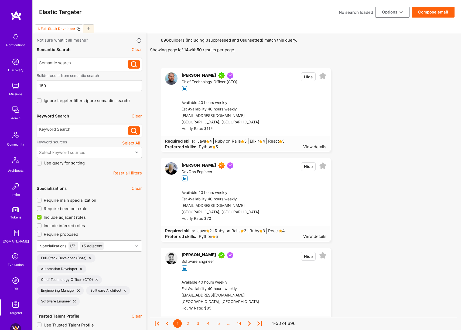
click at [435, 15] on button "Compose email" at bounding box center [433, 12] width 43 height 11
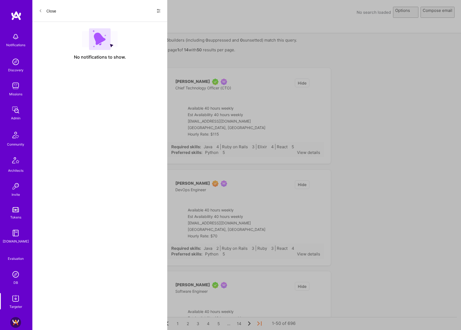
select select "rich-reachout"
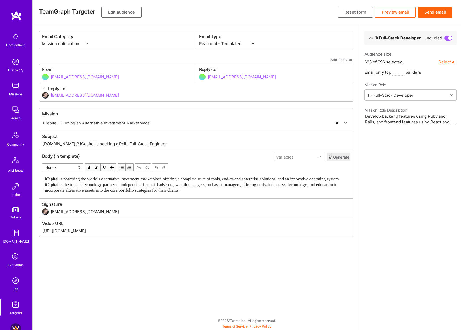
click at [438, 12] on button "Send email" at bounding box center [435, 12] width 35 height 11
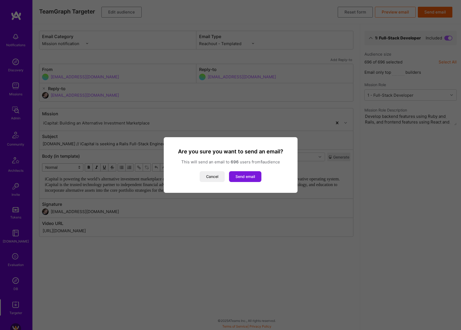
click at [251, 176] on button "Send email" at bounding box center [245, 176] width 32 height 11
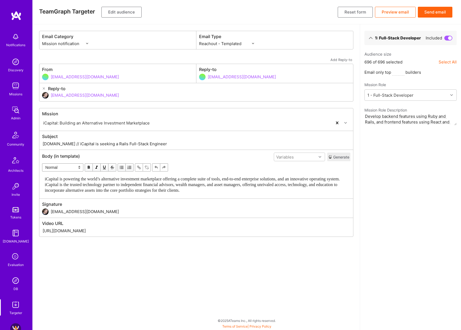
click at [153, 144] on input "A.Team // iCapital is seeking a Rails Full-Stack Engineer" at bounding box center [196, 144] width 309 height 6
type input "A.Team // iCapital is seeking a Rails Full-Stack Engineer"
click at [254, 189] on div "iCapital is powering the world’s alternative investment marketplace offering a …" at bounding box center [196, 184] width 303 height 17
click at [433, 13] on button "Send email" at bounding box center [435, 12] width 35 height 11
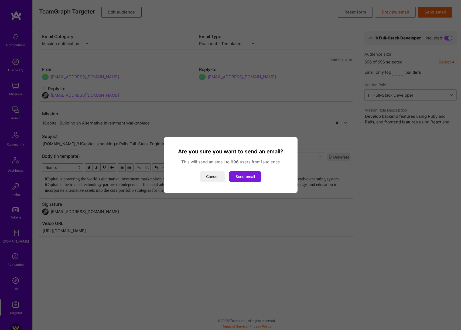
click at [248, 176] on button "Send email" at bounding box center [245, 176] width 32 height 11
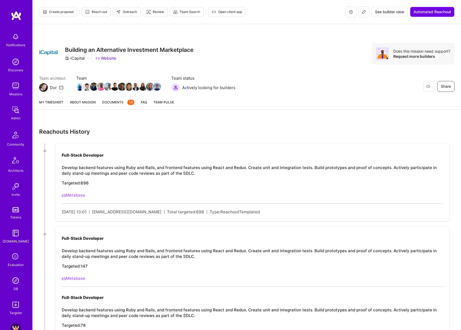
click at [87, 102] on link "About Mission" at bounding box center [83, 104] width 26 height 10
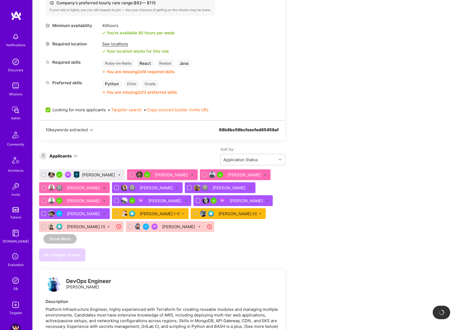
scroll to position [42, 0]
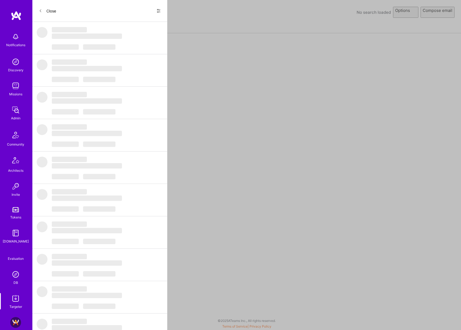
select select "rich-reachout"
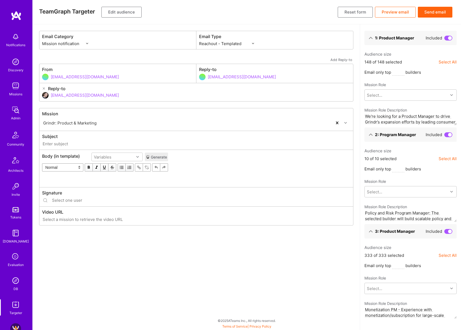
type input "[DOMAIN_NAME] // Grindr: Product & Marketing"
type input "[EMAIL_ADDRESS][DOMAIN_NAME]"
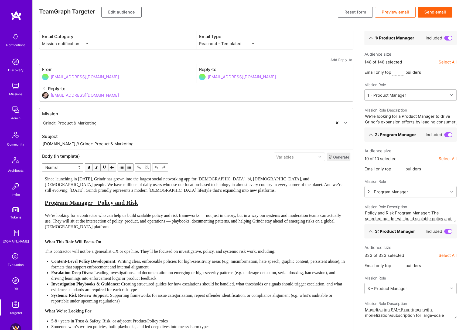
click at [449, 38] on span at bounding box center [449, 38] width 8 height 5
click at [446, 40] on input "checkbox" at bounding box center [446, 40] width 0 height 0
click at [449, 136] on span at bounding box center [449, 134] width 8 height 5
click at [446, 137] on input "checkbox" at bounding box center [446, 137] width 0 height 0
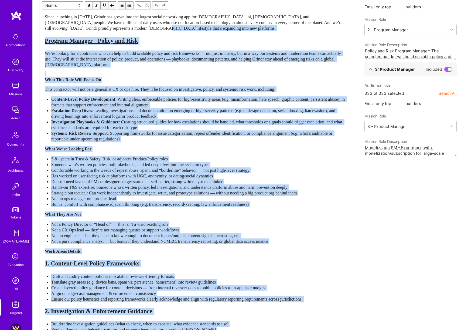
scroll to position [606, 0]
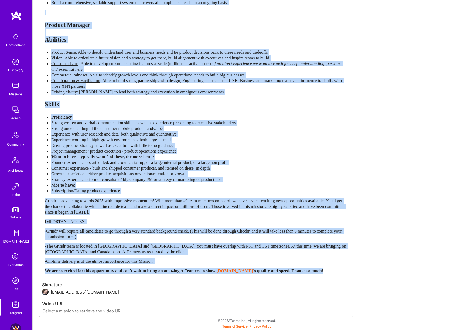
drag, startPoint x: 171, startPoint y: 192, endPoint x: 233, endPoint y: 356, distance: 175.0
click at [246, 230] on div "-Grindr will require all candidates to go through a very standard background ch…" at bounding box center [196, 233] width 303 height 11
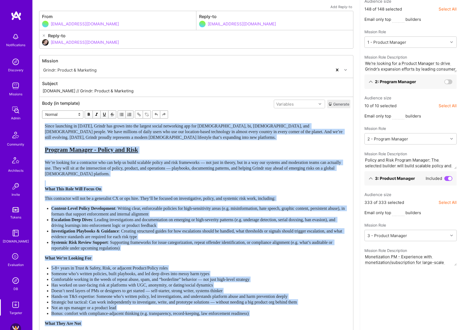
scroll to position [0, 0]
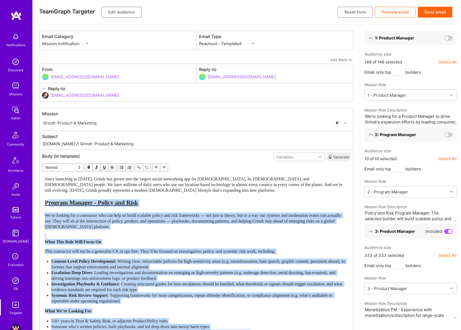
drag, startPoint x: 187, startPoint y: 272, endPoint x: 47, endPoint y: 202, distance: 156.6
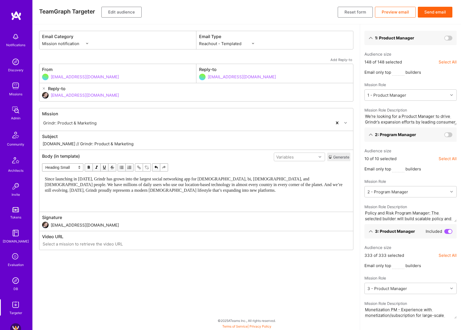
select select "unstyled"
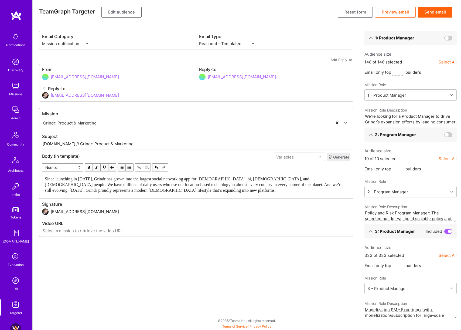
click at [130, 11] on button "Edit audience" at bounding box center [122, 12] width 40 height 11
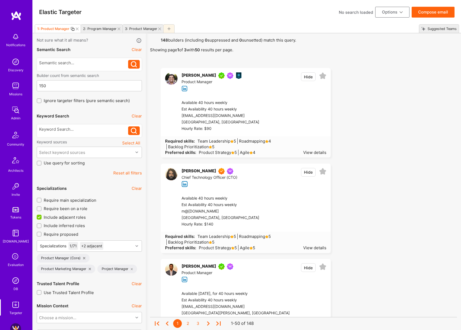
click at [77, 29] on icon at bounding box center [77, 29] width 3 height 3
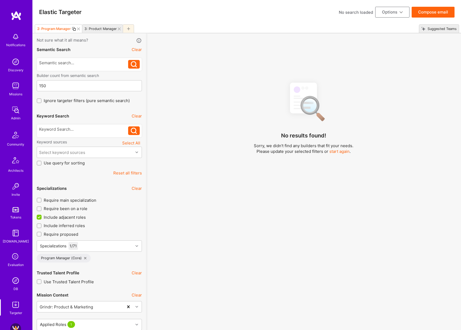
click at [79, 29] on icon at bounding box center [78, 29] width 3 height 3
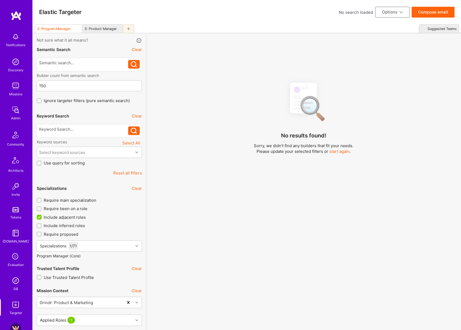
type input "3"
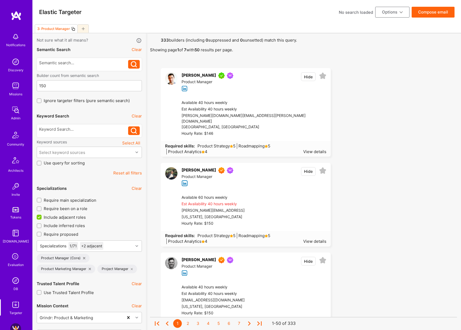
click at [74, 216] on span "Include adjacent roles" at bounding box center [65, 217] width 42 height 6
click at [42, 216] on input "Include adjacent roles" at bounding box center [39, 217] width 5 height 5
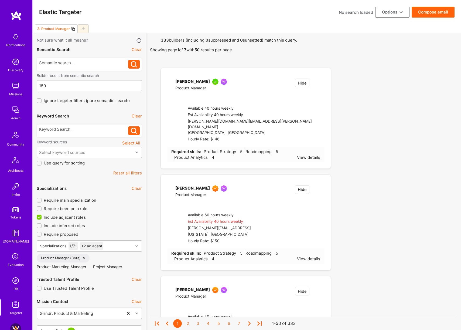
checkbox input "false"
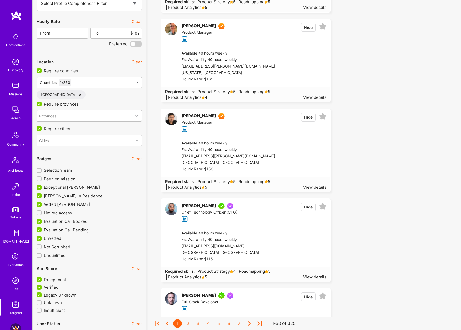
scroll to position [1064, 0]
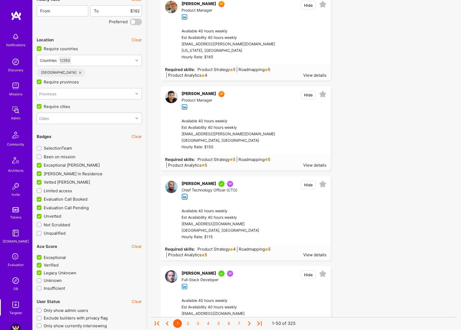
click at [70, 182] on span "Vetted [PERSON_NAME]" at bounding box center [67, 182] width 46 height 6
click at [42, 182] on input "Vetted [PERSON_NAME]" at bounding box center [39, 182] width 5 height 5
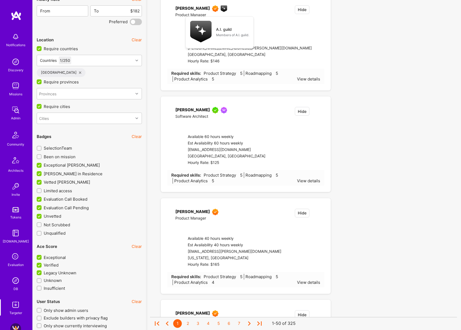
checkbox input "false"
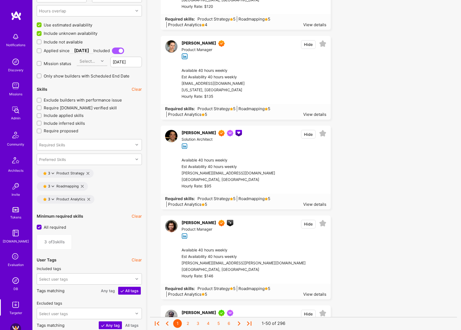
scroll to position [646, 0]
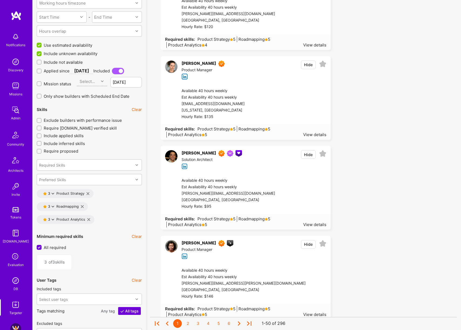
click at [137, 107] on button "Clear" at bounding box center [137, 110] width 10 height 6
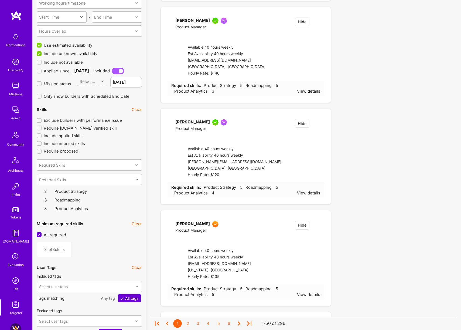
type input "0"
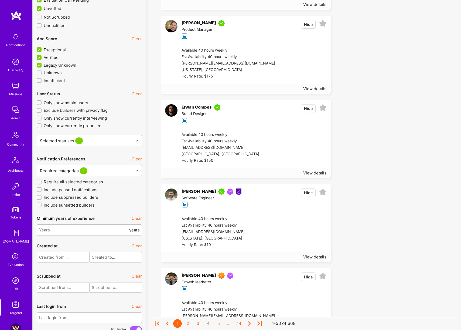
scroll to position [1236, 0]
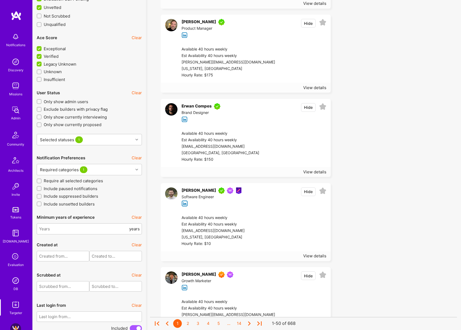
click at [65, 63] on span "Legacy Unknown" at bounding box center [60, 64] width 33 height 6
click at [42, 63] on input "Legacy Unknown" at bounding box center [39, 64] width 5 height 5
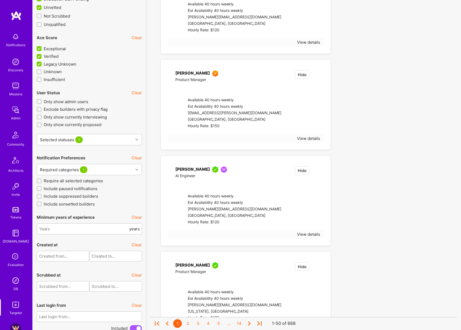
checkbox input "false"
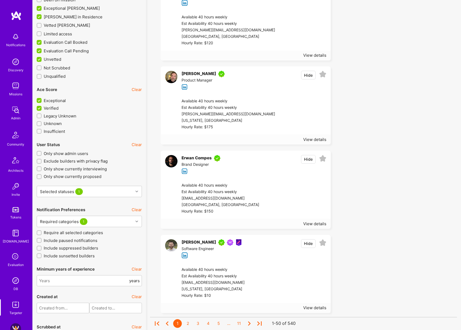
scroll to position [1171, 0]
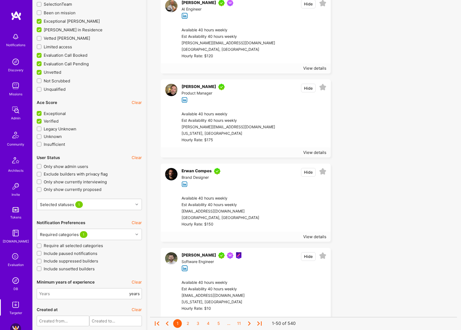
click at [59, 71] on span "Unvetted" at bounding box center [53, 72] width 18 height 6
click at [42, 71] on input "Unvetted" at bounding box center [39, 72] width 5 height 5
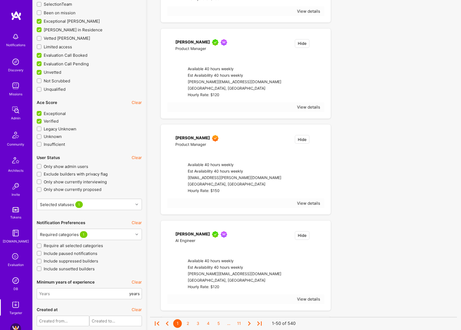
checkbox input "false"
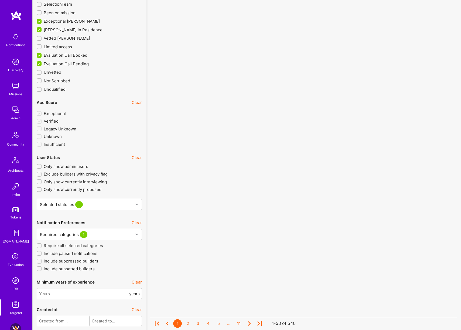
scroll to position [0, 0]
click at [63, 65] on span "Evaluation Call Pending" at bounding box center [66, 64] width 45 height 6
click at [42, 65] on input "Evaluation Call Pending" at bounding box center [39, 64] width 5 height 5
checkbox input "false"
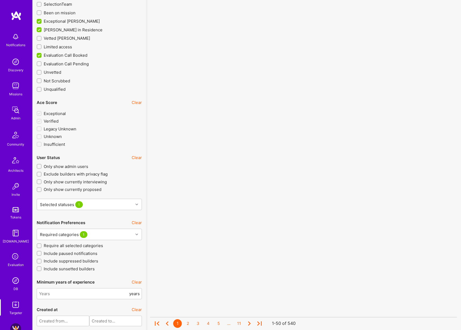
click at [67, 59] on div "Evaluation Call Pending" at bounding box center [89, 62] width 105 height 9
click at [77, 55] on span "Evaluation Call Booked" at bounding box center [66, 55] width 44 height 6
click at [42, 55] on input "Evaluation Call Booked" at bounding box center [39, 55] width 5 height 5
checkbox input "false"
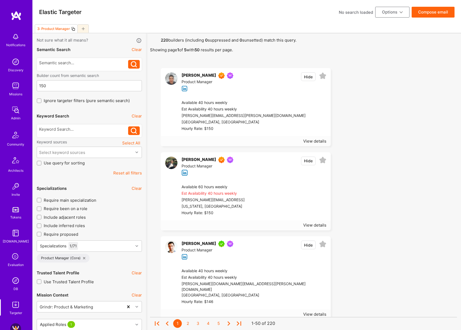
click at [428, 13] on button "Compose email" at bounding box center [433, 12] width 43 height 11
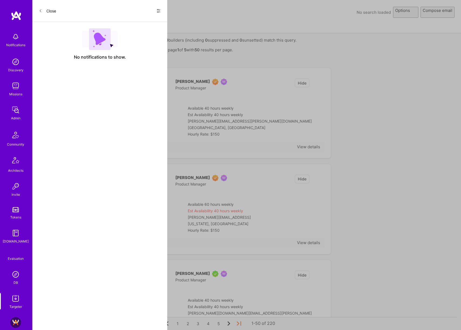
select select "rich-reachout"
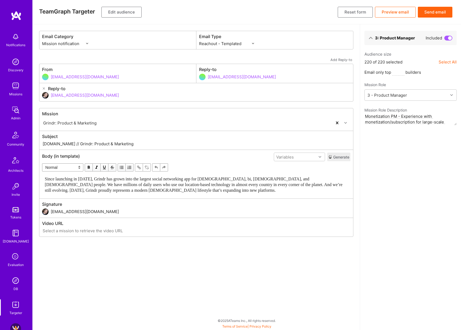
click at [112, 143] on input "A.Team // Grindr: Product & Marketing" at bounding box center [196, 144] width 309 height 6
paste input "Looking for a Monetization PM"
type input "A.Team // Looking for a Monetization PM"
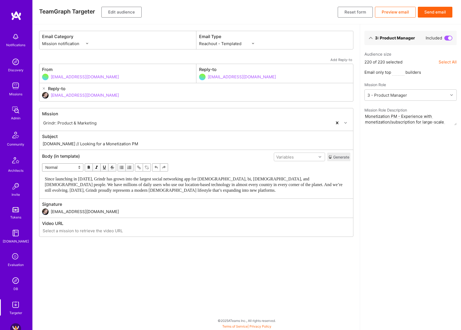
click at [232, 44] on select "Custom - Templated Custom - Plain Reachout - Templated Reachout - Templated (v2…" at bounding box center [226, 44] width 55 height 6
select select "rich-reachout-v2"
click at [199, 41] on select "Custom - Templated Custom - Plain Reachout - Templated Reachout - Templated (v2…" at bounding box center [226, 44] width 55 height 6
click at [411, 168] on div "3: Product Manager Included Audience size 220 of 220 selected Select All Email …" at bounding box center [410, 177] width 101 height 306
click at [441, 11] on button "Send email" at bounding box center [435, 12] width 35 height 11
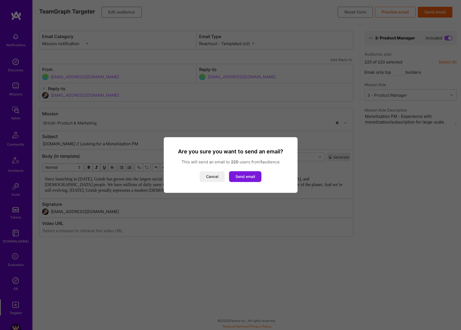
click at [252, 177] on button "Send email" at bounding box center [245, 176] width 32 height 11
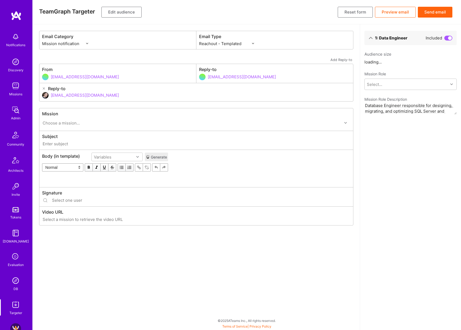
select select "rich-reachout"
type input "[DOMAIN_NAME] // RFA: Data Engineer"
type input "[EMAIL_ADDRESS][DOMAIN_NAME]"
type input "[URL][DOMAIN_NAME]"
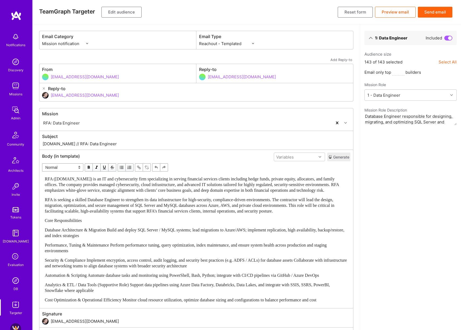
click at [123, 143] on input "[DOMAIN_NAME] // RFA: Data Engineer" at bounding box center [196, 144] width 309 height 6
type input "[DOMAIN_NAME] // RFA: Data Engineer"
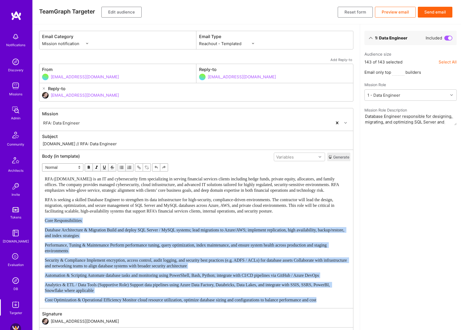
drag, startPoint x: 44, startPoint y: 225, endPoint x: 353, endPoint y: 319, distance: 322.9
click at [353, 319] on div "Mission RFA: Data Engineer Subject [DOMAIN_NAME] // RFA: Data Engineer Body (in…" at bounding box center [196, 227] width 315 height 238
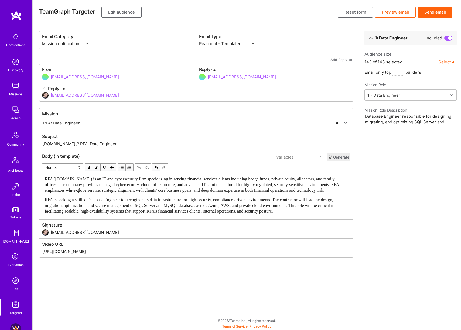
click at [135, 13] on button "Edit audience" at bounding box center [122, 12] width 40 height 11
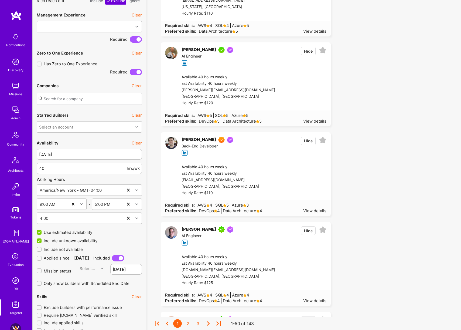
scroll to position [465, 0]
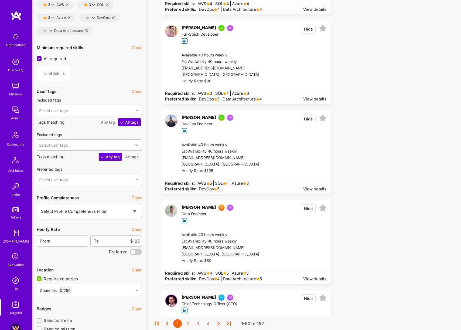
scroll to position [919, 0]
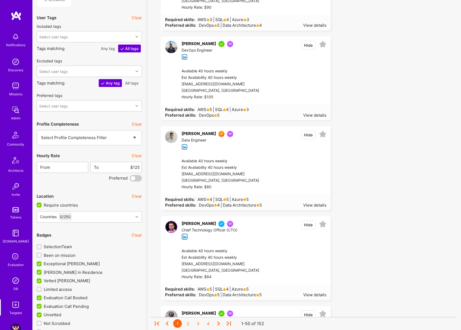
click at [138, 156] on button "Clear" at bounding box center [137, 156] width 10 height 6
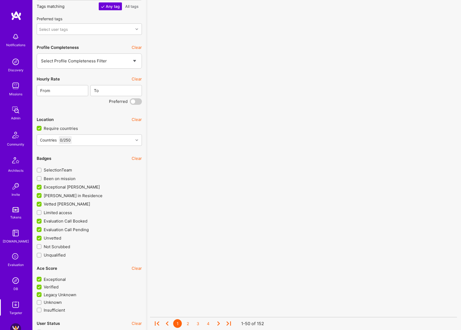
scroll to position [992, 0]
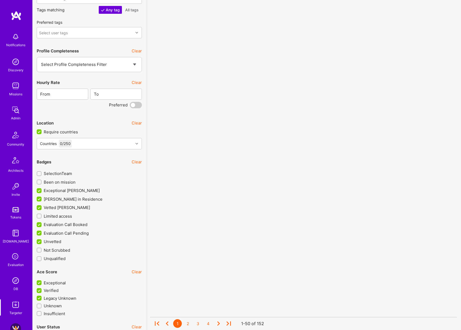
click at [60, 183] on span "Been on mission" at bounding box center [60, 182] width 32 height 6
click at [42, 183] on input "Been on mission" at bounding box center [40, 182] width 4 height 4
checkbox input "true"
click at [66, 170] on div "SelectionTeam" at bounding box center [89, 172] width 105 height 9
click at [64, 173] on span "SelectionTeam" at bounding box center [58, 174] width 28 height 6
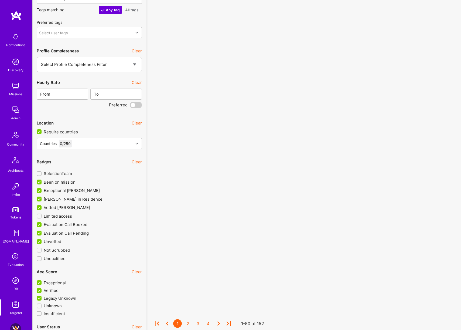
click at [42, 173] on input "SelectionTeam" at bounding box center [40, 174] width 4 height 4
checkbox input "true"
click at [67, 216] on span "Limited access" at bounding box center [58, 216] width 28 height 6
click at [42, 216] on input "Limited access" at bounding box center [40, 216] width 4 height 4
checkbox input "true"
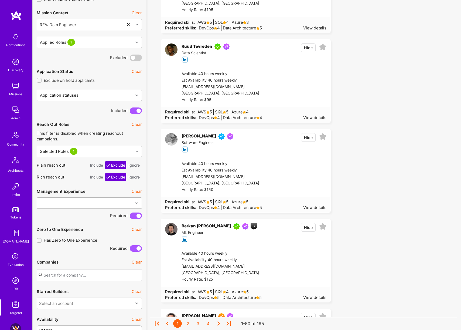
scroll to position [297, 0]
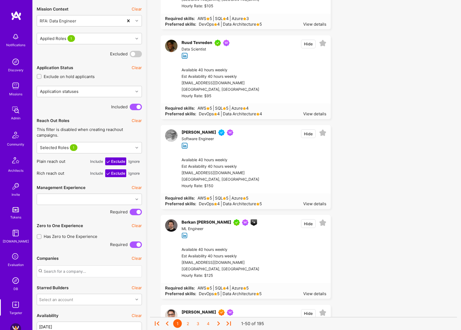
click at [137, 175] on button "Ignore" at bounding box center [133, 173] width 13 height 8
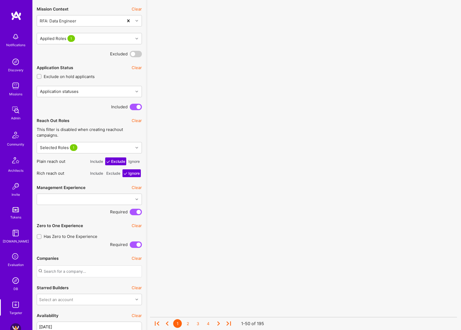
click at [137, 163] on button "Ignore" at bounding box center [133, 161] width 13 height 8
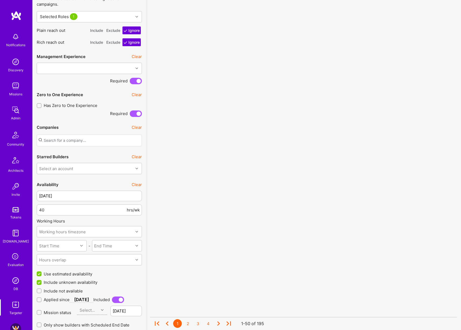
scroll to position [450, 0]
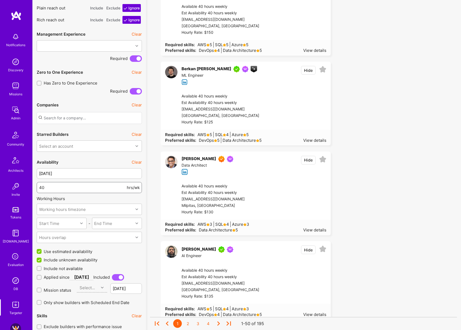
click at [72, 187] on input "40" at bounding box center [82, 188] width 87 height 14
type input "30"
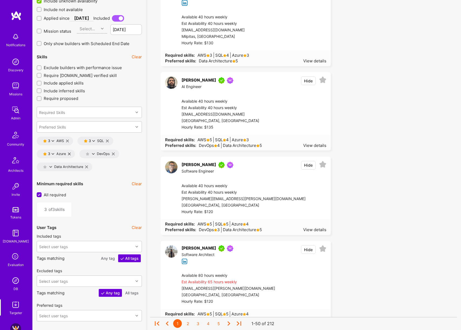
scroll to position [696, 0]
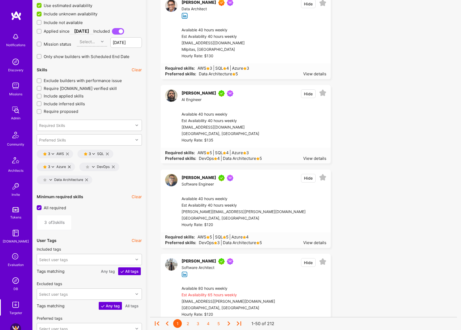
click at [67, 153] on icon at bounding box center [67, 154] width 3 height 3
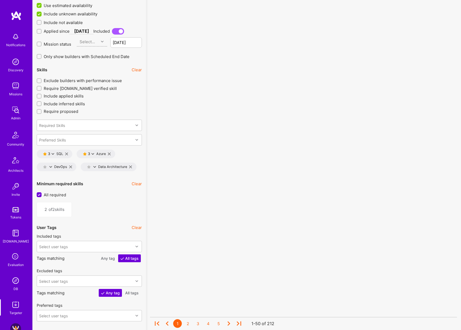
click at [67, 153] on icon at bounding box center [66, 154] width 3 height 3
type input "1"
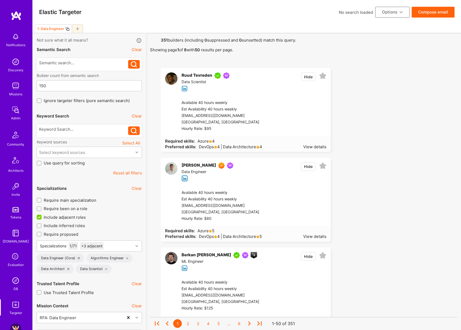
scroll to position [3, 0]
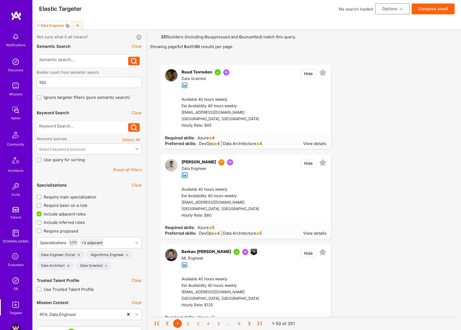
click at [432, 14] on button "Compose email" at bounding box center [433, 9] width 43 height 11
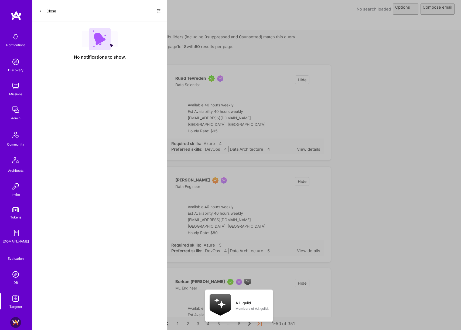
select select "rich-reachout"
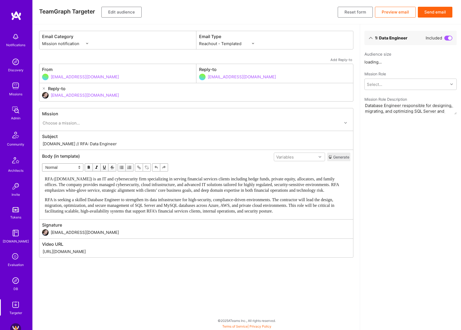
scroll to position [0, 0]
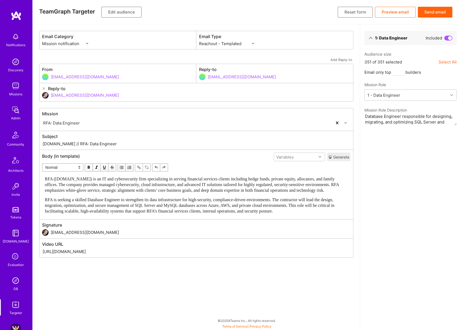
click at [131, 144] on input "A.Team // RFA: Data Engineer" at bounding box center [196, 144] width 309 height 6
click at [342, 214] on div "RFA is seeking a skilled Database Engineer to strengthen its data infrastructur…" at bounding box center [196, 205] width 303 height 17
click at [437, 14] on button "Send email" at bounding box center [435, 12] width 35 height 11
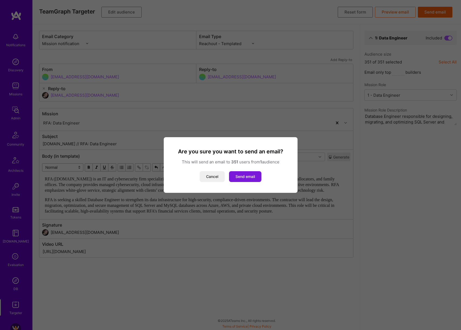
click at [251, 176] on button "Send email" at bounding box center [245, 176] width 32 height 11
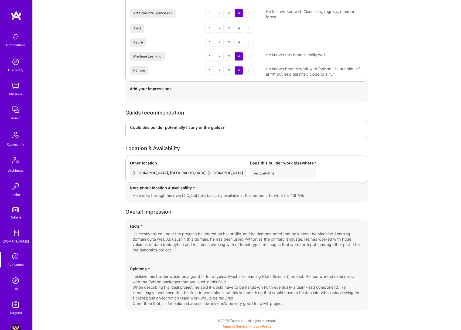
scroll to position [934, 0]
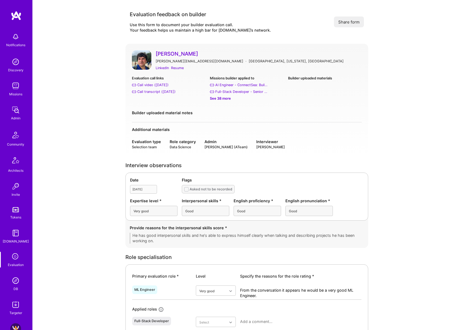
scroll to position [2, 0]
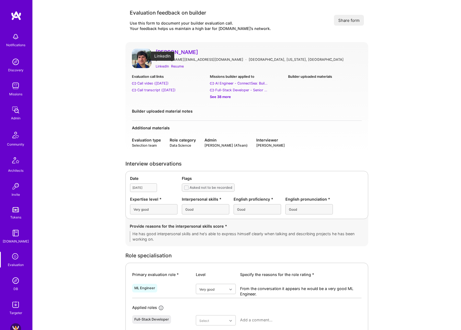
click at [165, 67] on div "LinkedIn" at bounding box center [162, 66] width 13 height 6
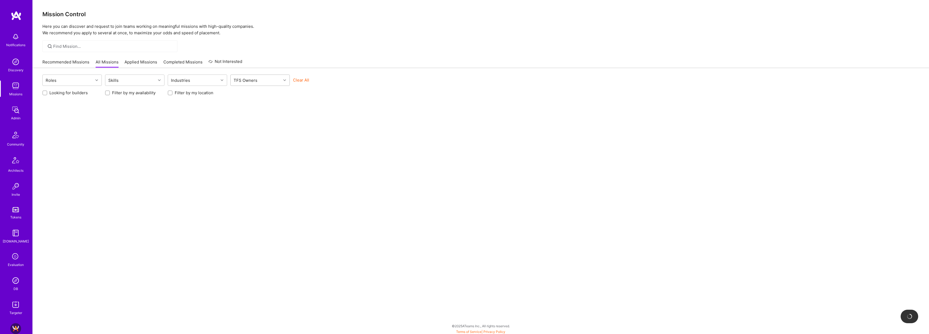
click at [272, 79] on div "TFS Owners" at bounding box center [256, 80] width 50 height 11
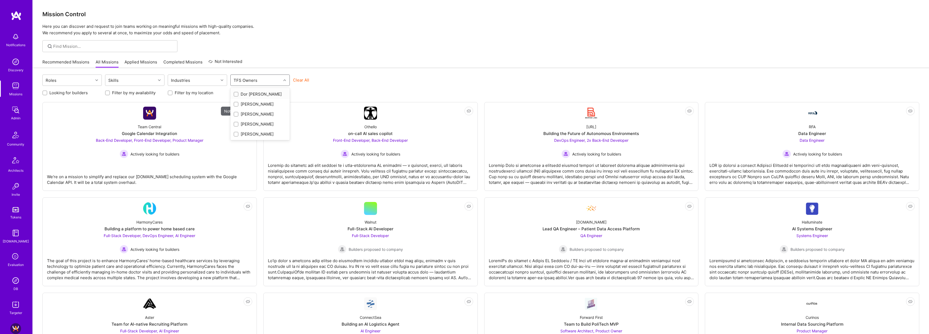
click at [260, 96] on div "Dor [PERSON_NAME]" at bounding box center [260, 94] width 53 height 6
checkbox input "true"
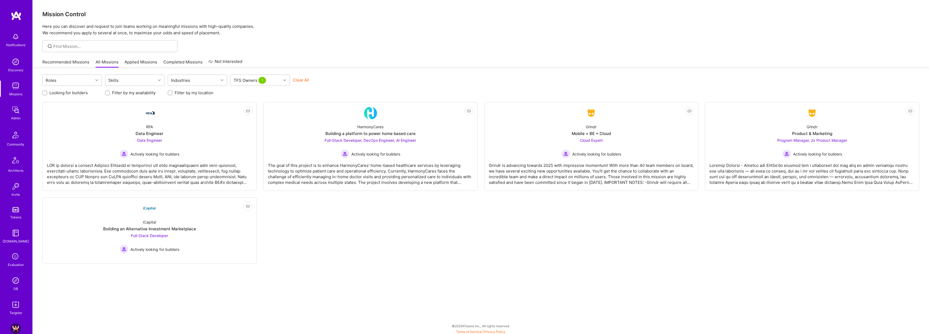
click at [328, 75] on div "Roles Skills Industries TFS Owners 1 Clear All" at bounding box center [480, 81] width 877 height 13
drag, startPoint x: 201, startPoint y: 132, endPoint x: 351, endPoint y: 134, distance: 150.4
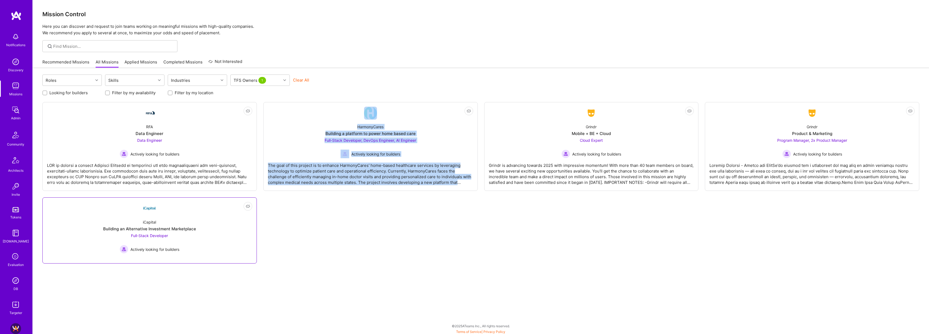
click at [211, 214] on link "Not Interested iCapital Building an Alternative Investment Marketplace Full-Sta…" at bounding box center [149, 230] width 205 height 57
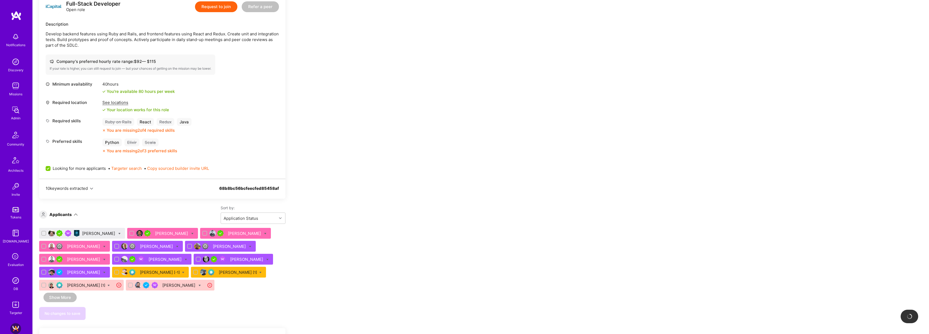
scroll to position [155, 0]
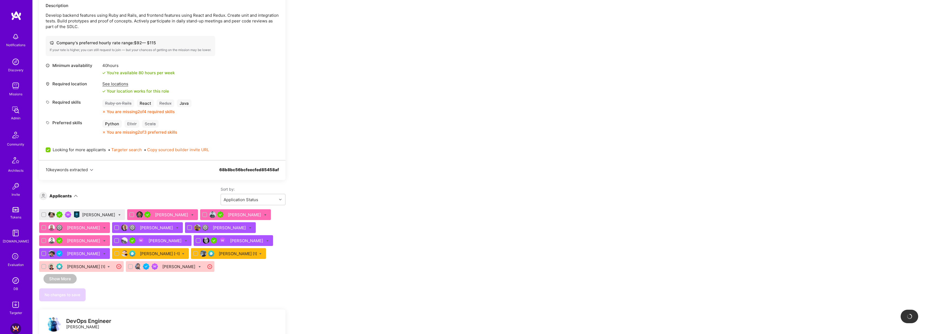
click at [99, 214] on div "sambit behera" at bounding box center [99, 215] width 34 height 6
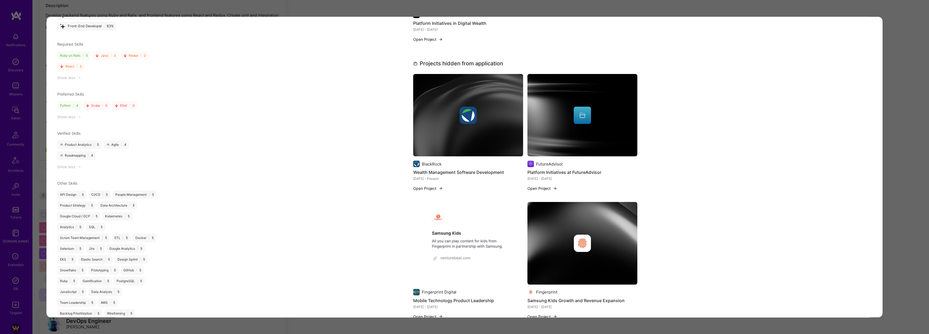
scroll to position [490, 0]
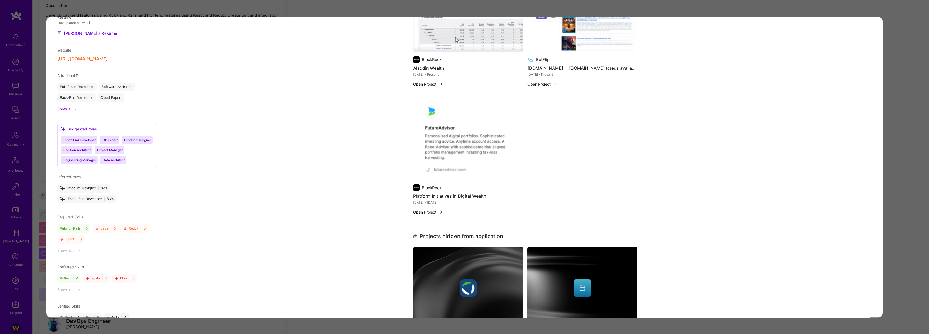
drag, startPoint x: 211, startPoint y: 214, endPoint x: 302, endPoint y: 11, distance: 222.7
click at [302, 11] on div "Application 1 of 14 Evaluation scores Expertise level Very good Interpersonal s…" at bounding box center [464, 167] width 929 height 334
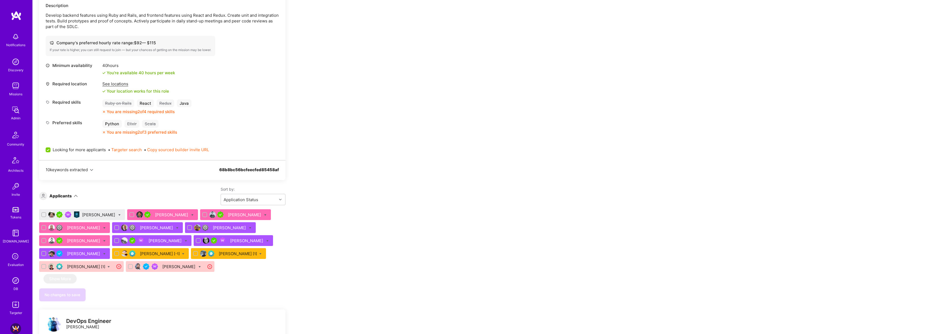
drag, startPoint x: 302, startPoint y: 11, endPoint x: 114, endPoint y: 217, distance: 278.4
click at [118, 217] on div at bounding box center [119, 215] width 2 height 6
checkbox input "true"
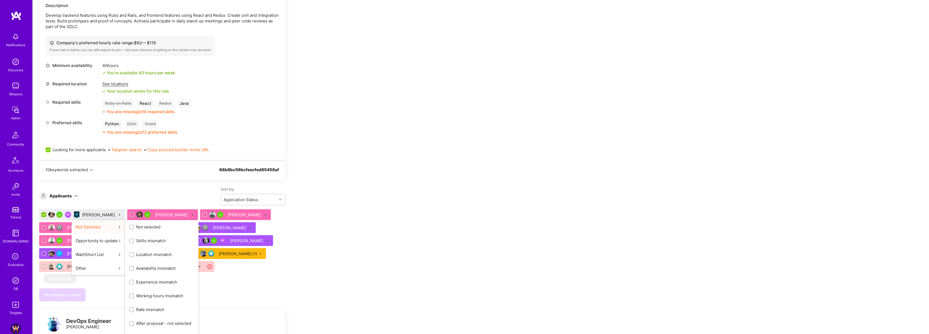
click at [118, 227] on icon "button" at bounding box center [119, 226] width 3 height 3
click at [148, 283] on span "Experience mismatch" at bounding box center [156, 282] width 41 height 6
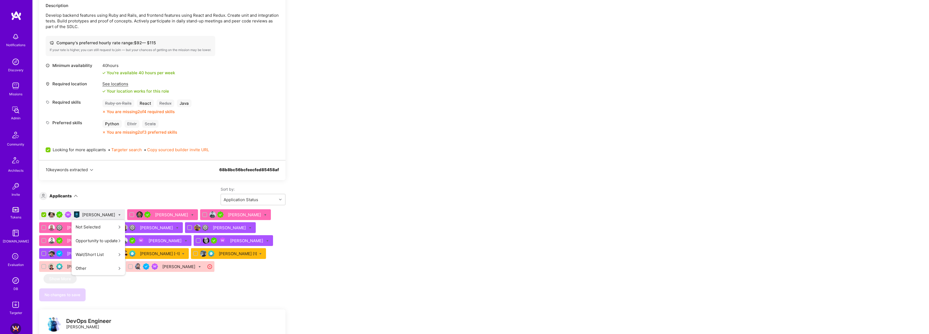
click at [0, 0] on input "Experience mismatch" at bounding box center [0, 0] width 0 height 0
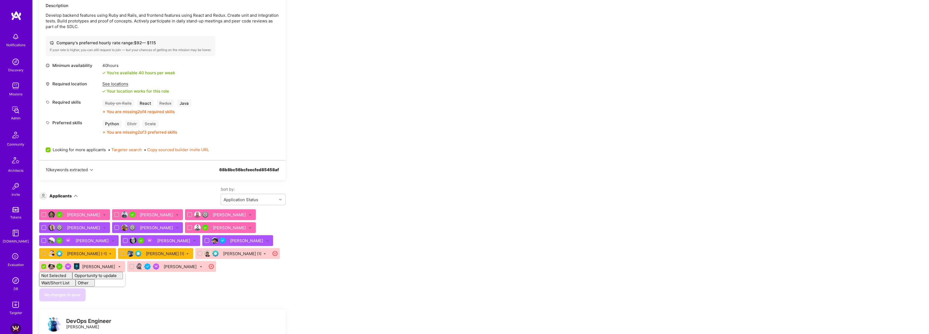
checkbox input "false"
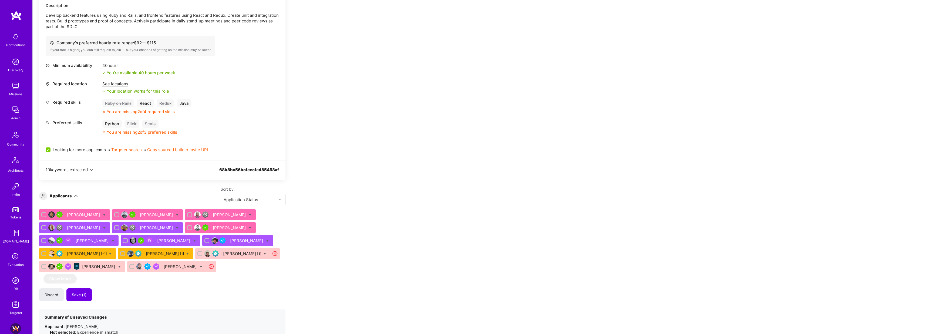
click at [83, 293] on span "Save (1)" at bounding box center [79, 294] width 15 height 5
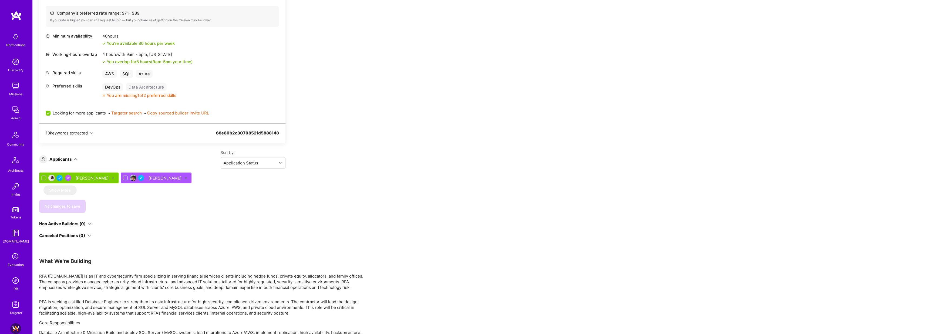
scroll to position [218, 0]
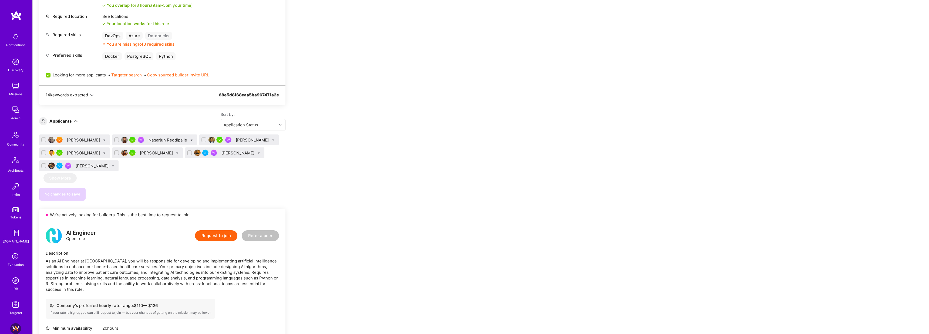
scroll to position [667, 0]
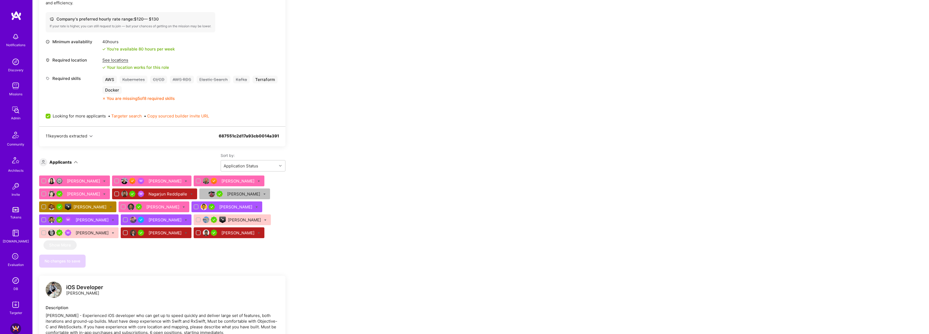
scroll to position [170, 0]
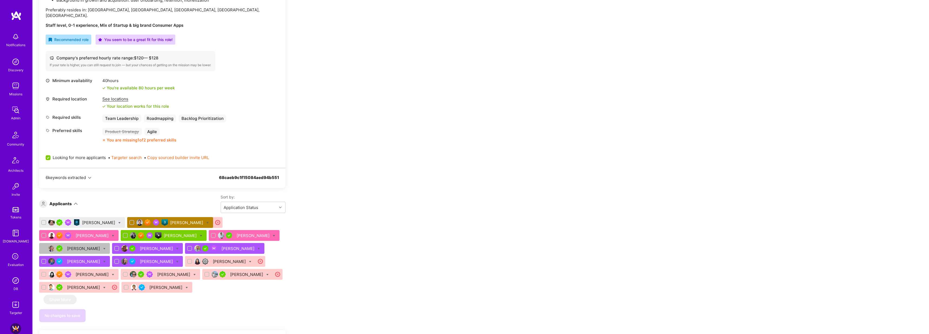
scroll to position [224, 0]
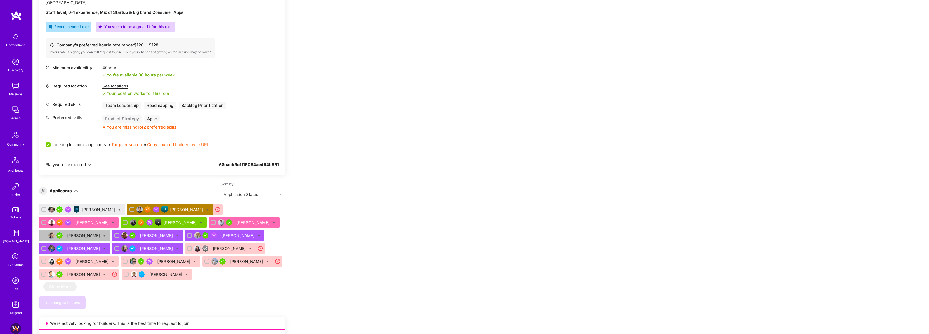
click at [102, 207] on div "[PERSON_NAME]" at bounding box center [99, 210] width 34 height 6
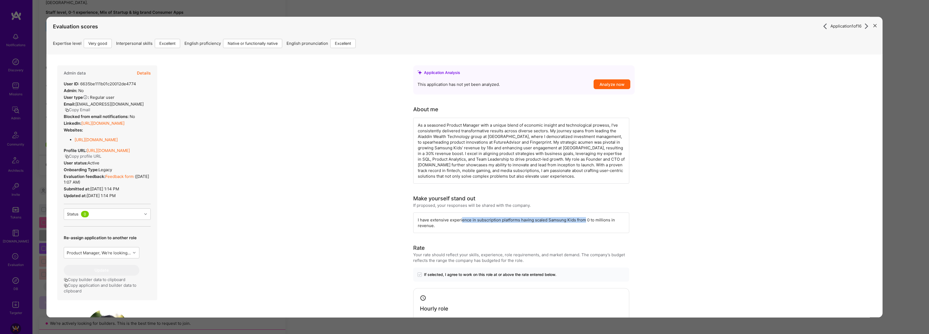
drag, startPoint x: 461, startPoint y: 218, endPoint x: 584, endPoint y: 221, distance: 123.1
click at [584, 221] on div "I have extensive experience in subscription platforms having scaled Samsung Kid…" at bounding box center [521, 222] width 216 height 21
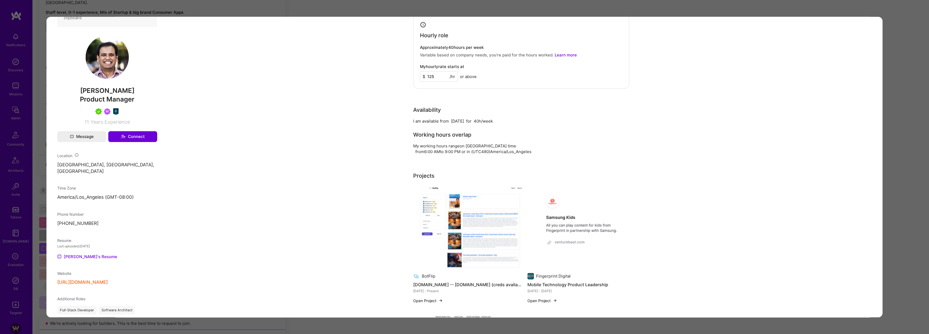
scroll to position [277, 0]
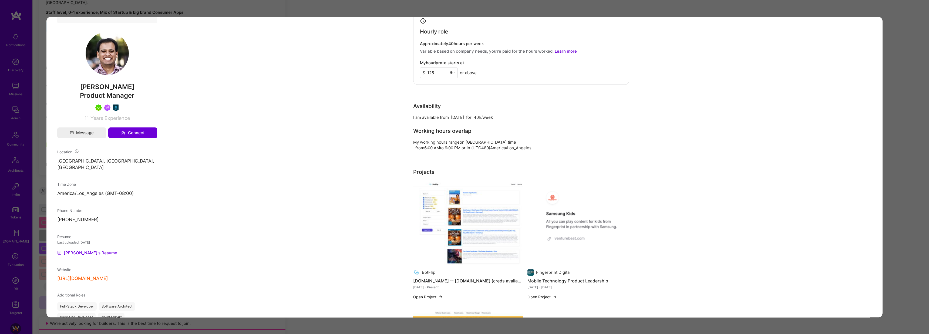
click at [285, 12] on div "Application 1 of 16 Evaluation scores Expertise level Very good Interpersonal s…" at bounding box center [464, 167] width 929 height 334
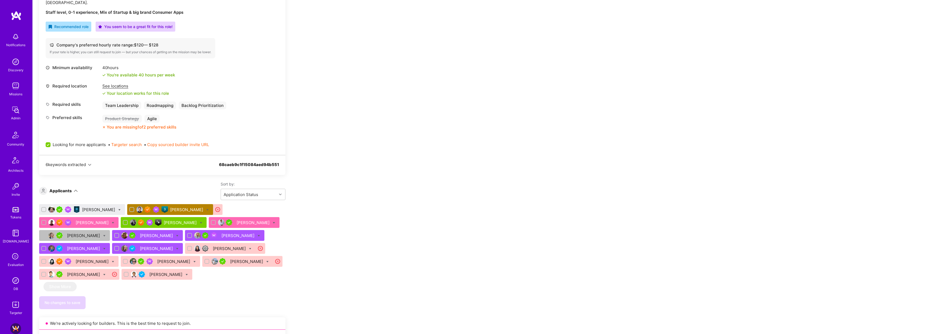
click at [118, 209] on icon at bounding box center [119, 210] width 2 height 2
checkbox input "true"
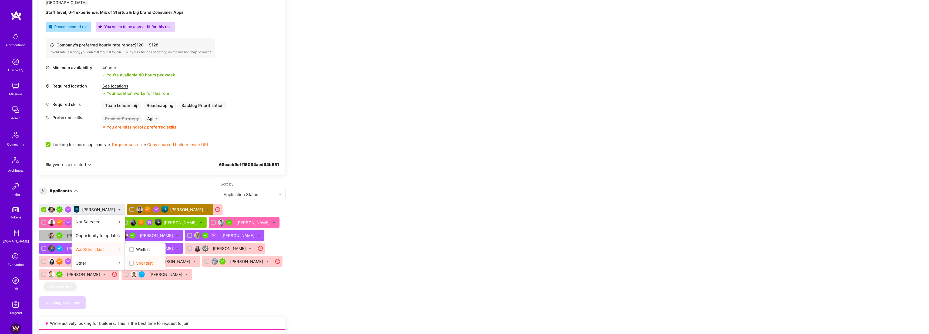
click at [136, 260] on span "Shortlist" at bounding box center [144, 263] width 16 height 6
click at [132, 262] on input "Shortlist" at bounding box center [132, 264] width 4 height 4
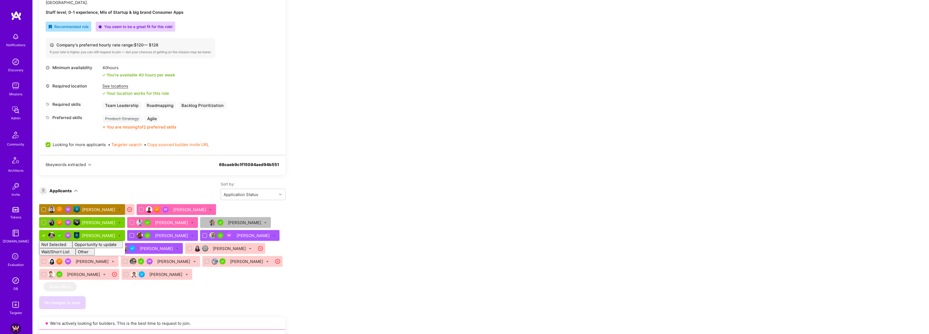
checkbox input "false"
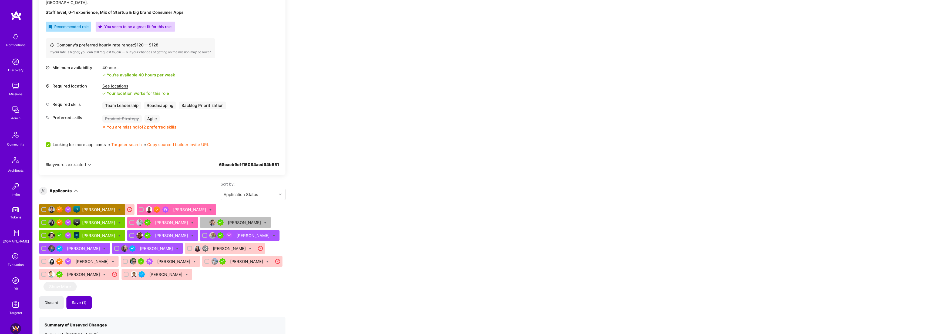
click at [83, 300] on span "Save (1)" at bounding box center [79, 302] width 15 height 5
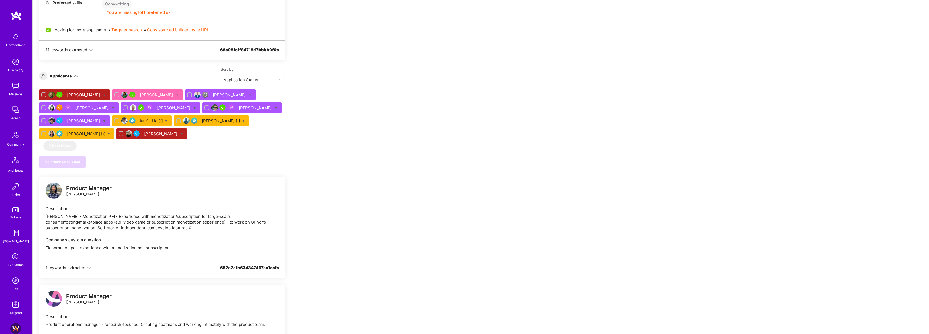
scroll to position [1014, 0]
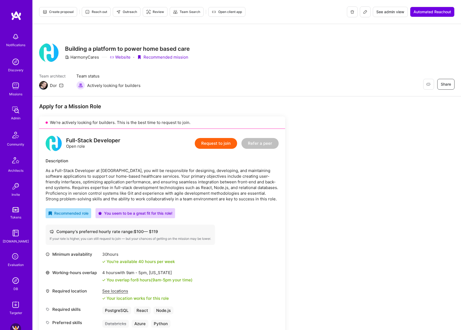
click at [71, 13] on span "Create proposal" at bounding box center [58, 11] width 31 height 5
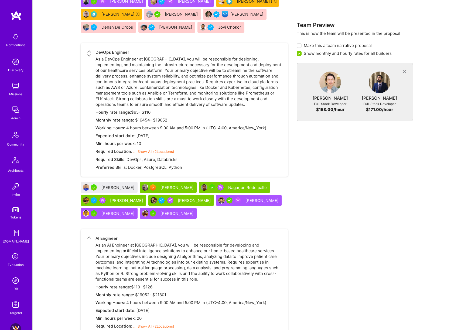
scroll to position [688, 0]
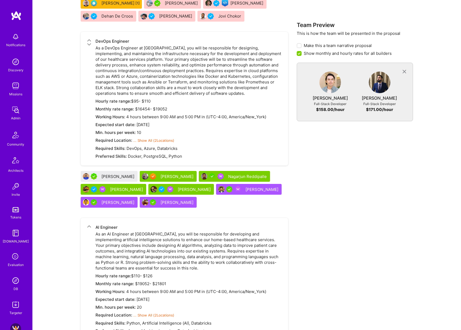
click at [113, 177] on div "[PERSON_NAME]" at bounding box center [119, 177] width 34 height 6
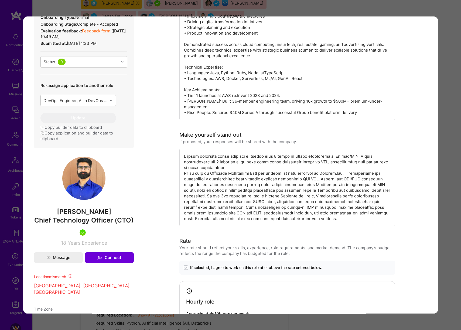
scroll to position [149, 0]
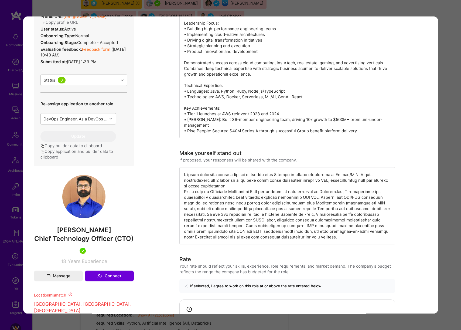
click at [459, 165] on div "Builder Missing Requirements Required Location See locations Location doesn’t m…" at bounding box center [230, 165] width 461 height 330
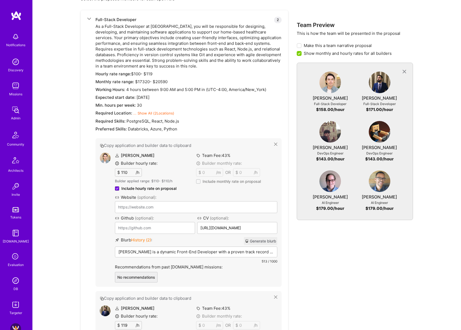
scroll to position [194, 0]
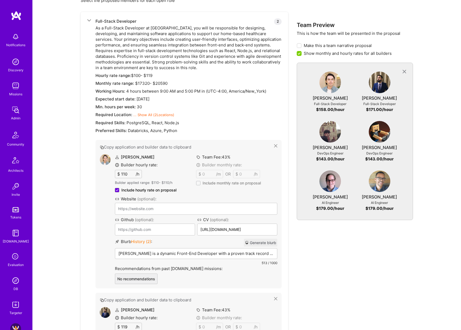
click at [129, 175] on input "110" at bounding box center [128, 174] width 16 height 8
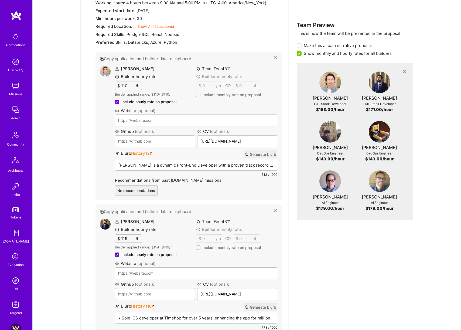
scroll to position [289, 0]
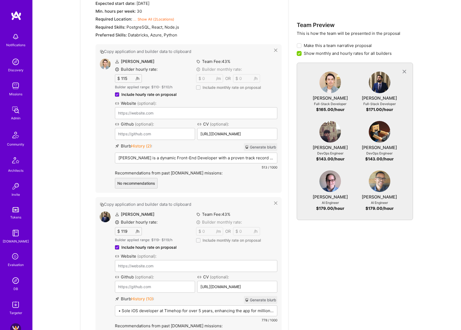
type input "115"
click at [266, 148] on button "Generate blurb" at bounding box center [260, 147] width 33 height 8
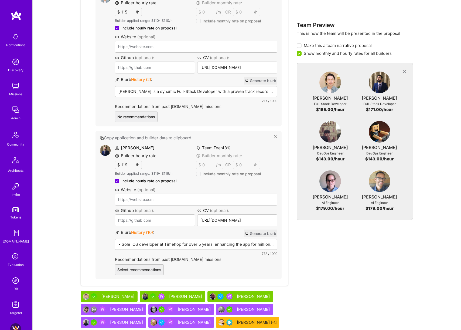
click at [261, 231] on button "Generate blurb" at bounding box center [260, 233] width 33 height 8
click at [155, 297] on div "Inder Dhir" at bounding box center [173, 296] width 66 height 11
click at [169, 296] on div "Inder Dhir" at bounding box center [186, 296] width 34 height 6
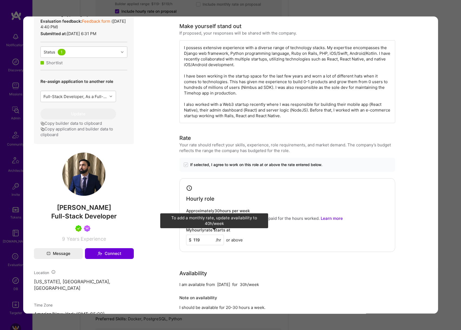
scroll to position [164, 0]
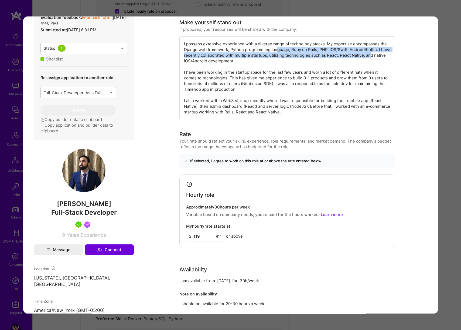
drag, startPoint x: 276, startPoint y: 49, endPoint x: 372, endPoint y: 53, distance: 96.0
click at [372, 53] on div "I possess extensive experience with a diverse range of technology stacks. My ex…" at bounding box center [288, 77] width 216 height 83
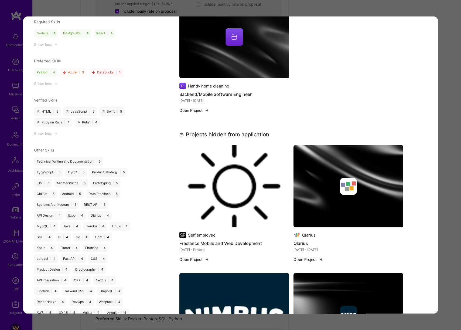
scroll to position [674, 0]
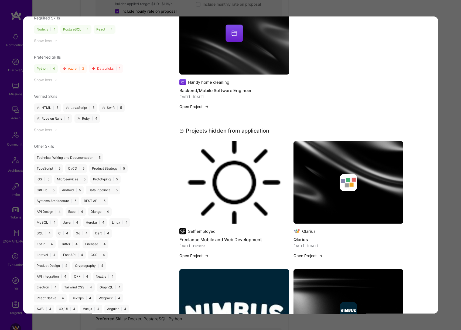
click at [457, 108] on div "Evaluation scores Expertise level Very good Interpersonal skills Good English p…" at bounding box center [230, 165] width 461 height 330
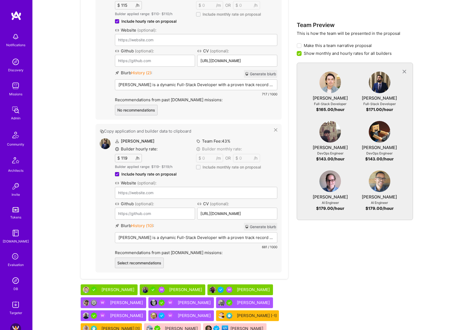
scroll to position [387, 0]
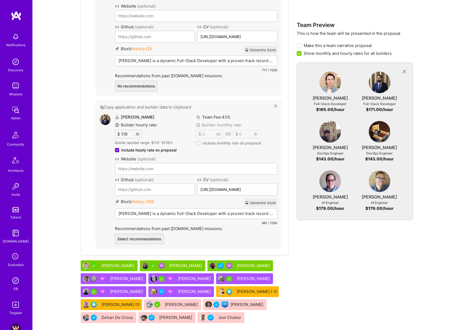
click at [169, 267] on div "Inder Dhir" at bounding box center [186, 266] width 34 height 6
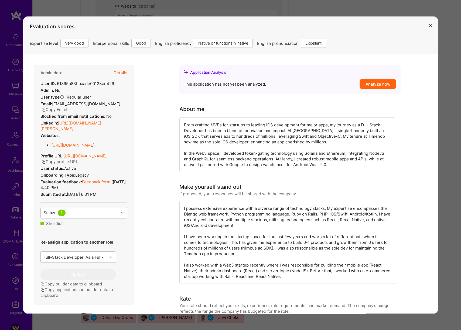
scroll to position [276, 0]
click at [97, 114] on div "Admin data Details User ID: 61895b83bbaade00123ae429 Admin: No User type Regula…" at bounding box center [84, 184] width 100 height 239
click at [98, 120] on link "https://linkedin.com/in/inder-dhir-862a7077" at bounding box center [70, 125] width 61 height 11
click at [323, 7] on div "Evaluation scores Expertise level Very good Interpersonal skills Good English p…" at bounding box center [230, 165] width 461 height 330
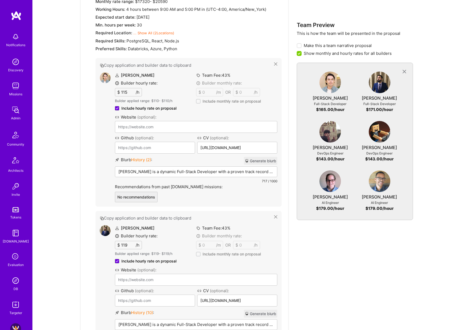
scroll to position [405, 0]
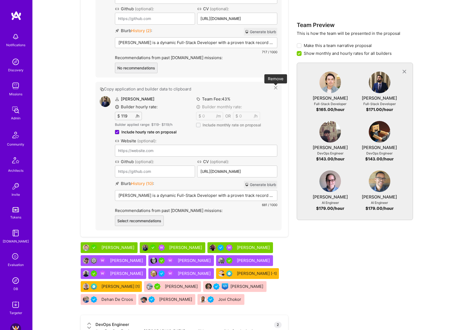
click at [276, 87] on icon at bounding box center [275, 87] width 3 height 3
click at [264, 185] on button "Generate blurb" at bounding box center [260, 185] width 33 height 8
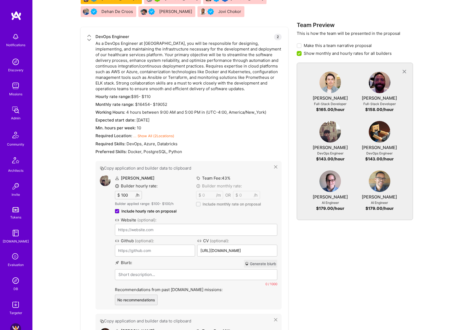
scroll to position [711, 0]
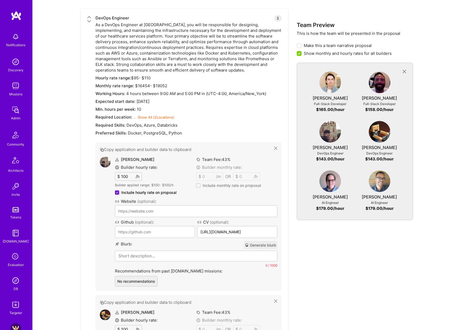
click at [264, 246] on button "Generate blurb" at bounding box center [260, 245] width 33 height 8
click at [127, 177] on input "100" at bounding box center [128, 177] width 16 height 8
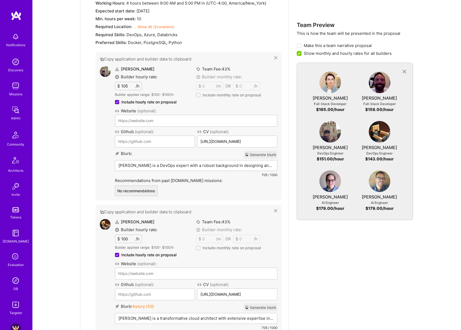
scroll to position [842, 0]
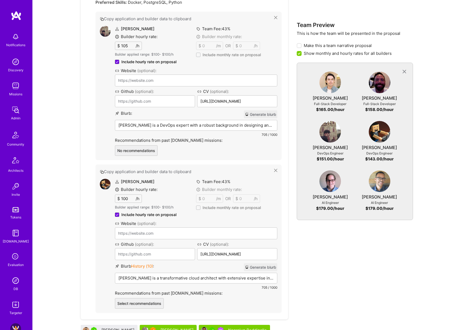
click at [261, 267] on button "Generate blurb" at bounding box center [260, 267] width 33 height 8
click at [124, 48] on input "105" at bounding box center [128, 46] width 16 height 8
type input "110"
click at [128, 197] on input "100" at bounding box center [128, 199] width 16 height 8
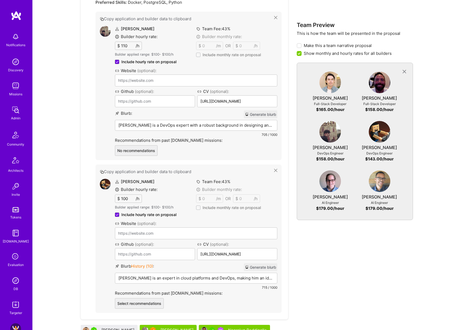
click at [128, 197] on input "100" at bounding box center [128, 199] width 16 height 8
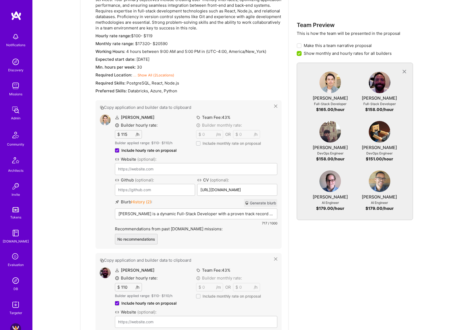
scroll to position [234, 0]
type input "105"
click at [126, 135] on input "115" at bounding box center [128, 134] width 16 height 8
type input "118"
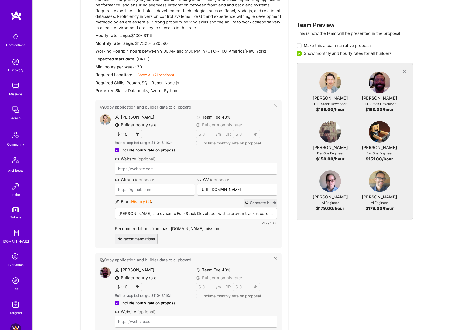
click at [121, 285] on input "110" at bounding box center [128, 287] width 16 height 8
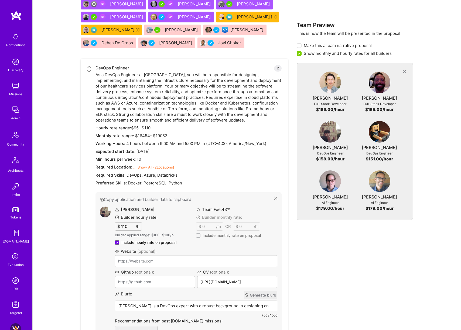
scroll to position [665, 0]
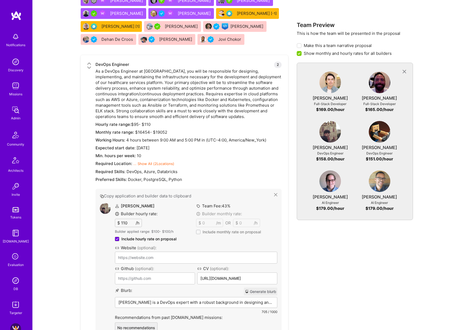
type input "115"
click at [127, 222] on input "110" at bounding box center [128, 223] width 16 height 8
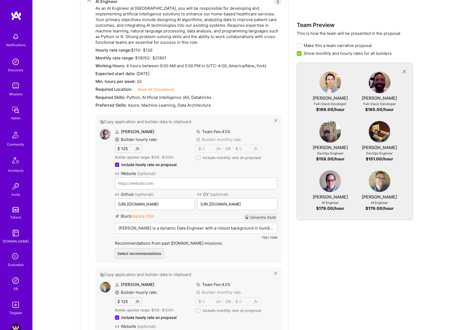
scroll to position [1227, 0]
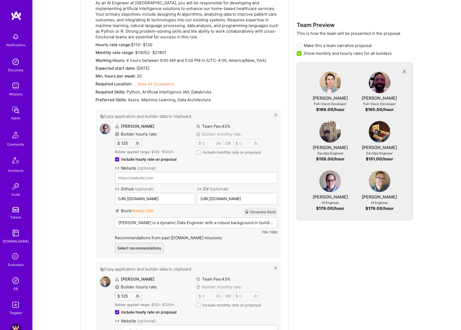
click at [270, 211] on button "Generate blurb" at bounding box center [260, 212] width 33 height 8
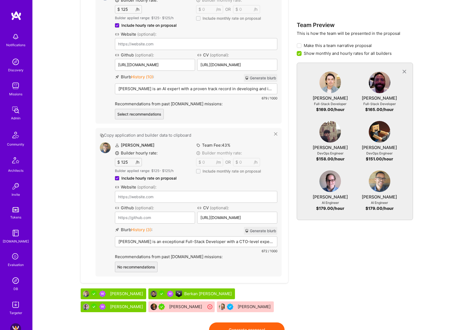
scroll to position [1386, 0]
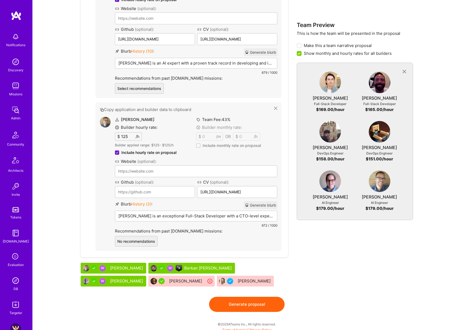
click at [262, 204] on button "Generate blurb" at bounding box center [260, 205] width 33 height 8
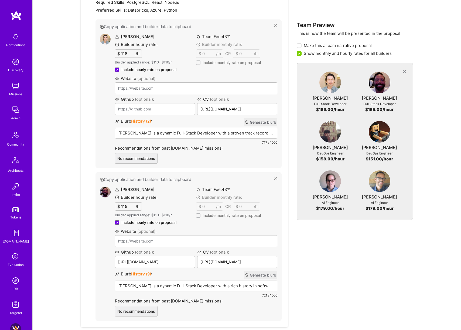
scroll to position [313, 0]
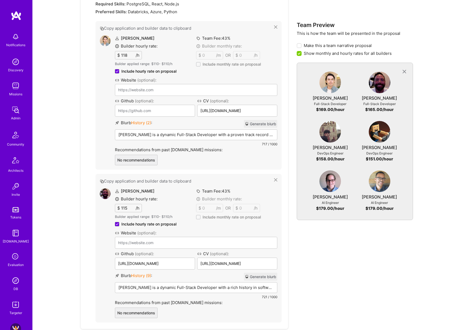
click at [162, 137] on p "Rob is a dynamic Full-Stack Developer with a proven track record in building sc…" at bounding box center [197, 135] width 156 height 6
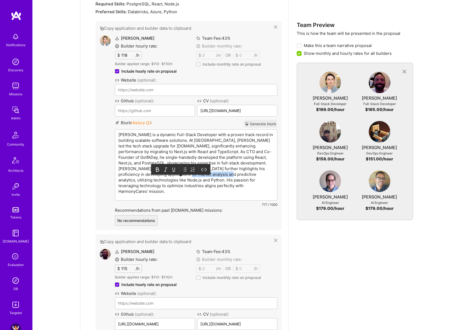
drag, startPoint x: 182, startPoint y: 174, endPoint x: 220, endPoint y: 176, distance: 37.6
click at [220, 176] on p "Rob is a dynamic Full-Stack Developer with a proven track record in building sc…" at bounding box center [197, 163] width 156 height 62
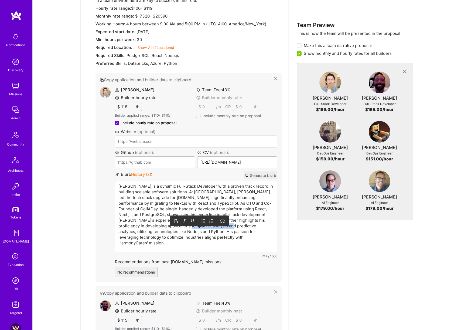
scroll to position [266, 0]
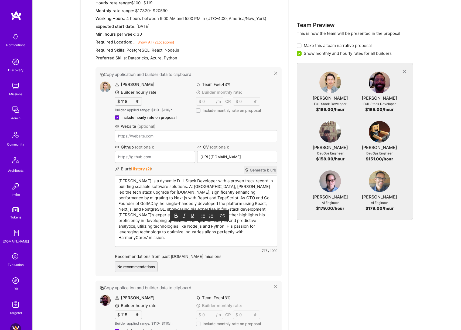
click at [249, 221] on p "Rob is a dynamic Full-Stack Developer with a proven track record in building sc…" at bounding box center [197, 209] width 156 height 62
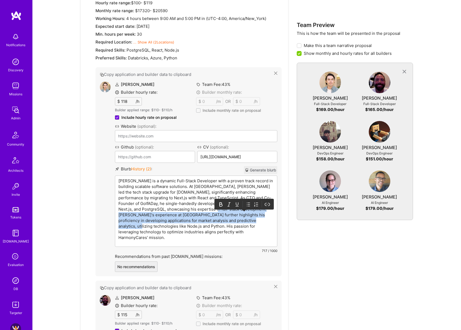
drag, startPoint x: 219, startPoint y: 208, endPoint x: 275, endPoint y: 221, distance: 57.0
click at [275, 221] on div "Rob is a dynamic Full-Stack Developer with a proven track record in building sc…" at bounding box center [196, 211] width 162 height 71
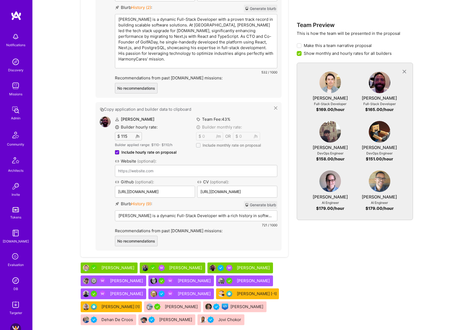
click at [224, 214] on div "Christopher Shepherd is a dynamic Full-Stack Developer with a rich history in s…" at bounding box center [196, 224] width 162 height 27
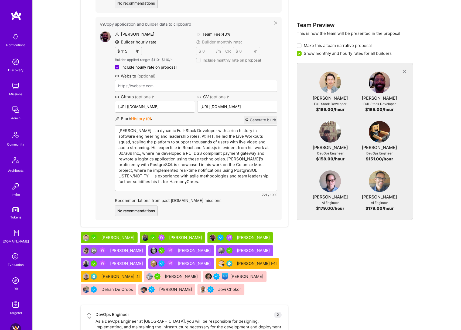
scroll to position [464, 0]
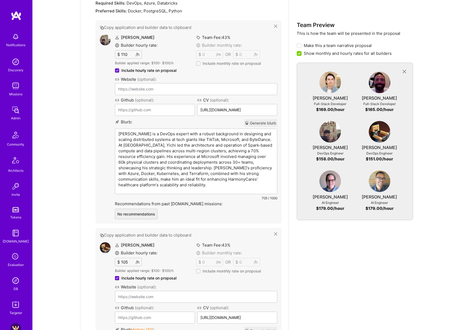
click at [226, 188] on p "Yichi Zhang is a DevOps expert with a robust background in designing and scalin…" at bounding box center [197, 159] width 156 height 57
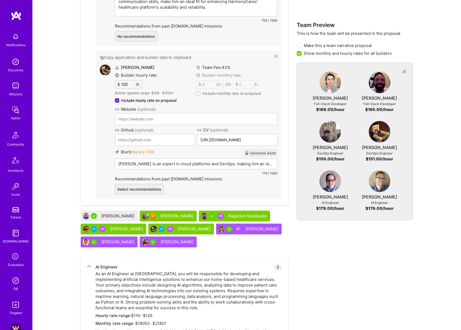
scroll to position [962, 0]
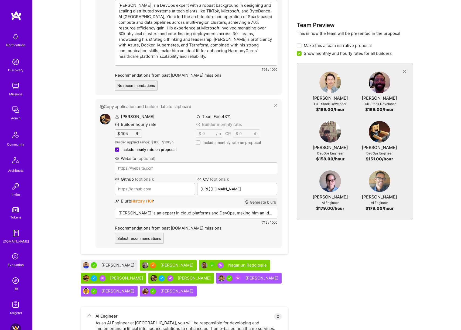
click at [221, 208] on div "Vlad Khazin is an expert in cloud platforms and DevOps, making him an ideal fit…" at bounding box center [196, 221] width 162 height 27
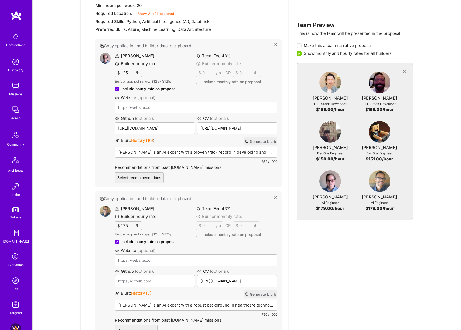
click at [207, 153] on p "Mark is an AI expert with a proven track record in developing and implementing …" at bounding box center [197, 152] width 156 height 6
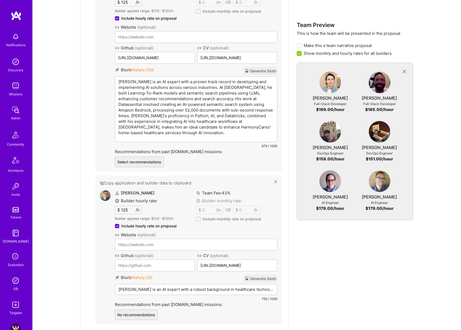
scroll to position [1418, 0]
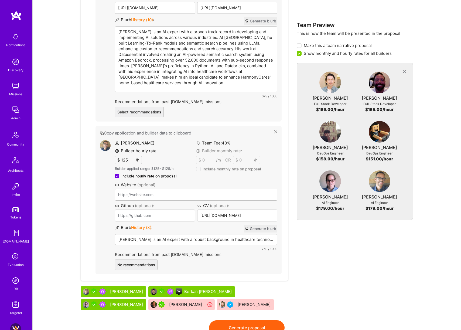
click at [207, 242] on p "Michael is an AI expert with a robust background in healthcare technology and d…" at bounding box center [197, 240] width 156 height 6
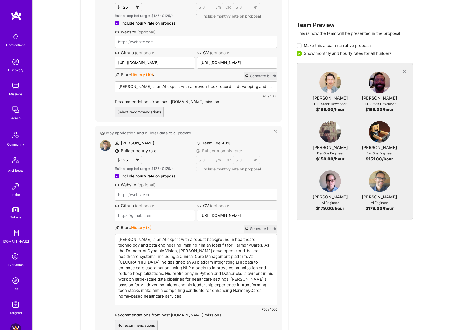
scroll to position [1432, 0]
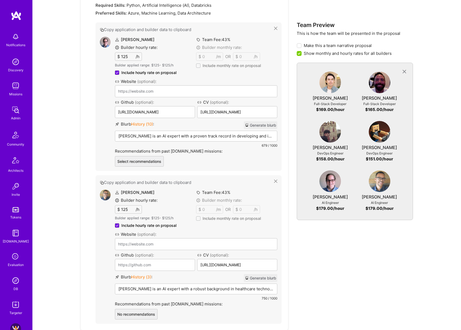
scroll to position [1297, 0]
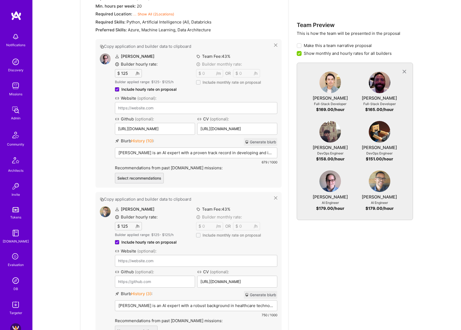
click at [124, 75] on input "125" at bounding box center [128, 73] width 16 height 8
type input "126"
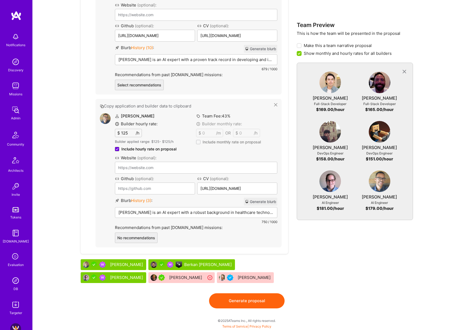
scroll to position [1386, 0]
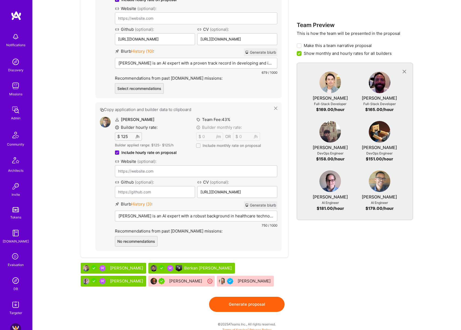
click at [255, 303] on button "Generate proposal" at bounding box center [247, 304] width 76 height 15
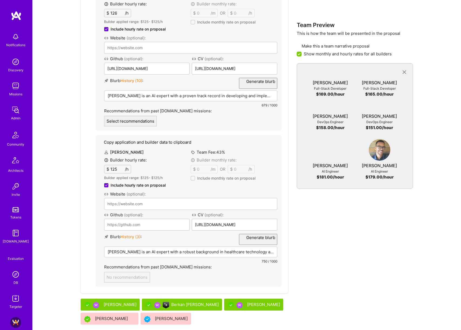
scroll to position [0, 0]
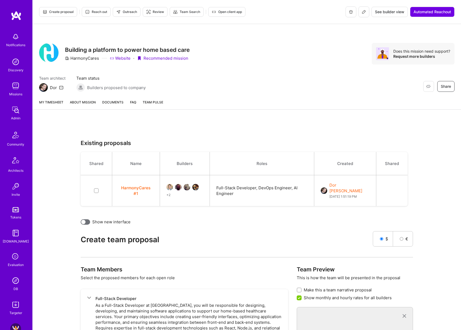
click at [88, 103] on link "About Mission" at bounding box center [83, 104] width 26 height 10
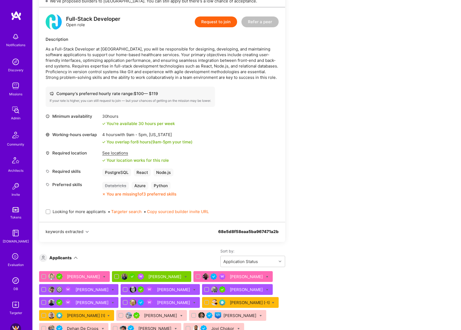
scroll to position [149, 0]
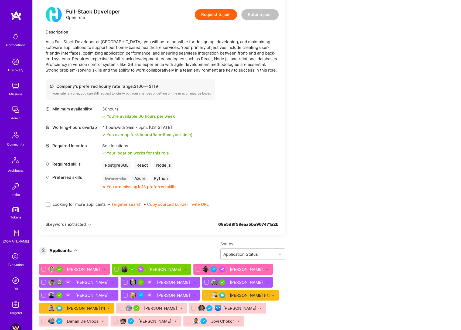
click at [94, 205] on span "Looking for more applicants" at bounding box center [79, 204] width 53 height 6
click at [50, 205] on input "Looking for more applicants" at bounding box center [49, 205] width 4 height 4
checkbox input "true"
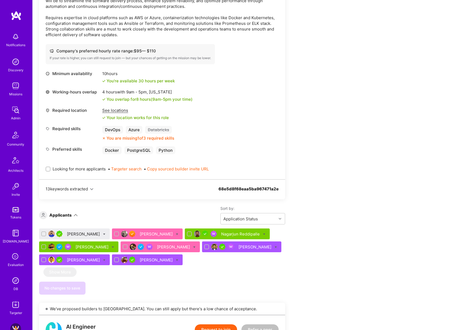
scroll to position [587, 0]
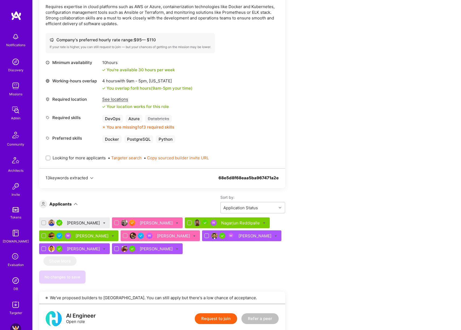
click at [86, 161] on div "Looking for more applicants • Targeter search • Copy sourced builder invite URL" at bounding box center [162, 157] width 233 height 19
click at [88, 159] on span "Looking for more applicants" at bounding box center [79, 158] width 53 height 6
click at [50, 159] on input "Looking for more applicants" at bounding box center [49, 158] width 4 height 4
checkbox input "true"
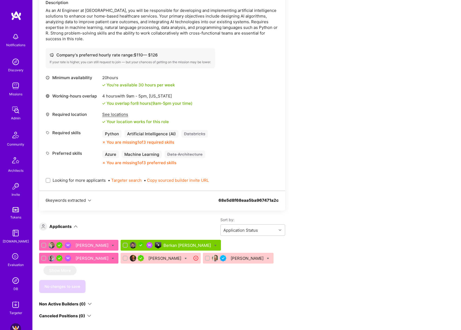
scroll to position [917, 0]
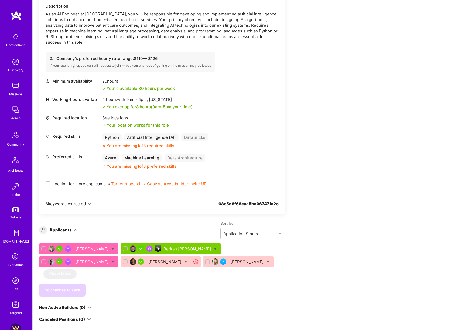
click at [86, 181] on span "Looking for more applicants" at bounding box center [79, 184] width 53 height 6
click at [50, 182] on input "Looking for more applicants" at bounding box center [49, 184] width 4 height 4
checkbox input "true"
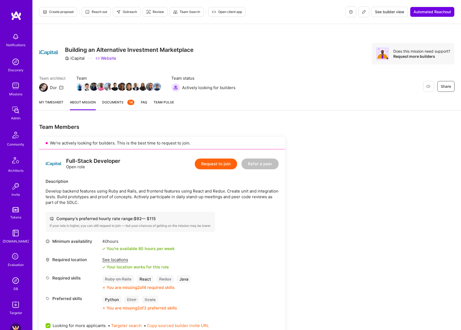
scroll to position [42, 0]
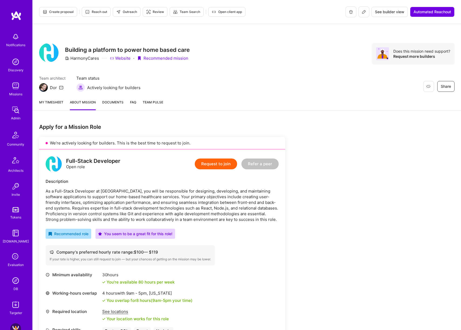
click at [12, 89] on img at bounding box center [15, 85] width 11 height 11
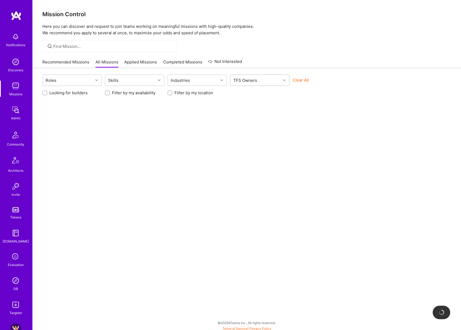
click at [268, 79] on div "TFS Owners" at bounding box center [256, 80] width 50 height 11
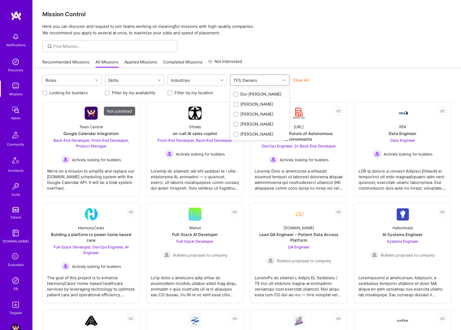
click at [256, 94] on div "Dor [PERSON_NAME]" at bounding box center [260, 94] width 53 height 6
checkbox input "true"
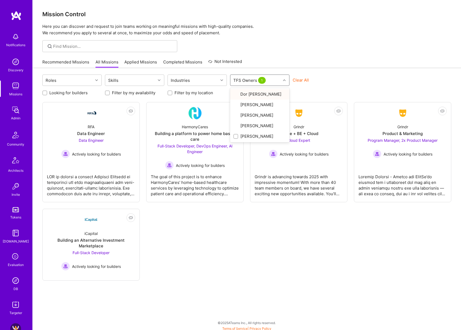
click at [341, 69] on div "Roles Skills Industries option Dor [PERSON_NAME], selected. option [PERSON_NAME…" at bounding box center [247, 200] width 429 height 264
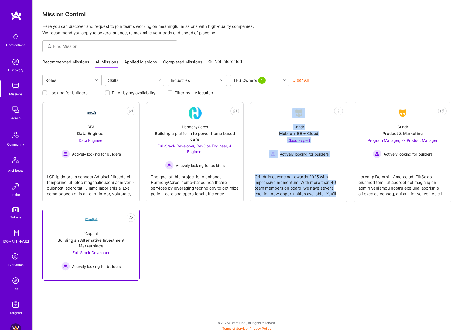
click at [96, 236] on div "iCapital" at bounding box center [91, 234] width 13 height 6
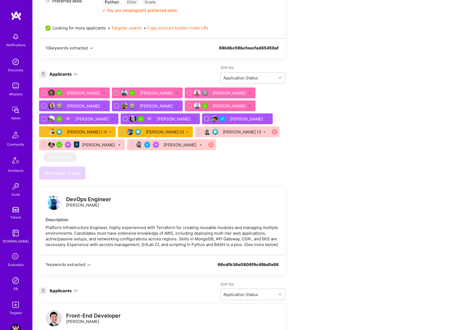
scroll to position [275, 0]
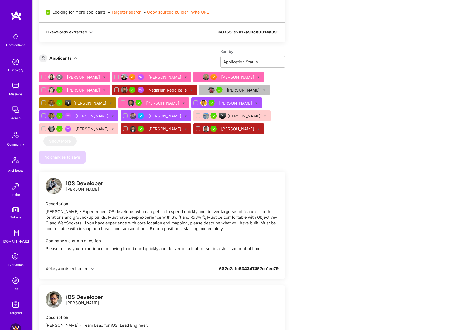
scroll to position [324, 0]
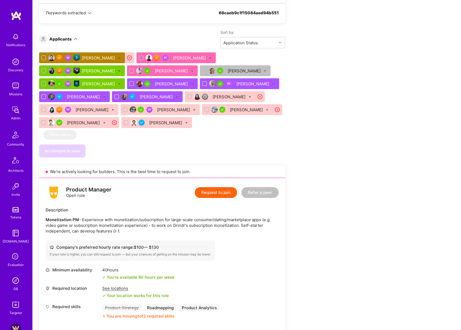
scroll to position [375, 0]
